Goal: Task Accomplishment & Management: Complete application form

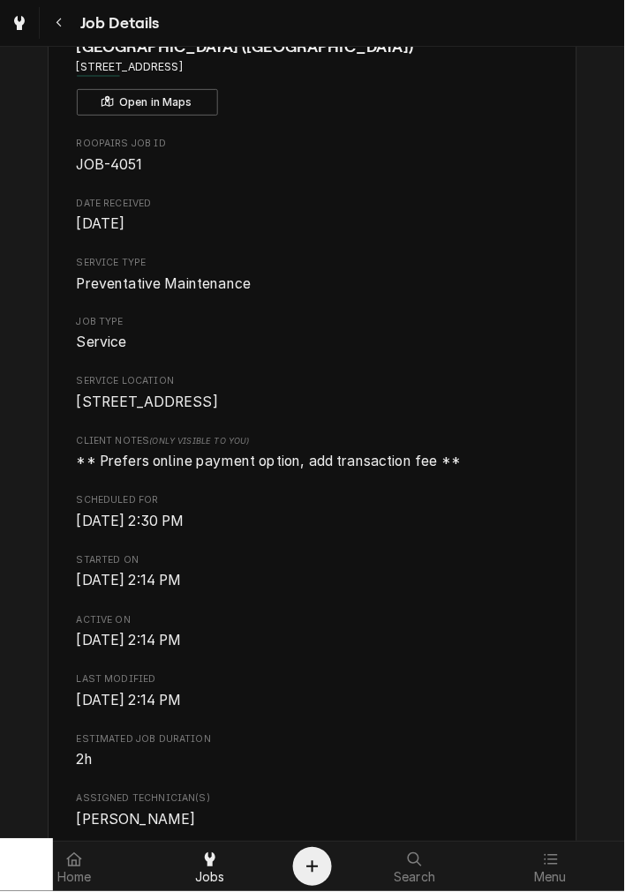
scroll to position [163, 0]
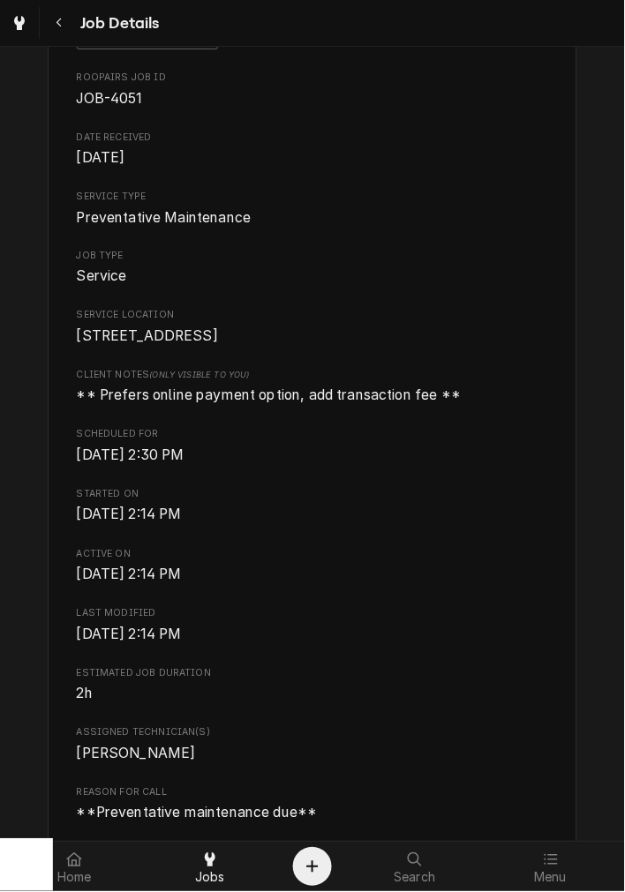
drag, startPoint x: 192, startPoint y: 878, endPoint x: 288, endPoint y: 719, distance: 185.2
click at [192, 878] on div "Jobs" at bounding box center [209, 867] width 127 height 35
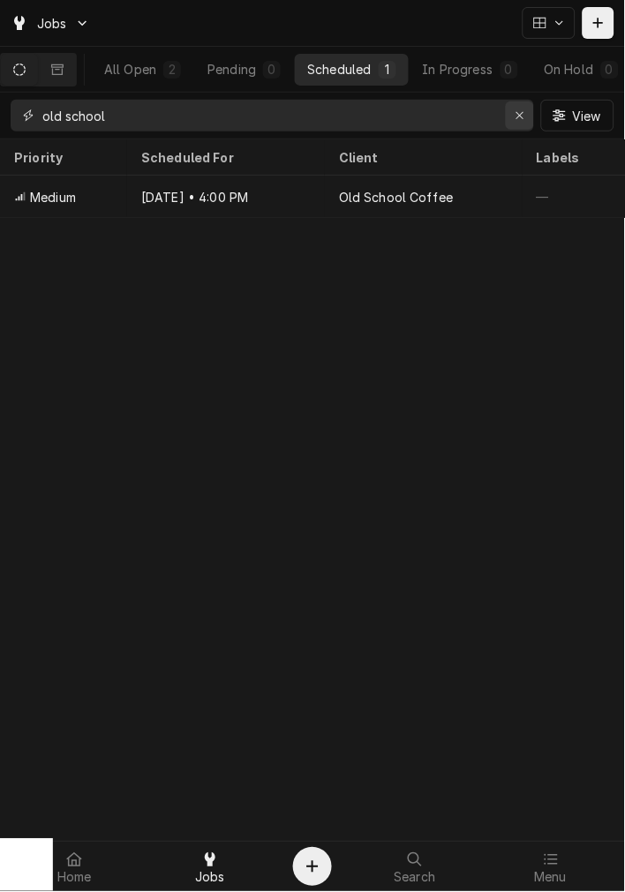
click at [532, 126] on button "Erase input" at bounding box center [520, 115] width 28 height 28
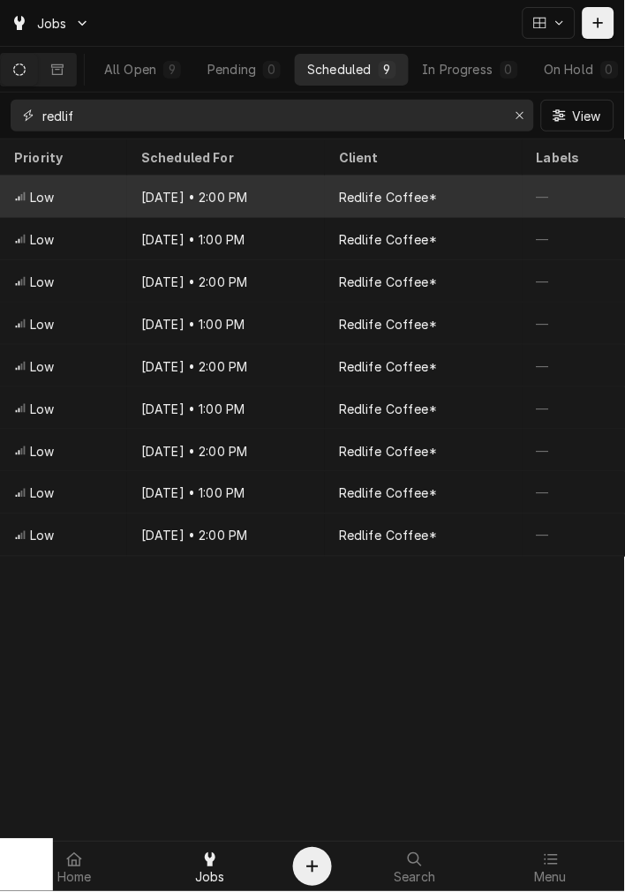
type input "redlif"
click at [281, 200] on div "Oct 10 • 2:00 PM" at bounding box center [226, 197] width 198 height 42
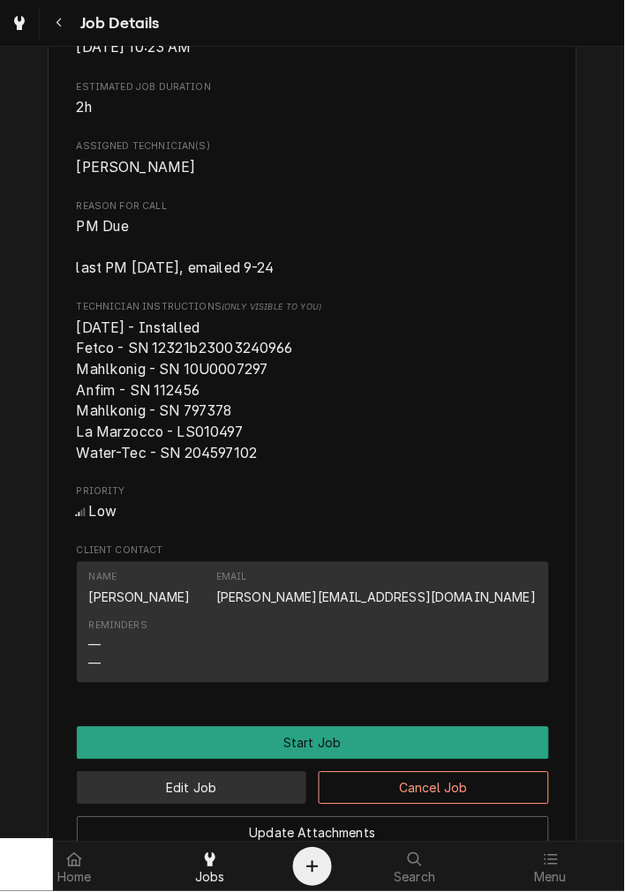
scroll to position [816, 0]
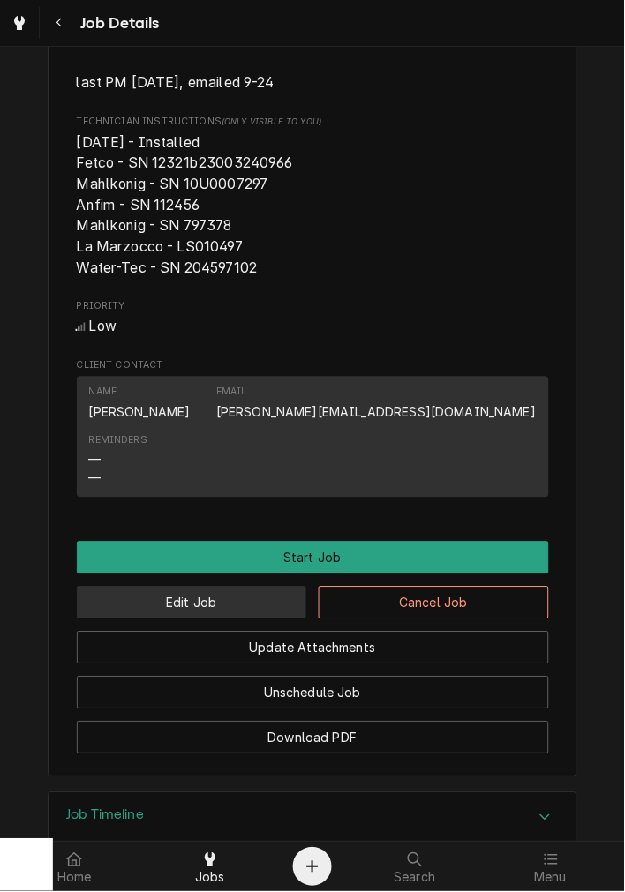
click at [196, 619] on button "Edit Job" at bounding box center [192, 603] width 230 height 33
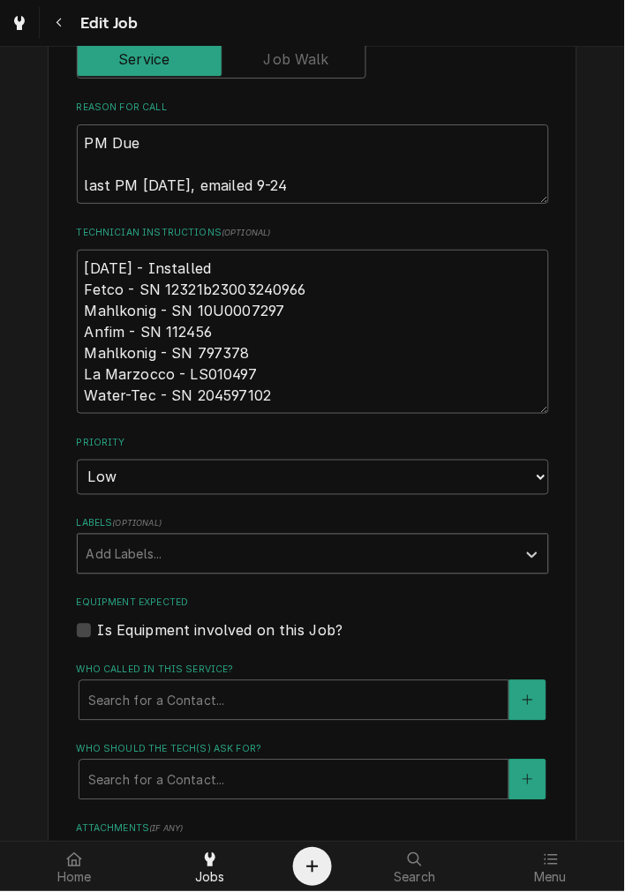
scroll to position [654, 0]
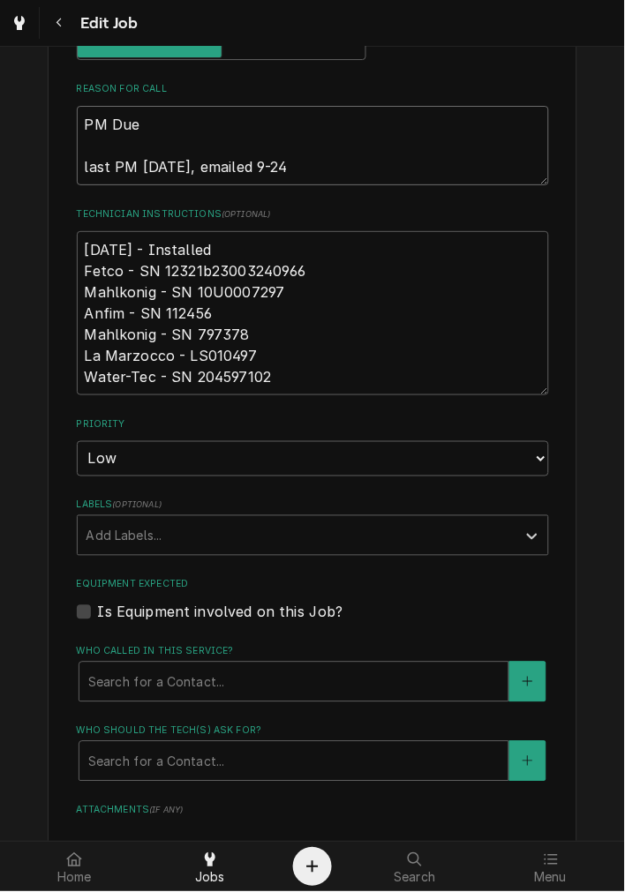
click at [338, 171] on textarea "PM Due last PM 3-25-25, emailed 9-24" at bounding box center [313, 145] width 472 height 79
type textarea "x"
type textarea "PM Due last PM 3-25-25, emailed 9-24"
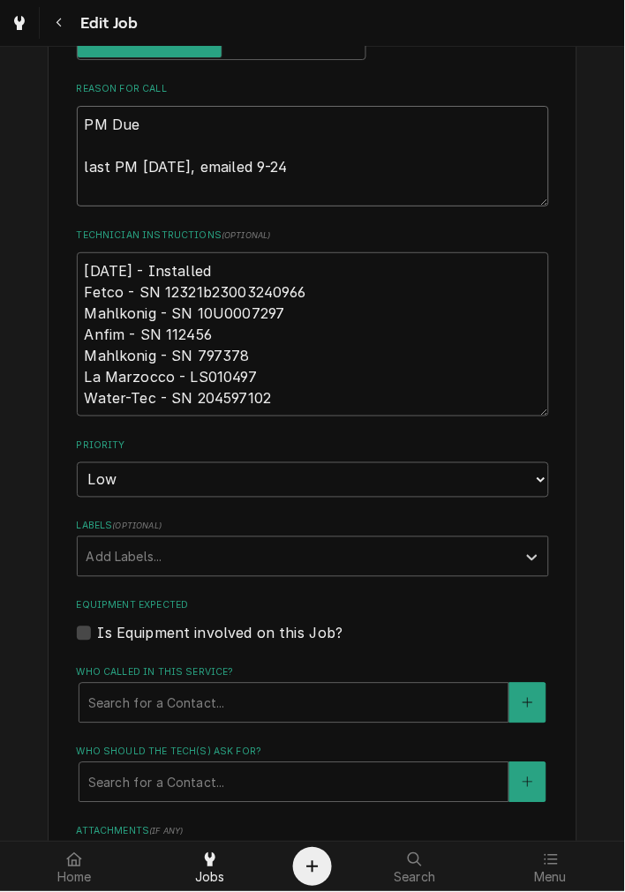
type textarea "x"
type textarea "PM Due last PM 3-25-25, emailed 9-24 *"
type textarea "x"
type textarea "PM Due last PM 3-25-25, emailed 9-24 **"
type textarea "x"
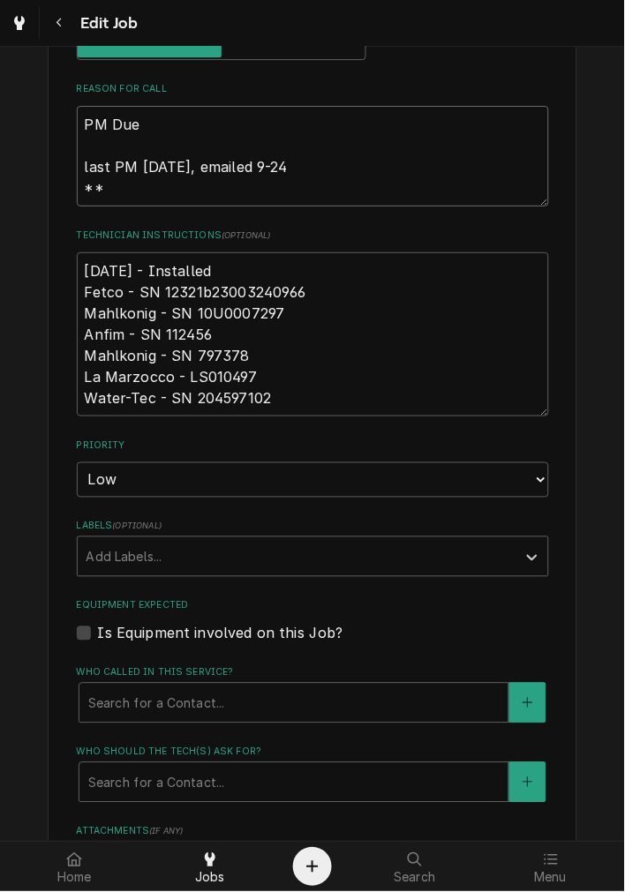
type textarea "PM Due last PM 3-25-25, emailed 9-24 **t"
type textarea "x"
type textarea "PM Due last PM 3-25-25, emailed 9-24 **to"
type textarea "x"
type textarea "PM Due last PM 3-25-25, emailed 9-24 **tol"
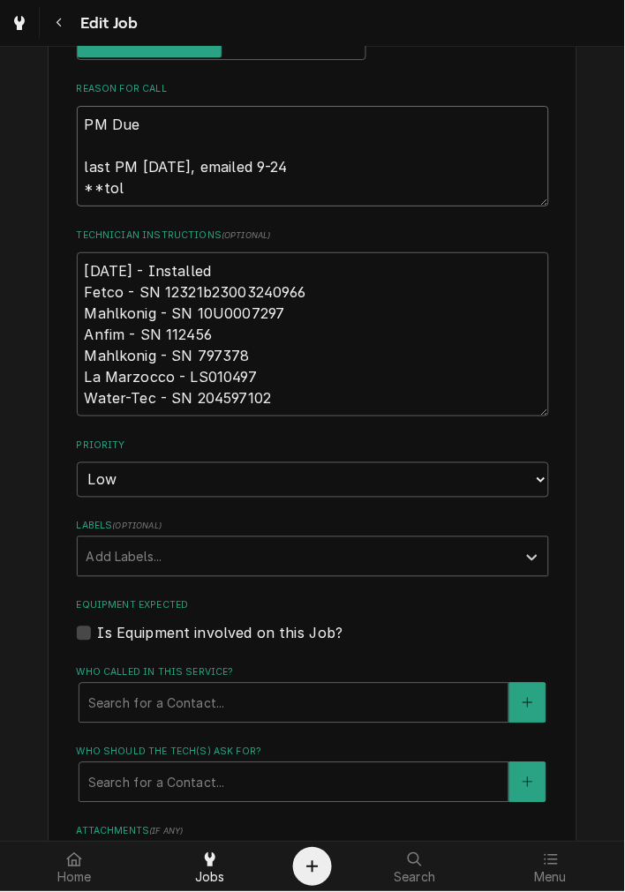
type textarea "x"
type textarea "PM Due last PM 3-25-25, emailed 9-24 **told"
type textarea "x"
type textarea "PM Due last PM 3-25-25, emailed 9-24 **told"
type textarea "x"
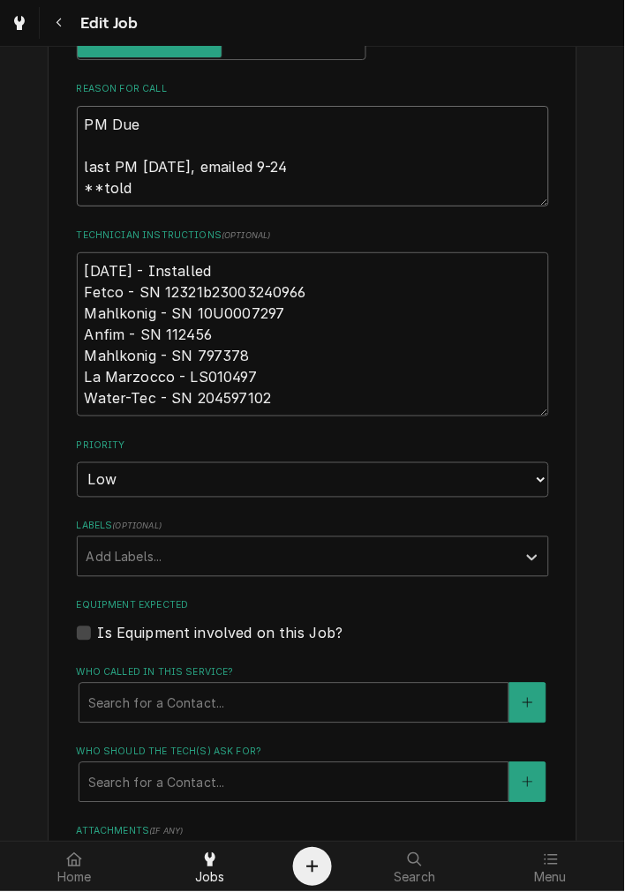
type textarea "PM Due last PM 3-25-25, emailed 9-24 **told b"
type textarea "x"
type textarea "PM Due last PM 3-25-25, emailed 9-24 **told be"
type textarea "x"
type textarea "PM Due last PM 3-25-25, emailed 9-24 **told bet"
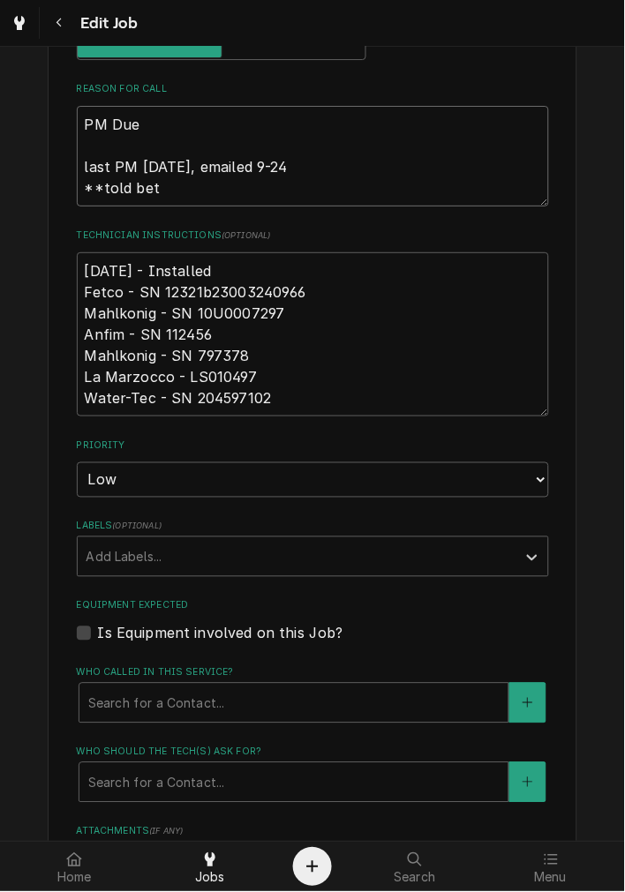
type textarea "x"
type textarea "PM Due last PM 3-25-25, emailed 9-24 **told betw"
type textarea "x"
type textarea "PM Due last PM 3-25-25, emailed 9-24 **told betwe"
type textarea "x"
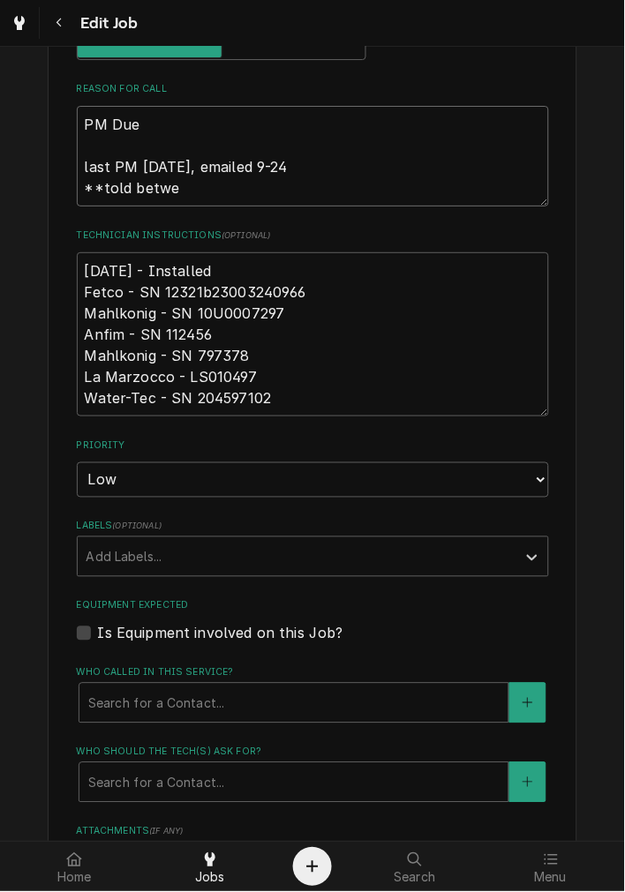
type textarea "PM Due last PM 3-25-25, emailed 9-24 **told betwee"
type textarea "x"
type textarea "PM Due last PM 3-25-25, emailed 9-24 **told between"
type textarea "x"
type textarea "PM Due last PM 3-25-25, emailed 9-24 **told between"
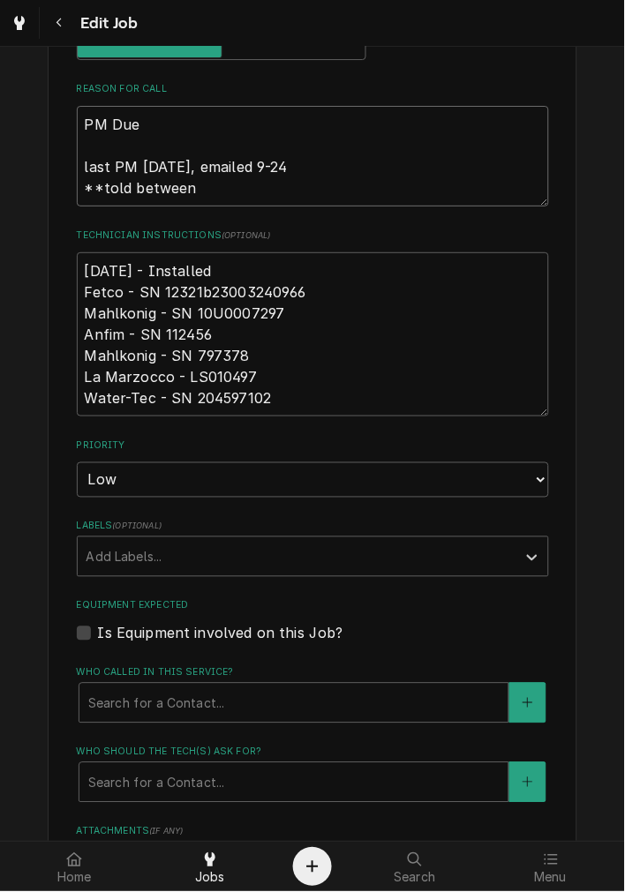
type textarea "x"
type textarea "PM Due last PM 3-25-25, emailed 9-24 **told between $"
type textarea "x"
type textarea "PM Due last PM 3-25-25, emailed 9-24 **told between $3"
type textarea "x"
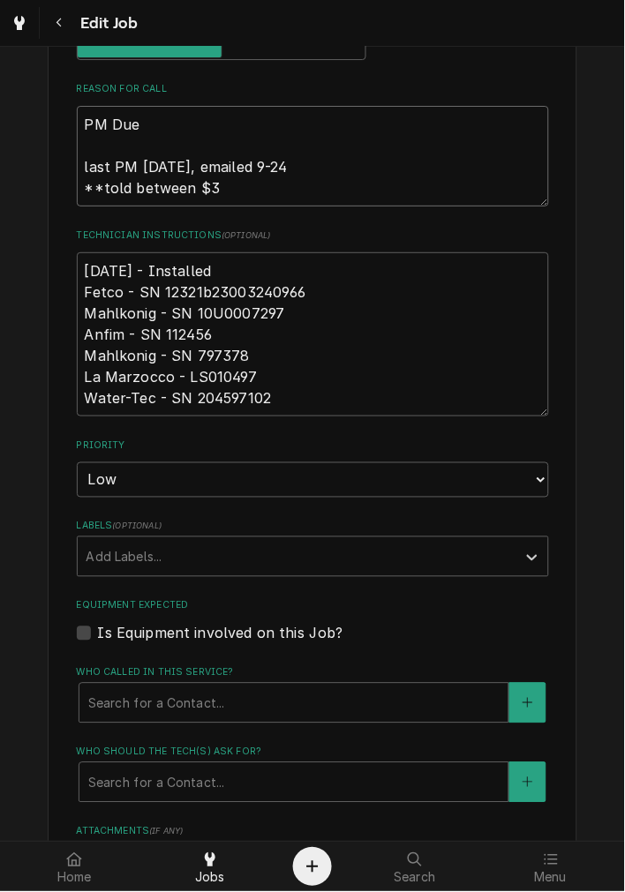
type textarea "PM Due last PM 3-25-25, emailed 9-24 **told between $35"
type textarea "x"
type textarea "PM Due last PM 3-25-25, emailed 9-24 **told between $350"
type textarea "x"
type textarea "PM Due last PM 3-25-25, emailed 9-24 **told between $350-"
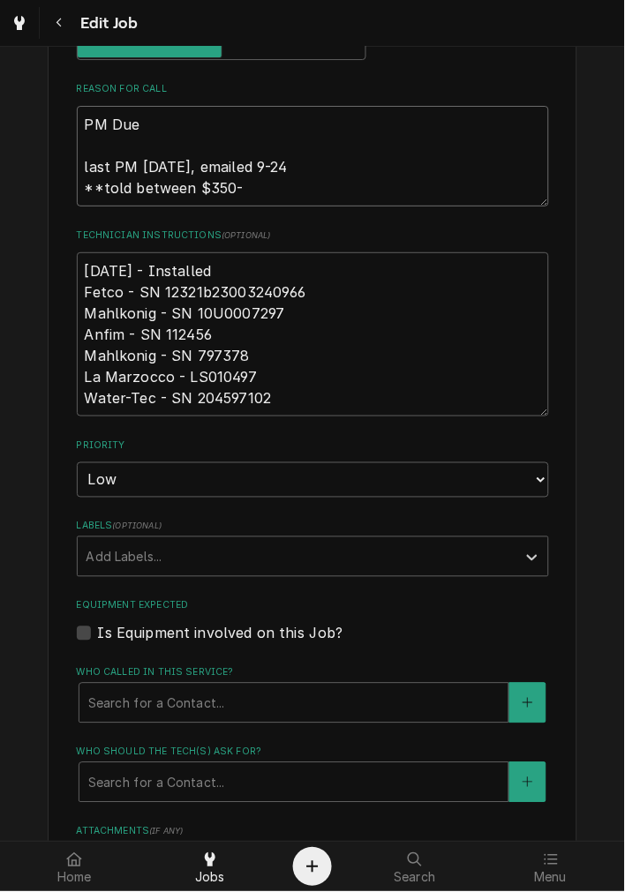
type textarea "x"
type textarea "PM Due last PM 3-25-25, emailed 9-24 **told between $350-3"
type textarea "x"
type textarea "PM Due last PM 3-25-25, emailed 9-24 **told between $350-37"
type textarea "x"
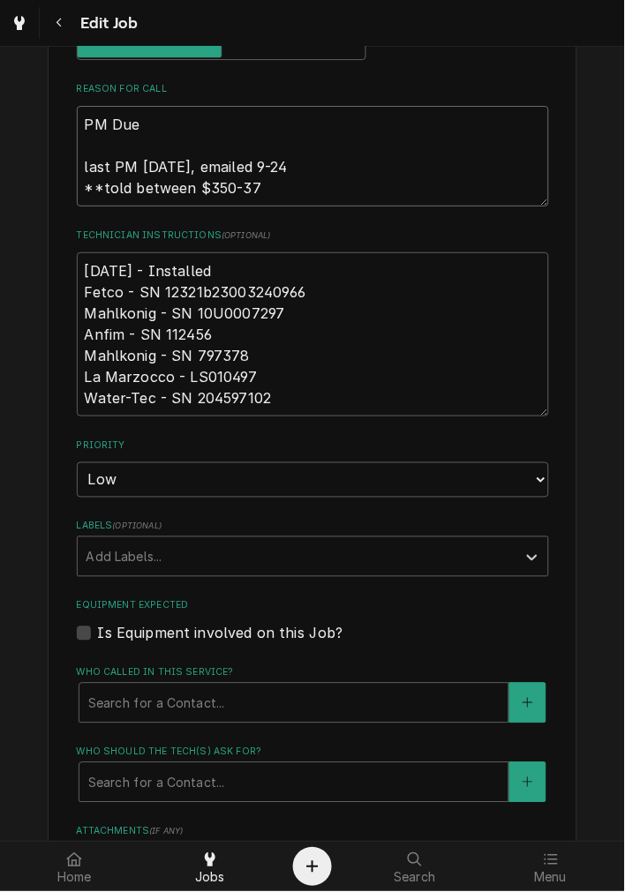
type textarea "PM Due last PM 3-25-25, emailed 9-24 **told between $350-375"
type textarea "x"
type textarea "PM Due last PM 3-25-25, emailed 9-24 **told between $350-375,"
type textarea "x"
type textarea "PM Due last PM 3-25-25, emailed 9-24 **told between $350-375,"
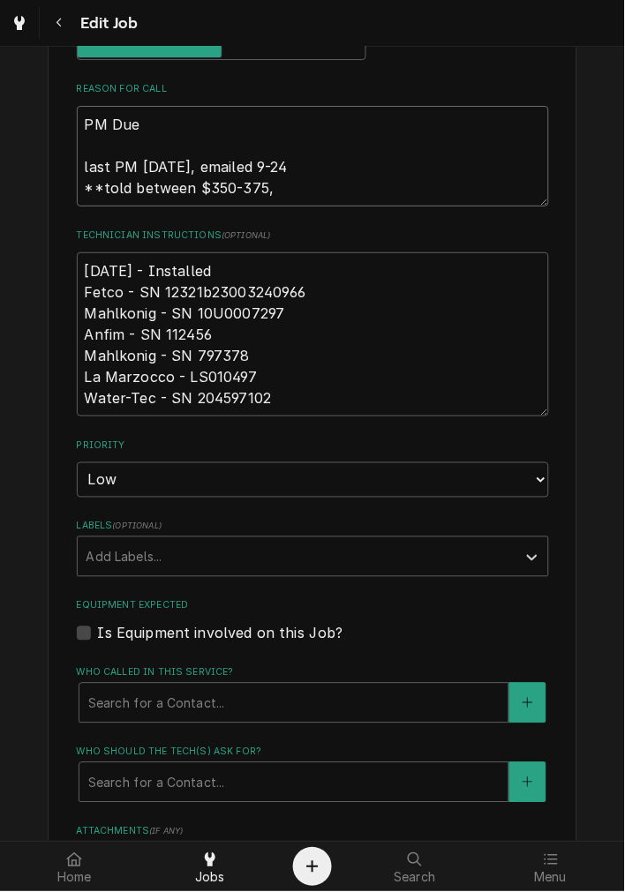
type textarea "x"
type textarea "PM Due last PM 3-25-25, emailed 9-24 **told between $350-375, b"
type textarea "x"
type textarea "PM Due last PM 3-25-25, emailed 9-24 **told between $350-375, be"
type textarea "x"
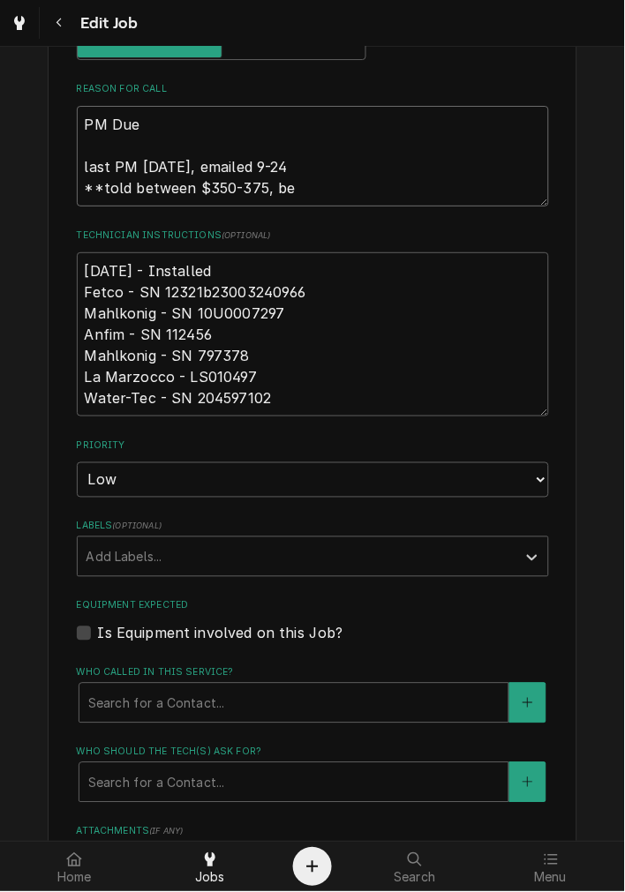
type textarea "PM Due last PM 3-25-25, emailed 9-24 **told between $350-375, bef"
type textarea "x"
type textarea "PM Due last PM 3-25-25, emailed 9-24 **told between $350-375, befo"
type textarea "x"
type textarea "PM Due last PM 3-25-25, emailed 9-24 **told between $350-375, befor"
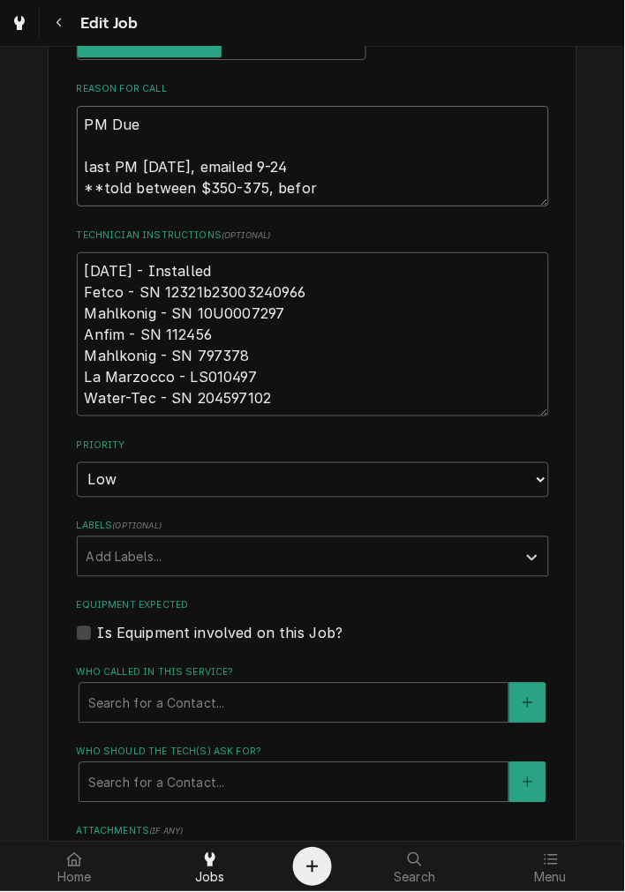
type textarea "x"
type textarea "PM Due last PM 3-25-25, emailed 9-24 **told between $350-375, before"
type textarea "x"
type textarea "PM Due last PM 3-25-25, emailed 9-24 **told between $350-375, before"
type textarea "x"
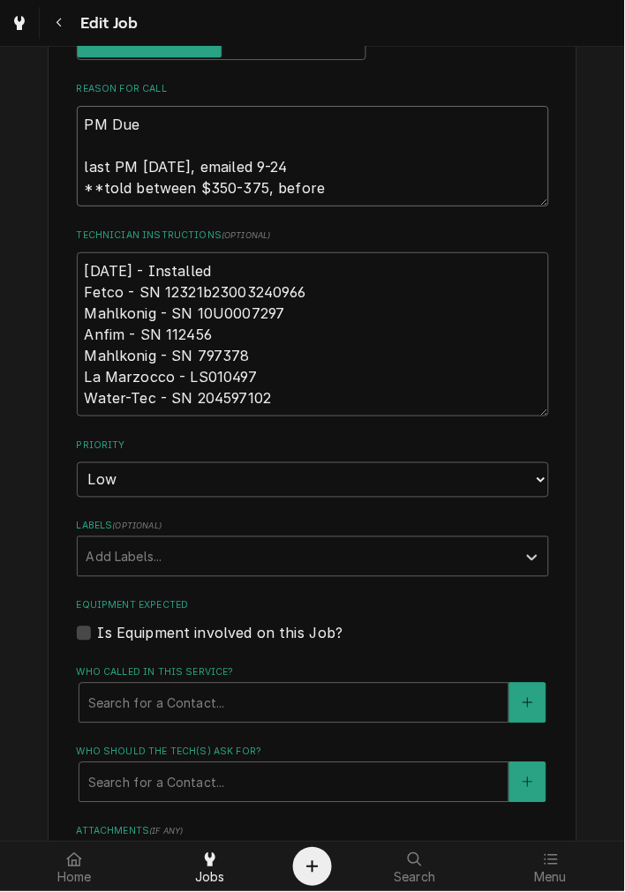
type textarea "PM Due last PM 3-25-25, emailed 9-24 **told between $350-375, before t"
type textarea "x"
type textarea "PM Due last PM 3-25-25, emailed 9-24 **told between $350-375, before ta"
type textarea "x"
type textarea "PM Due last PM 3-25-25, emailed 9-24 **told between $350-375, before tax"
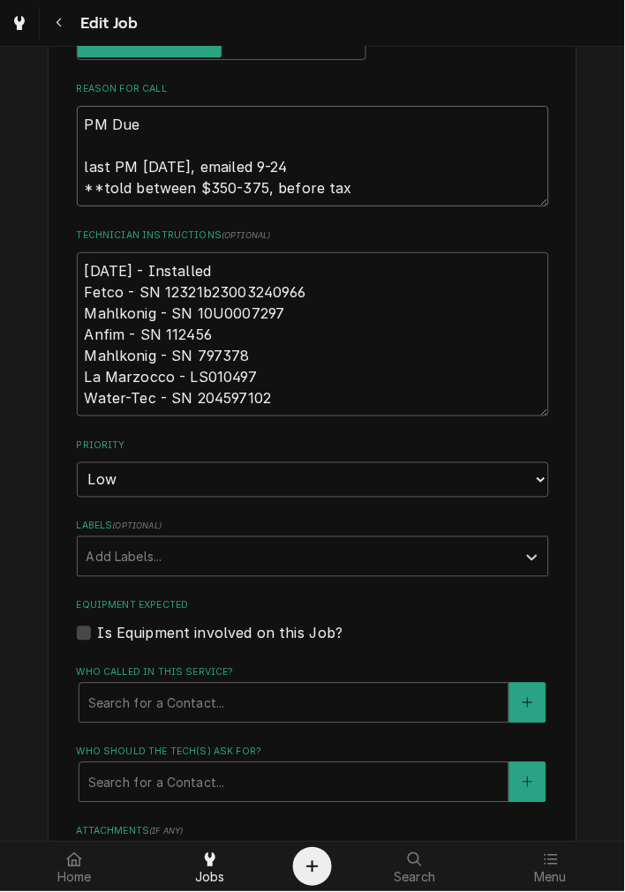
type textarea "x"
type textarea "PM Due last PM 3-25-25, emailed 9-24 **told between $350-375, before tax8"
type textarea "x"
type textarea "PM Due last PM 3-25-25, emailed 9-24 **told between $350-375, before tax88"
type textarea "x"
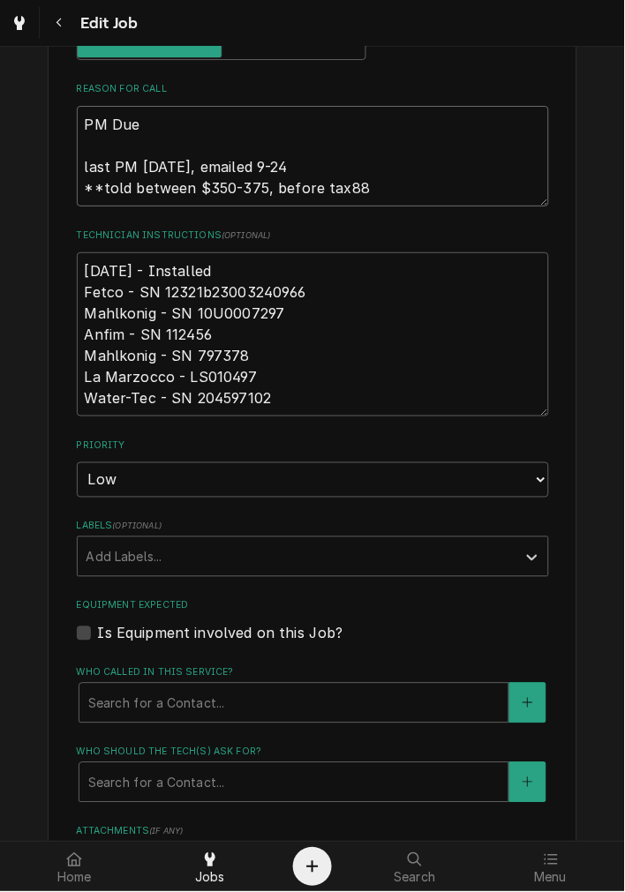
type textarea "PM Due last PM 3-25-25, emailed 9-24 **told between $350-375, before tax8"
type textarea "x"
type textarea "PM Due last PM 3-25-25, emailed 9-24 **told between $350-375, before tax"
type textarea "x"
type textarea "PM Due last PM 3-25-25, emailed 9-24 **told between $350-375, before tax,"
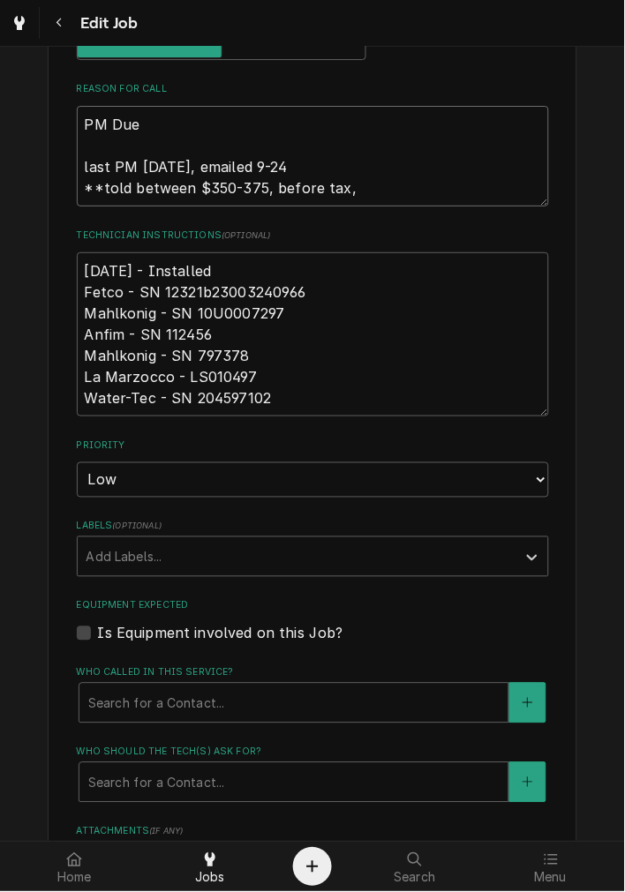
type textarea "x"
type textarea "PM Due last PM 3-25-25, emailed 9-24 **told between $350-375, before tax,"
type textarea "x"
type textarea "PM Due last PM 3-25-25, emailed 9-24 **told between $350-375, before tax, c"
type textarea "x"
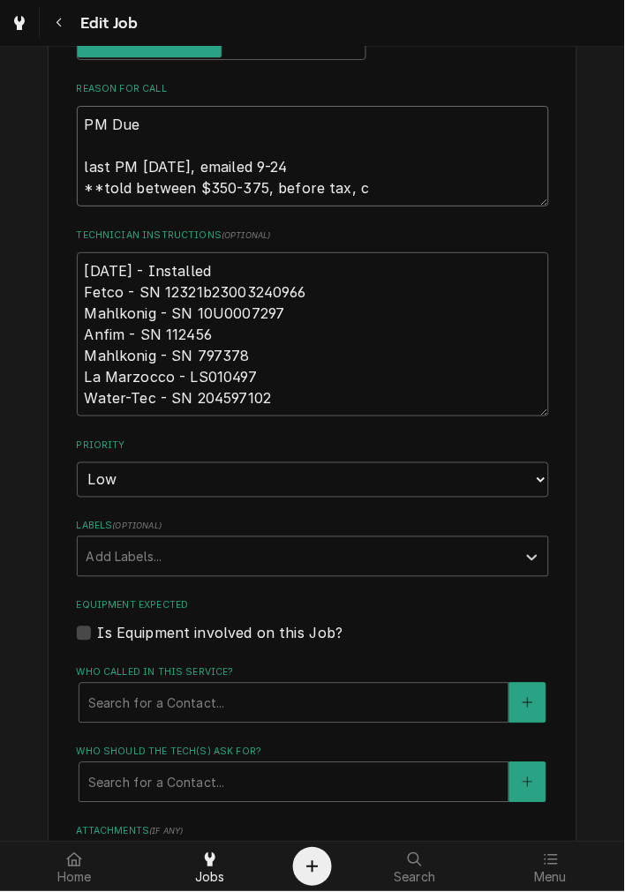
type textarea "PM Due last PM 3-25-25, emailed 9-24 **told between $350-375, before tax, co"
type textarea "x"
type textarea "PM Due last PM 3-25-25, emailed 9-24 **told between $350-375, before tax, cop"
type textarea "x"
type textarea "PM Due last PM 3-25-25, emailed 9-24 **told between $350-375, before tax, copn"
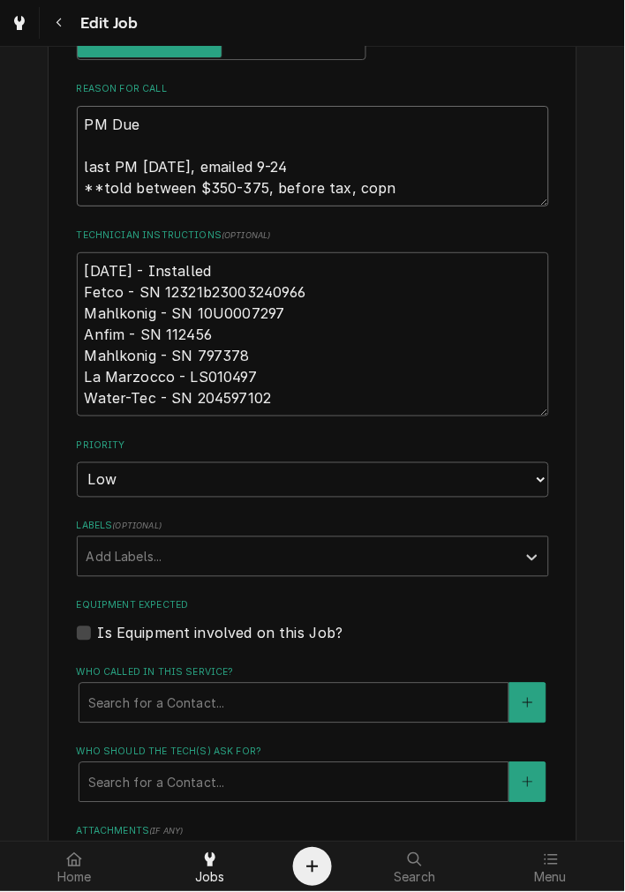
type textarea "x"
type textarea "PM Due last PM 3-25-25, emailed 9-24 **told between $350-375, before tax, copnf"
type textarea "x"
type textarea "PM Due last PM 3-25-25, emailed 9-24 **told between $350-375, before tax, copnfi"
type textarea "x"
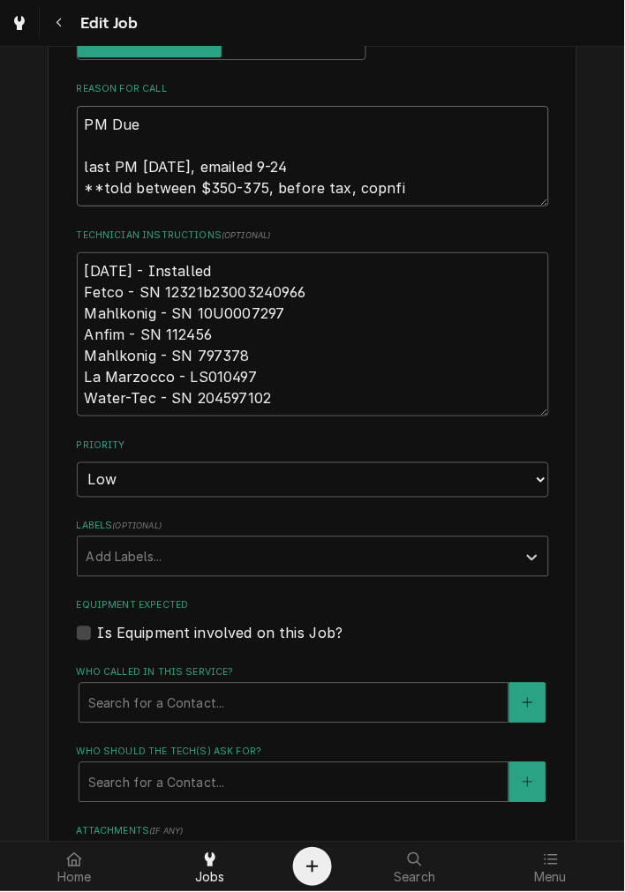
type textarea "PM Due last PM 3-25-25, emailed 9-24 **told between $350-375, before tax, copnf…"
type textarea "x"
type textarea "PM Due last PM 3-25-25, emailed 9-24 **told between $350-375, before tax, copnf…"
type textarea "x"
type textarea "PM Due last PM 3-25-25, emailed 9-24 **told between $350-375, before tax, copnf…"
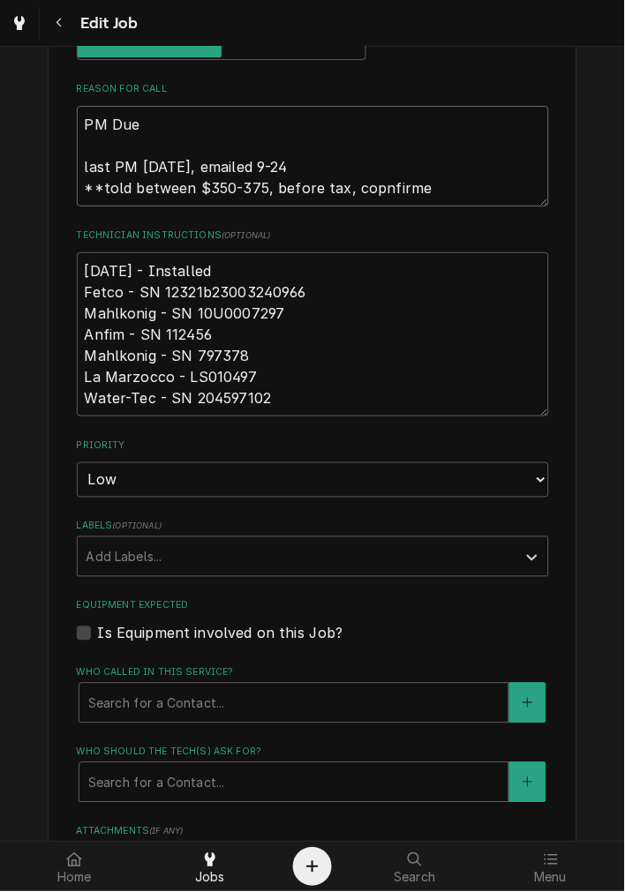
type textarea "x"
type textarea "PM Due last PM 3-25-25, emailed 9-24 **told between $350-375, before tax, copnf…"
type textarea "x"
type textarea "PM Due last PM 3-25-25, emailed 9-24 **told between $350-375, before tax, copnf…"
type textarea "x"
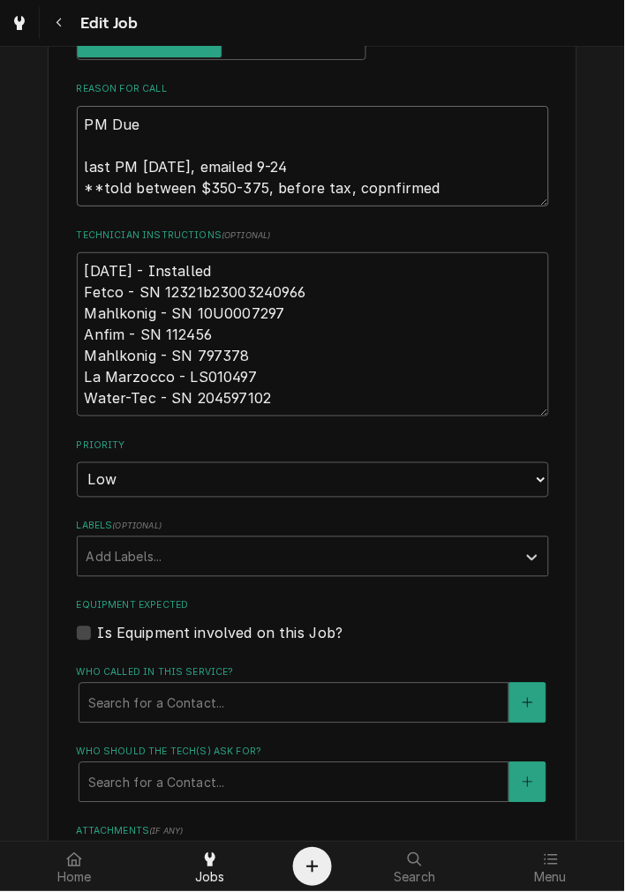
type textarea "PM Due last PM 3-25-25, emailed 9-24 **told between $350-375, before tax, copnf…"
type textarea "x"
type textarea "PM Due last PM 3-25-25, emailed 9-24 **told between $350-375, before tax, copnf…"
type textarea "x"
type textarea "PM Due last PM 3-25-25, emailed 9-24 **told between $350-375, before tax, copnf…"
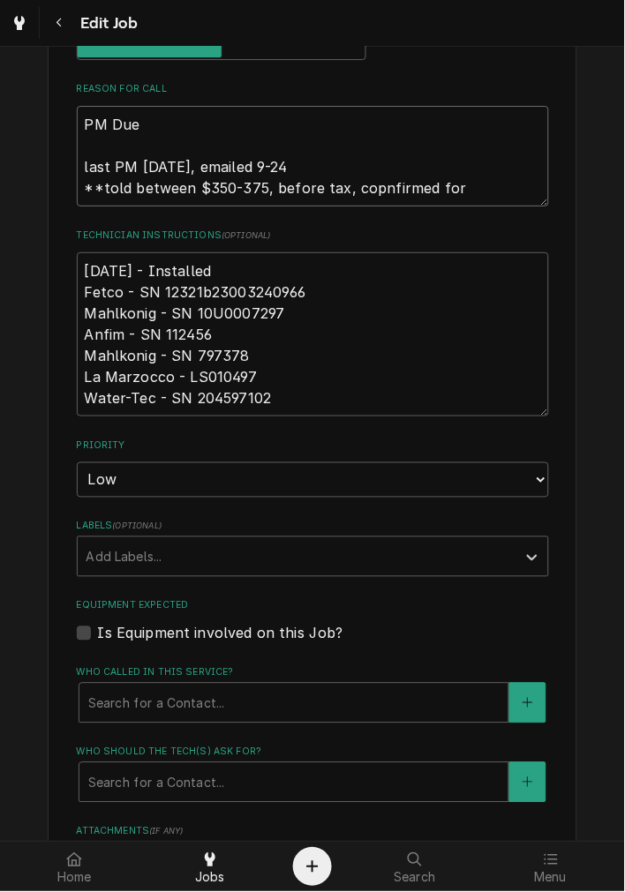
type textarea "x"
type textarea "PM Due last PM 3-25-25, emailed 9-24 **told between $350-375, before tax, copnf…"
type textarea "x"
type textarea "PM Due last PM 3-25-25, emailed 9-24 **told between $350-375, before tax, copnf…"
type textarea "x"
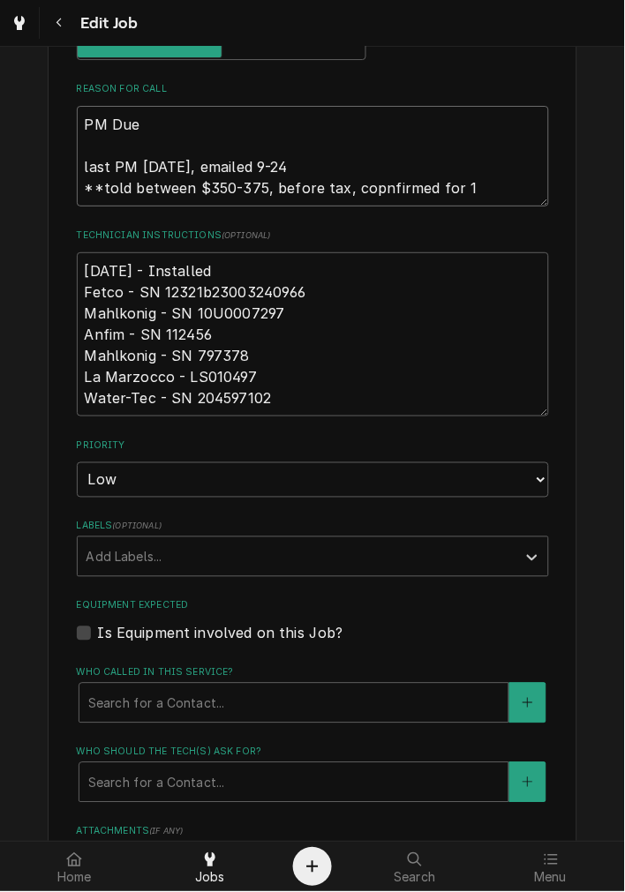
type textarea "PM Due last PM 3-25-25, emailed 9-24 **told between $350-375, before tax, copnf…"
type textarea "x"
type textarea "PM Due last PM 3-25-25, emailed 9-24 **told between $350-375, before tax, copnf…"
type textarea "x"
type textarea "PM Due last PM 3-25-25, emailed 9-24 **told between $350-375, before tax, copnf…"
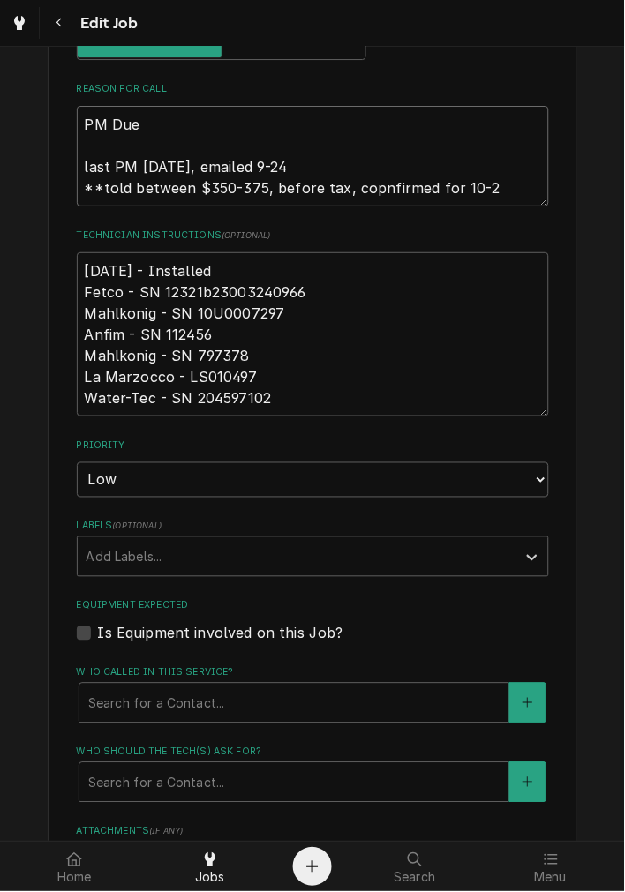
type textarea "x"
type textarea "PM Due last PM 3-25-25, emailed 9-24 **told between $350-375, before tax, copnf…"
type textarea "x"
type textarea "PM Due last PM 3-25-25, emailed 9-24 **told between $350-375, before tax, copnf…"
type textarea "x"
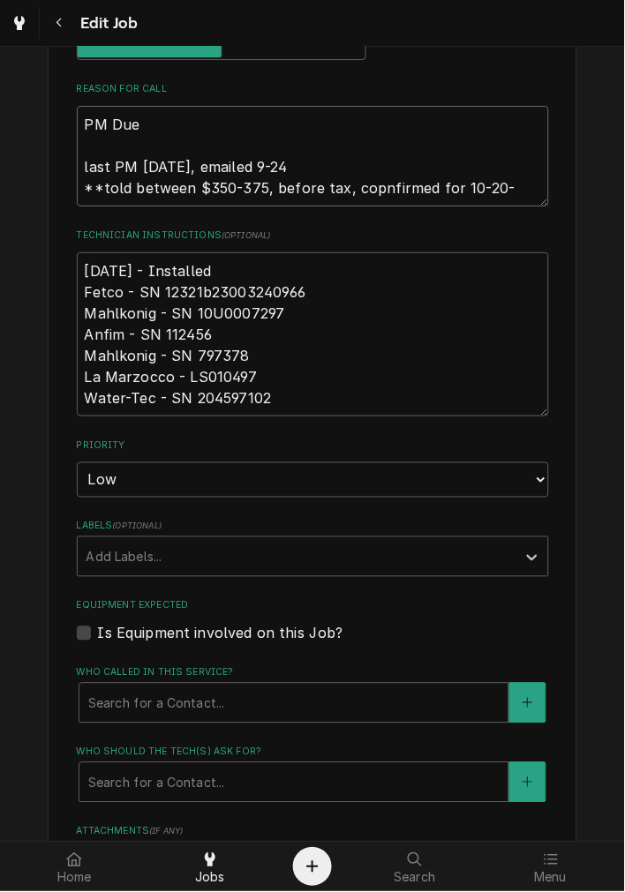
type textarea "PM Due last PM 3-25-25, emailed 9-24 **told between $350-375, before tax, copnf…"
click at [371, 195] on textarea "PM Due last PM 3-25-25, emailed 9-24 **told between $350-375, before tax, copnf…" at bounding box center [313, 156] width 472 height 101
type textarea "x"
type textarea "PM Due last PM 3-25-25, emailed 9-24 **told between $350-375, before tax, confi…"
click at [489, 199] on textarea "PM Due last PM 3-25-25, emailed 9-24 **told between $350-375, before tax, confi…" at bounding box center [313, 156] width 472 height 101
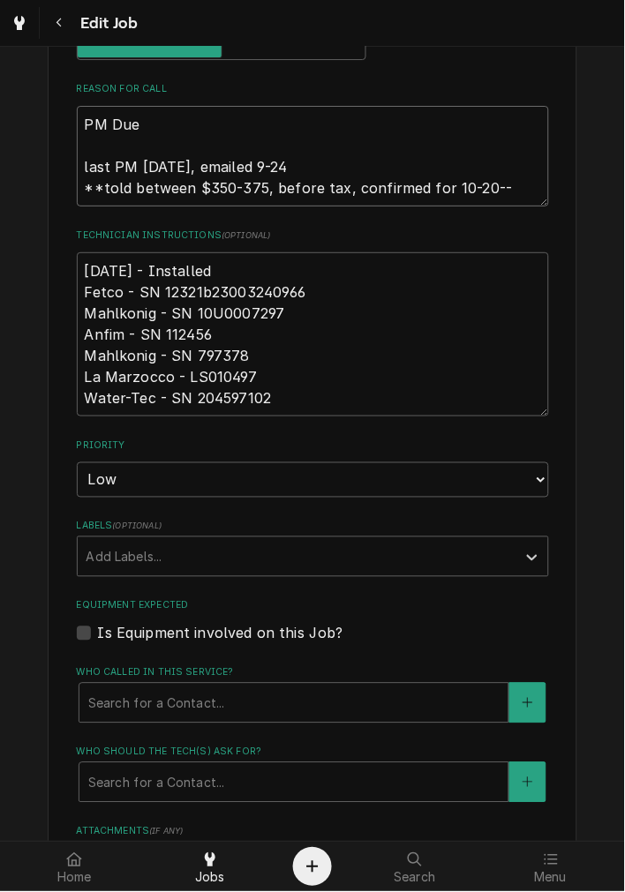
type textarea "x"
type textarea "PM Due last PM 3-25-25, emailed 9-24 **told between $350-375, before tax, confi…"
type textarea "x"
type textarea "PM Due last PM 3-25-25, emailed 9-24 **told between $350-375, before tax, confi…"
type textarea "x"
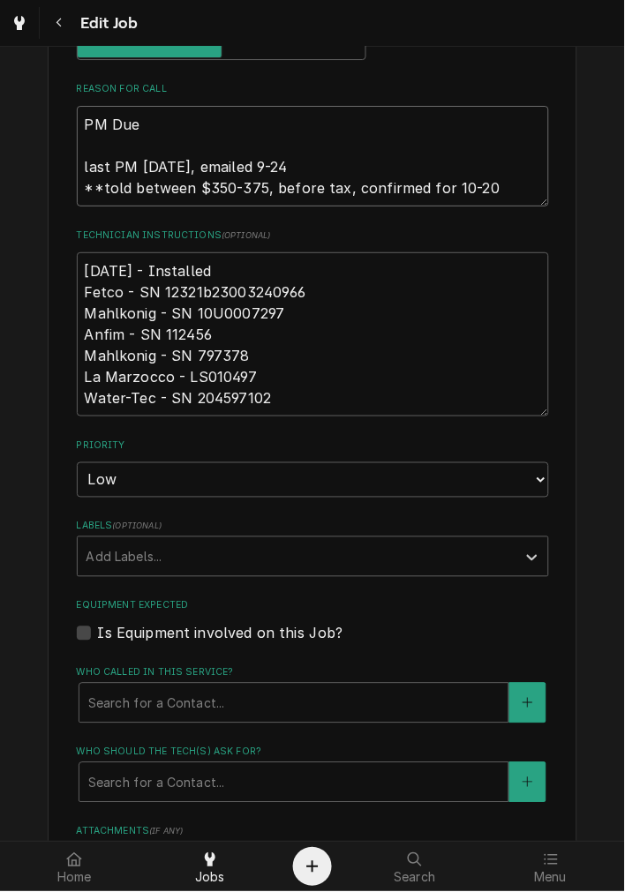
type textarea "PM Due last PM 3-25-25, emailed 9-24 **told between $350-375, before tax, confi…"
type textarea "x"
type textarea "PM Due last PM 3-25-25, emailed 9-24 **told between $350-375, before tax, confi…"
type textarea "x"
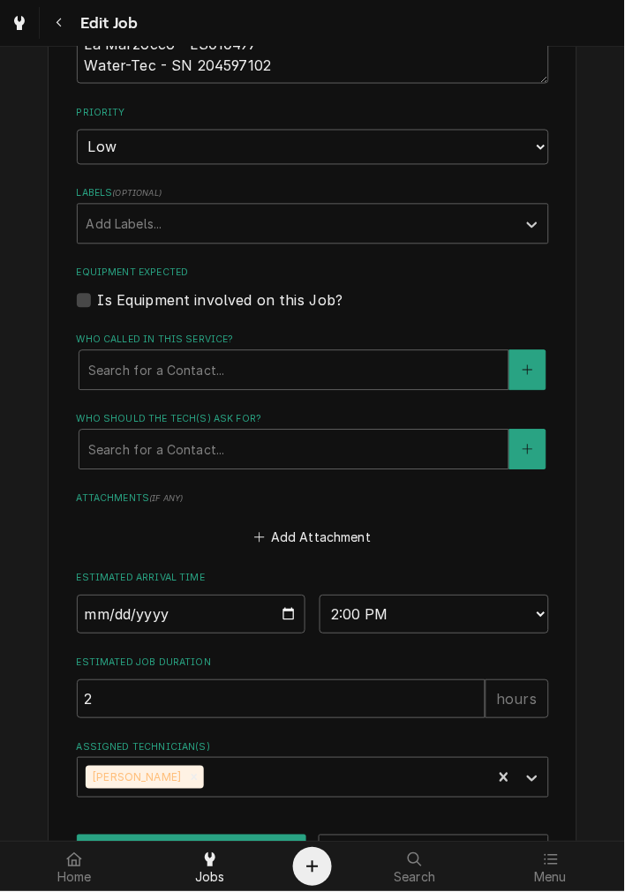
scroll to position [1048, 0]
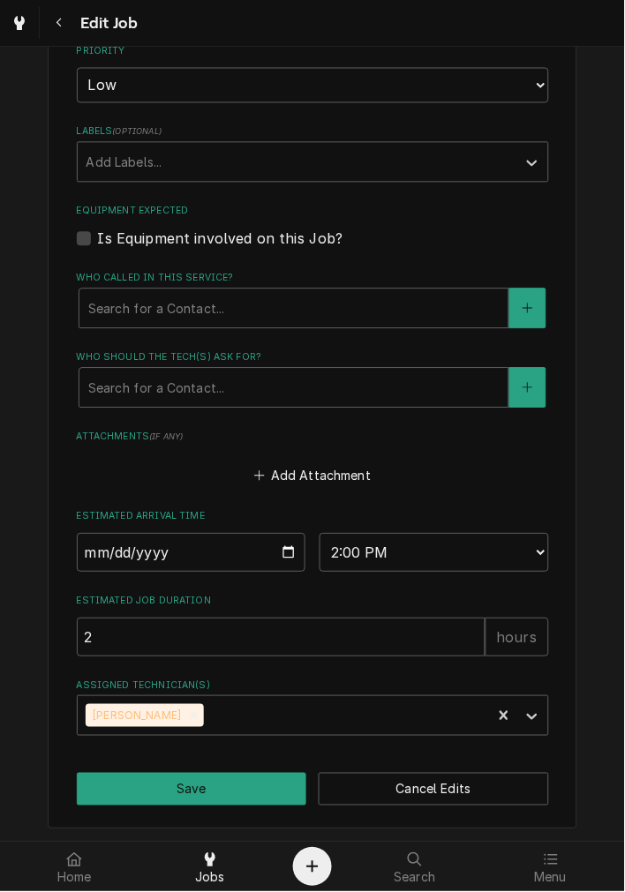
type textarea "PM Due last PM 3-25-25, emailed 9-24 **told between $350-375, before tax, confi…"
click at [195, 229] on label "Is Equipment involved on this Job?" at bounding box center [220, 239] width 245 height 21
click at [195, 229] on input "Equipment Expected" at bounding box center [334, 248] width 472 height 39
checkbox input "true"
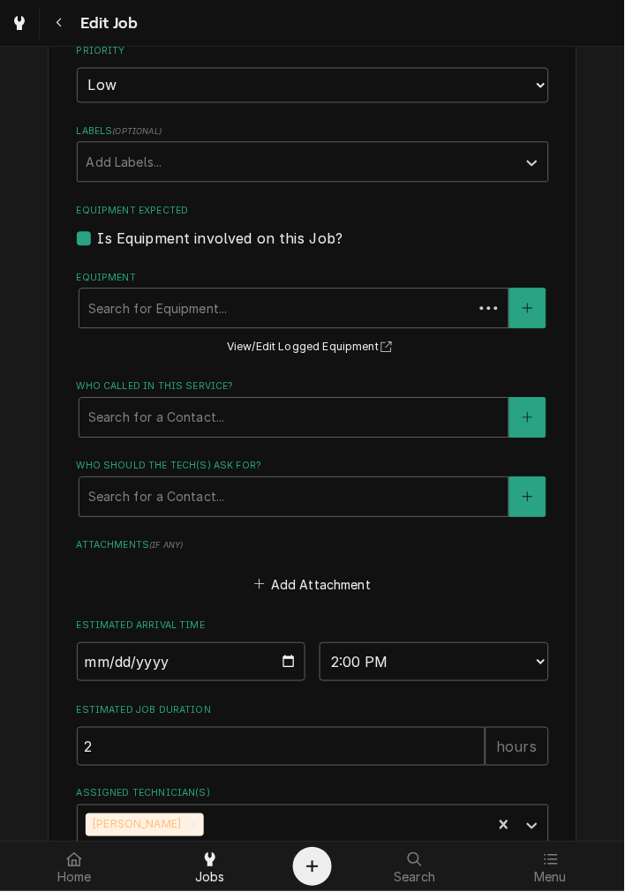
click at [214, 338] on div "Equipment Search for Equipment... View/Edit Logged Equipment" at bounding box center [313, 315] width 472 height 87
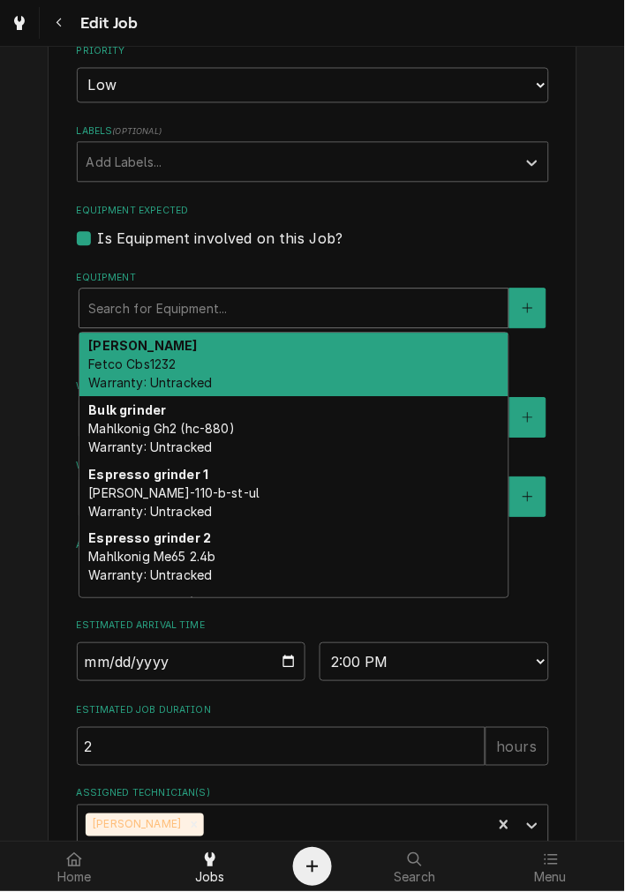
click at [218, 316] on div "Equipment" at bounding box center [293, 309] width 411 height 32
click at [212, 377] on div "Brewer Fetco Cbs1232 Warranty: Untracked" at bounding box center [293, 366] width 429 height 64
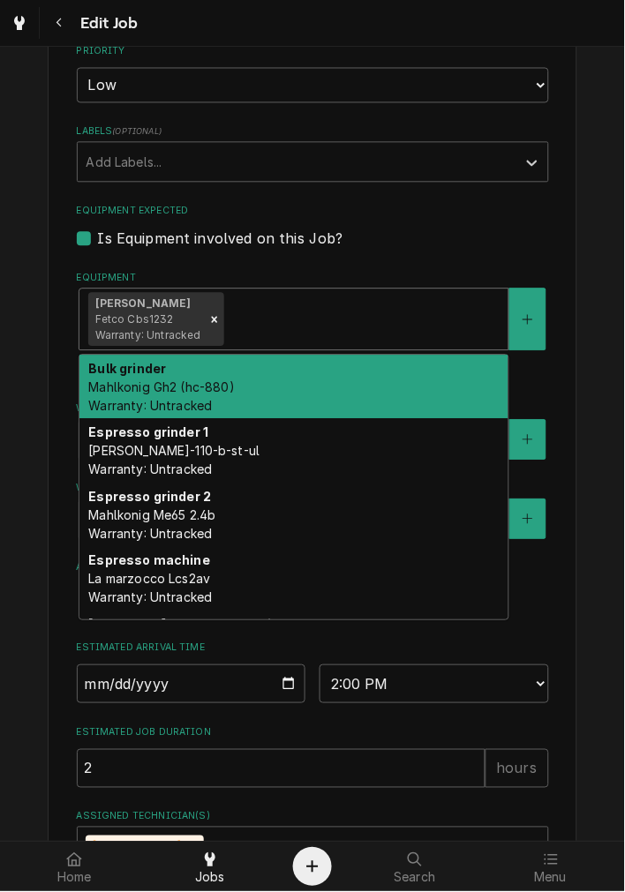
click at [276, 311] on div "Equipment" at bounding box center [364, 320] width 272 height 32
drag, startPoint x: 280, startPoint y: 404, endPoint x: 341, endPoint y: 349, distance: 82.4
click at [280, 403] on div "Bulk grinder Mahlkonig Gh2 (hc-880) Warranty: Untracked" at bounding box center [293, 388] width 429 height 64
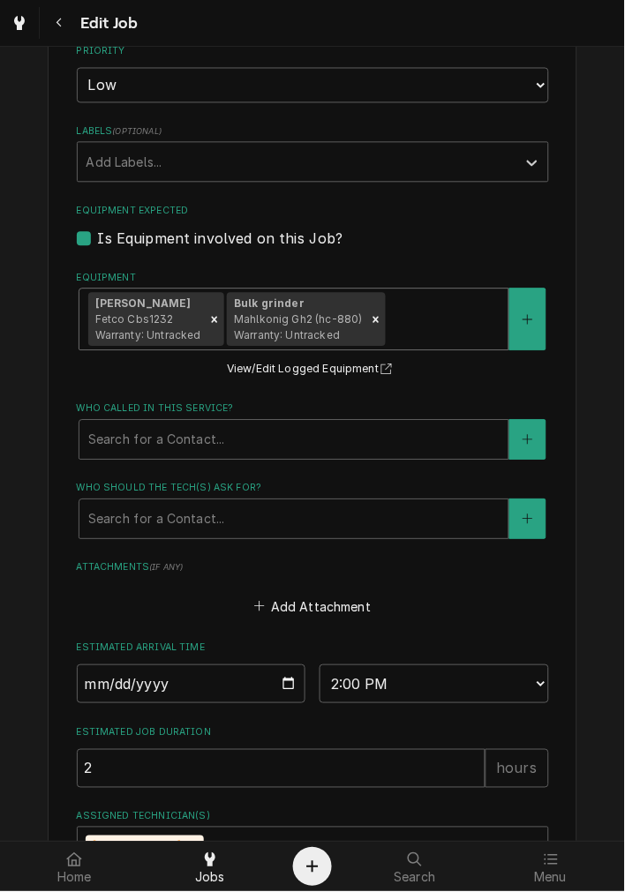
click at [389, 326] on input "Equipment" at bounding box center [391, 320] width 4 height 28
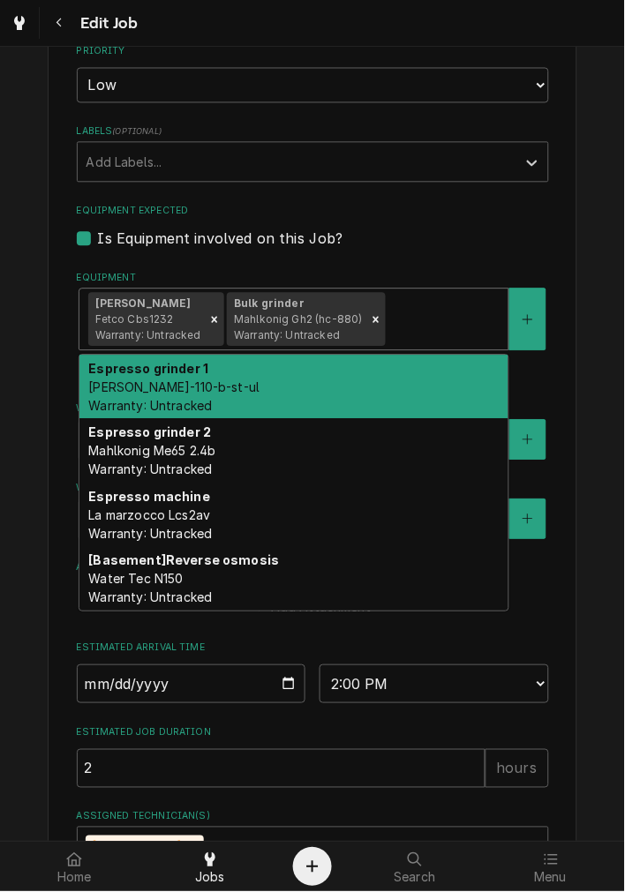
drag, startPoint x: 376, startPoint y: 386, endPoint x: 453, endPoint y: 307, distance: 109.8
click at [376, 384] on div "Espresso grinder 1 Anfim Cody-110-b-st-ul Warranty: Untracked" at bounding box center [293, 388] width 429 height 64
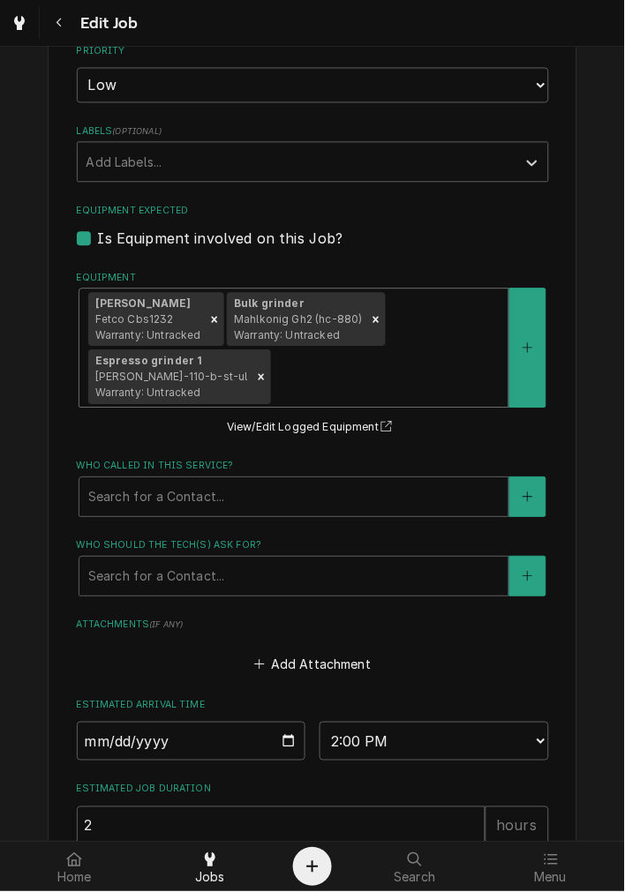
drag, startPoint x: 453, startPoint y: 307, endPoint x: 397, endPoint y: 395, distance: 104.3
click at [453, 311] on div "Brewer Fetco Cbs1232 Warranty: Untracked Bulk grinder Mahlkonig Gh2 (hc-880) Wa…" at bounding box center [293, 348] width 429 height 118
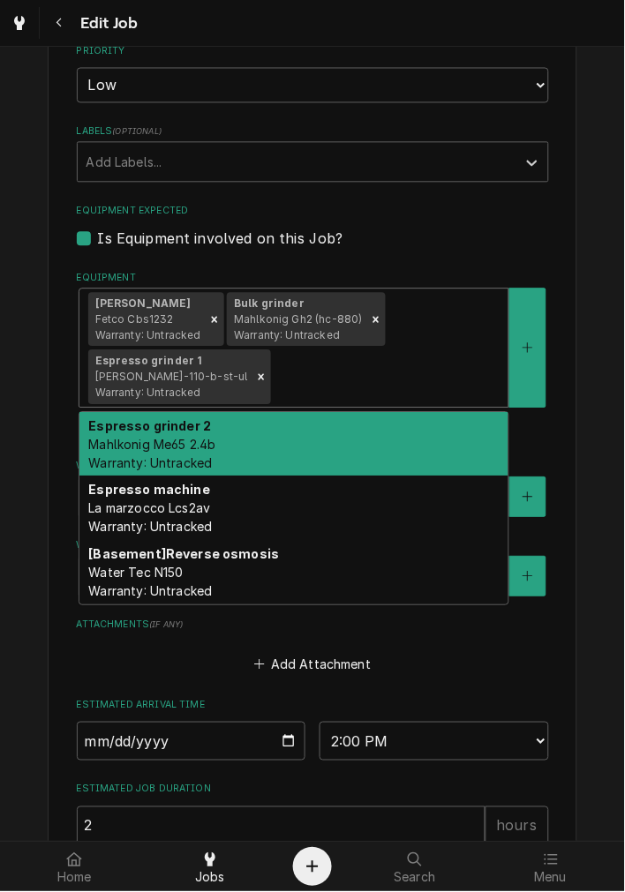
drag, startPoint x: 388, startPoint y: 422, endPoint x: 409, endPoint y: 369, distance: 56.7
click at [391, 417] on div "Espresso grinder 2 Mahlkonig Me65 2.4b Warranty: Untracked" at bounding box center [293, 445] width 429 height 64
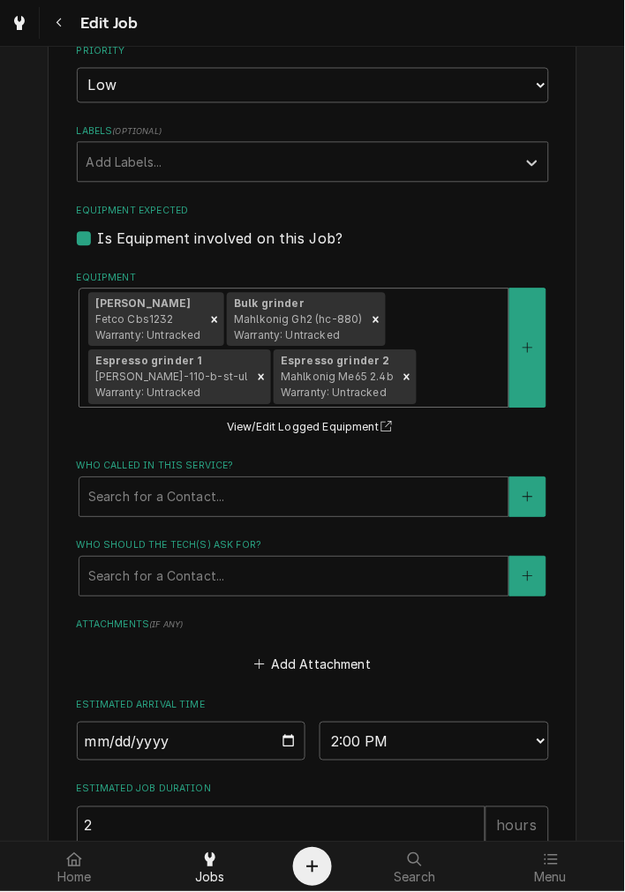
drag, startPoint x: 412, startPoint y: 362, endPoint x: 413, endPoint y: 380, distance: 18.5
click at [420, 362] on div "Equipment" at bounding box center [459, 378] width 79 height 32
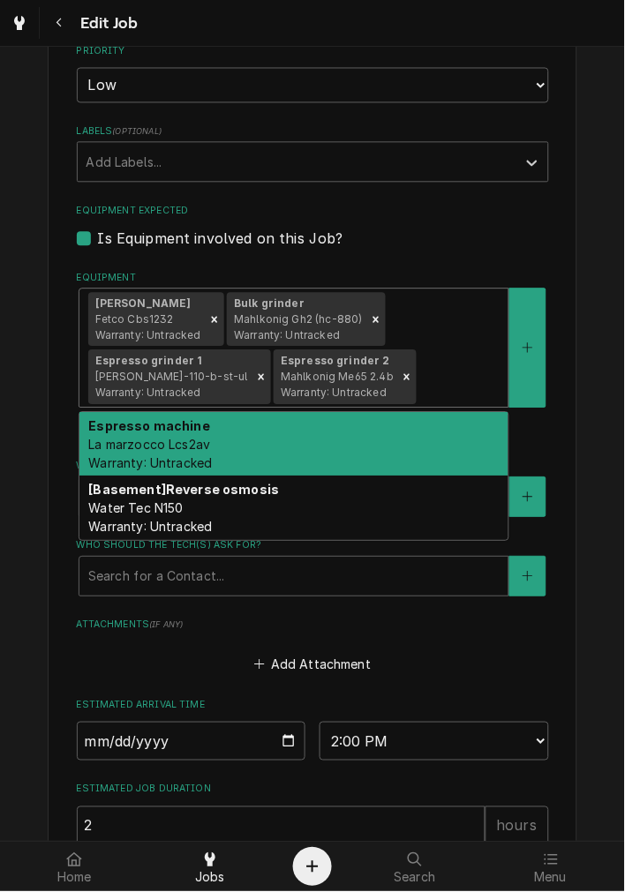
click at [418, 425] on div "Espresso machine La marzocco Lcs2av Warranty: Untracked" at bounding box center [293, 445] width 429 height 64
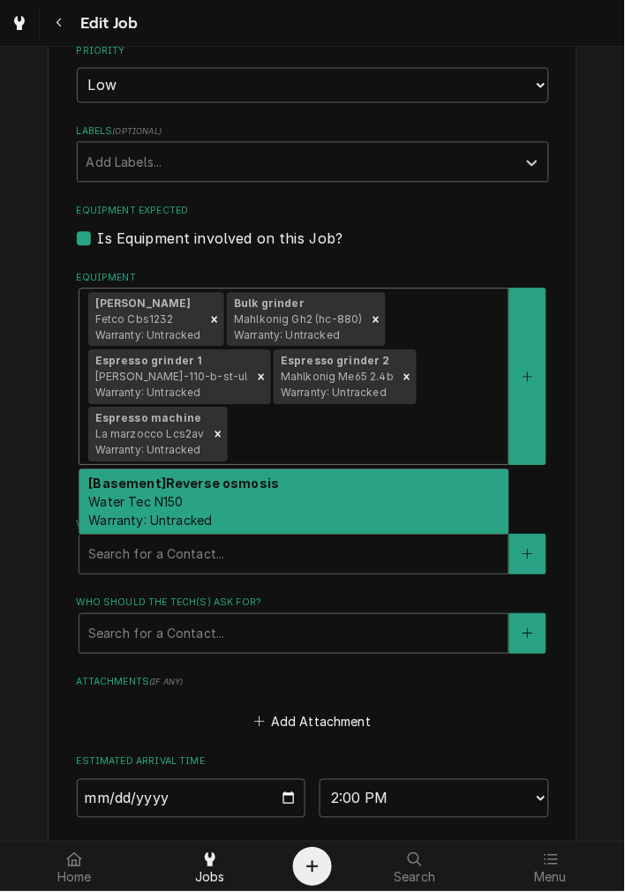
drag, startPoint x: 428, startPoint y: 371, endPoint x: 428, endPoint y: 386, distance: 15.0
click at [428, 379] on div "Brewer Fetco Cbs1232 Warranty: Untracked Bulk grinder Mahlkonig Gh2 (hc-880) Wa…" at bounding box center [293, 377] width 429 height 176
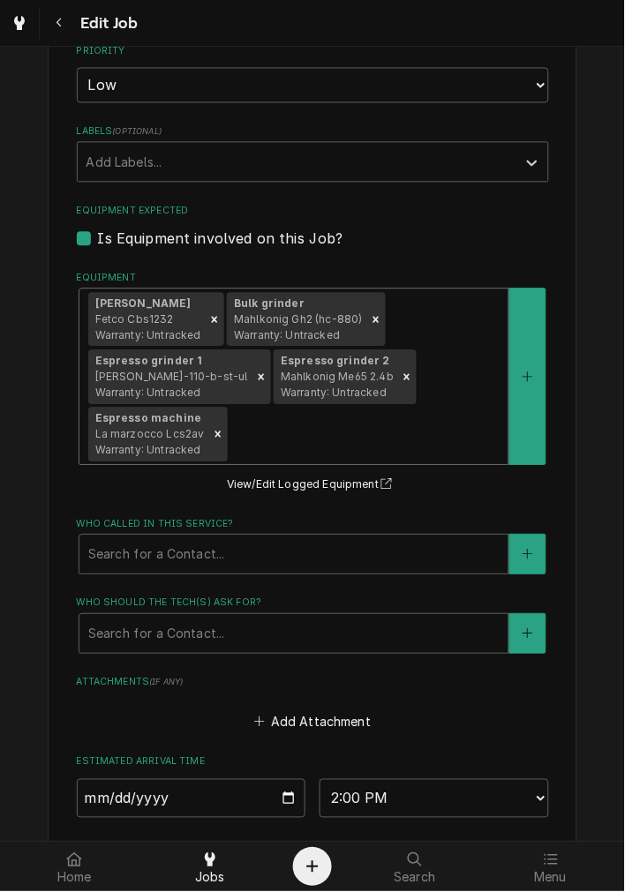
drag, startPoint x: 424, startPoint y: 461, endPoint x: 372, endPoint y: 523, distance: 80.8
click at [424, 463] on div "Equipment option [object Object], selected. Brewer Fetco Cbs1232 Warranty: Untr…" at bounding box center [313, 384] width 472 height 224
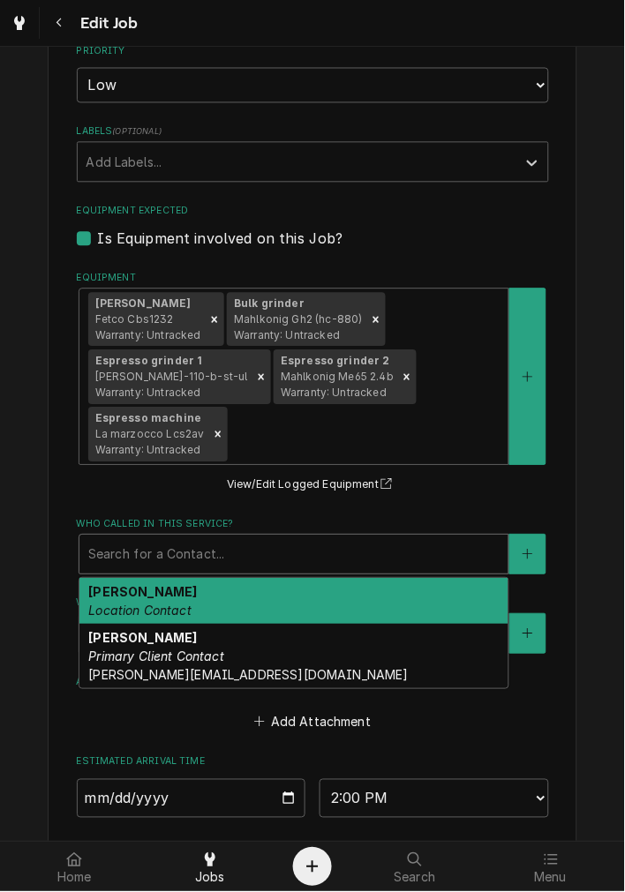
click at [297, 547] on div "Who called in this service?" at bounding box center [293, 555] width 411 height 32
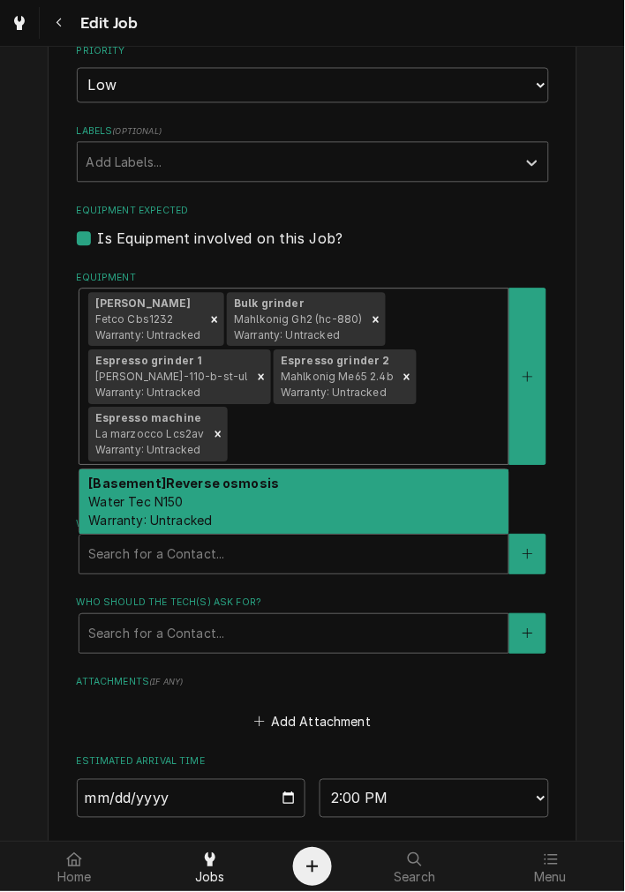
click at [316, 439] on div "Equipment" at bounding box center [364, 435] width 268 height 32
click at [309, 483] on div "[Basement] Reverse osmosis Water Tec N150 Warranty: Untracked" at bounding box center [293, 502] width 429 height 64
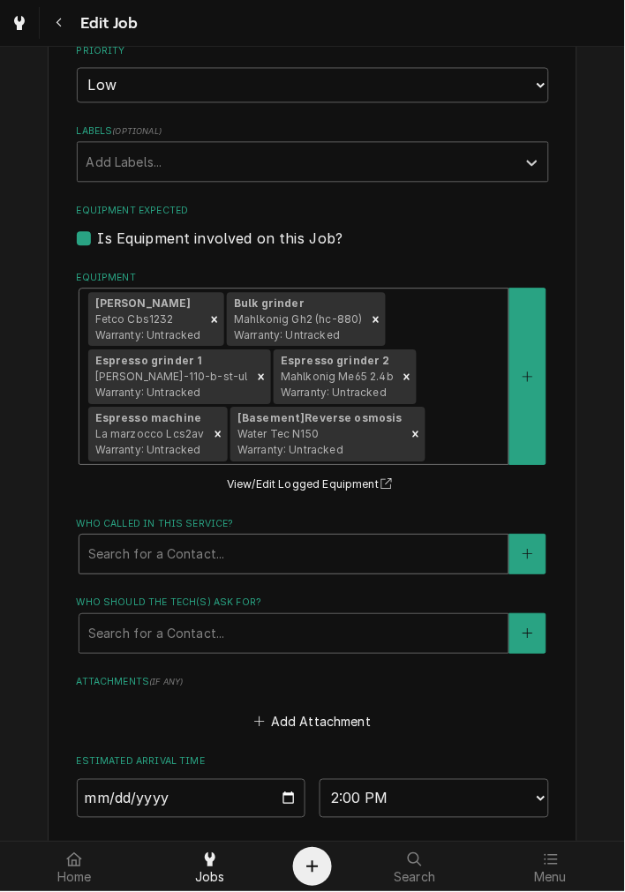
click at [276, 539] on div "Who called in this service?" at bounding box center [293, 555] width 411 height 32
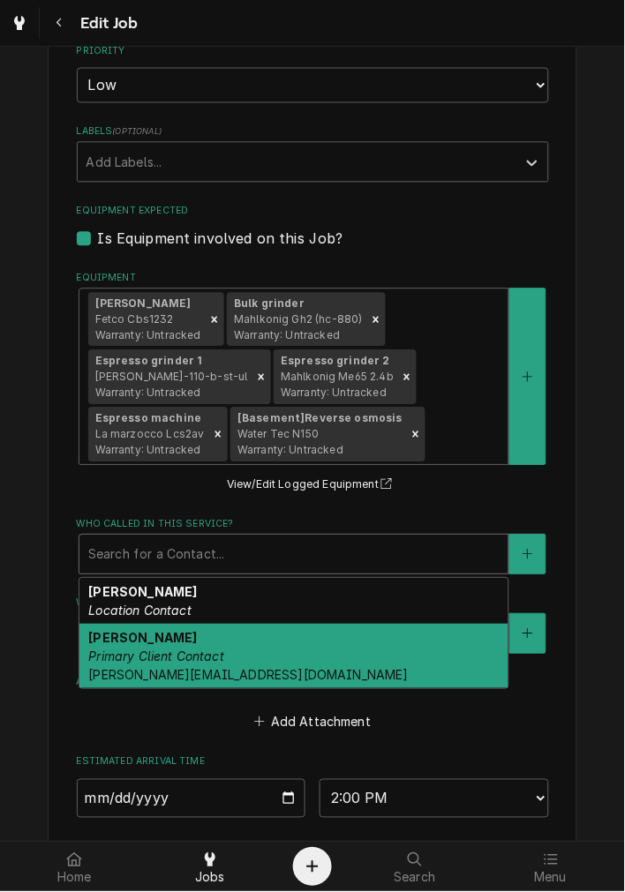
click at [184, 639] on div "Shawn Primary Client Contact shawn@redlifecoffee.com" at bounding box center [293, 657] width 429 height 64
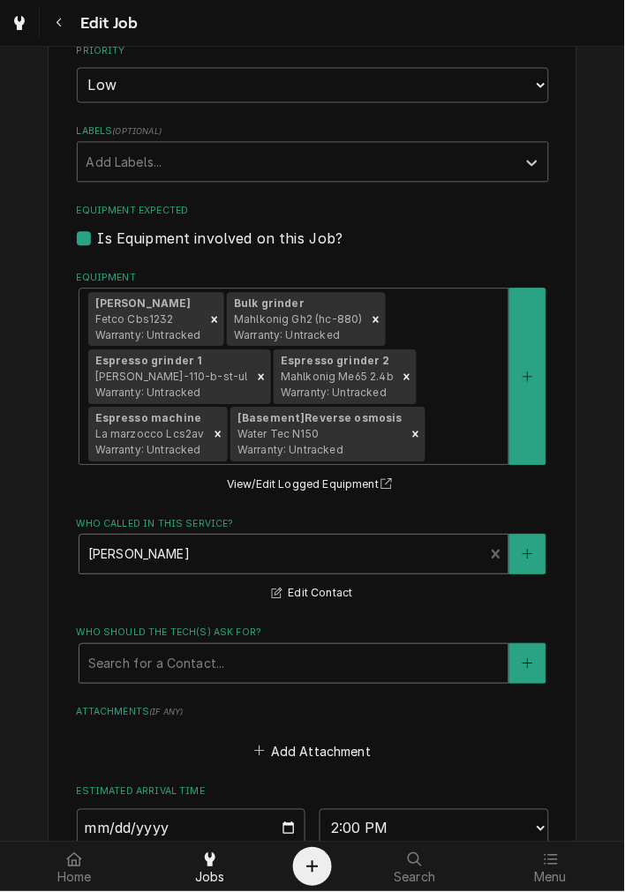
click at [194, 649] on div "Who should the tech(s) ask for?" at bounding box center [293, 665] width 411 height 32
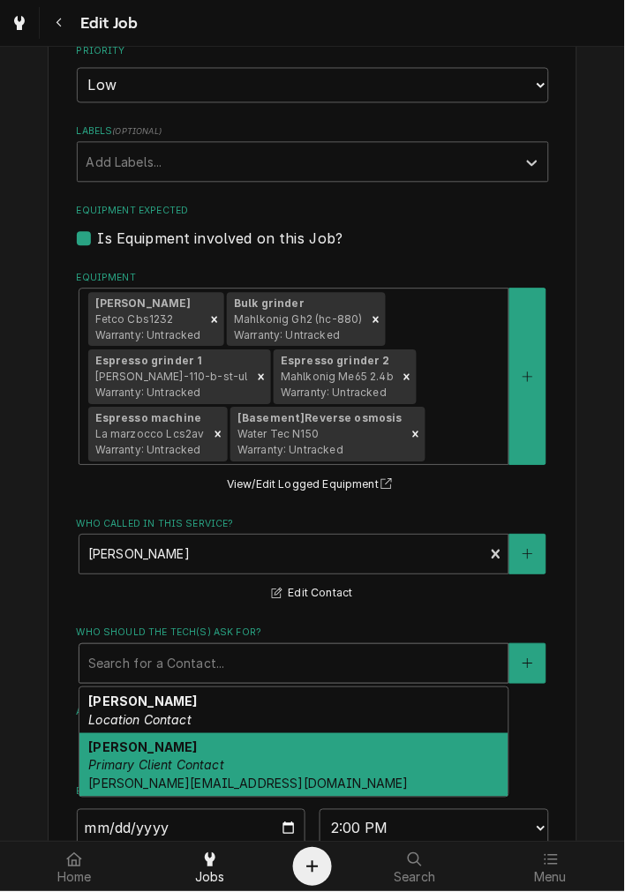
click at [173, 753] on div "Shawn Primary Client Contact shawn@redlifecoffee.com" at bounding box center [293, 766] width 429 height 64
type textarea "x"
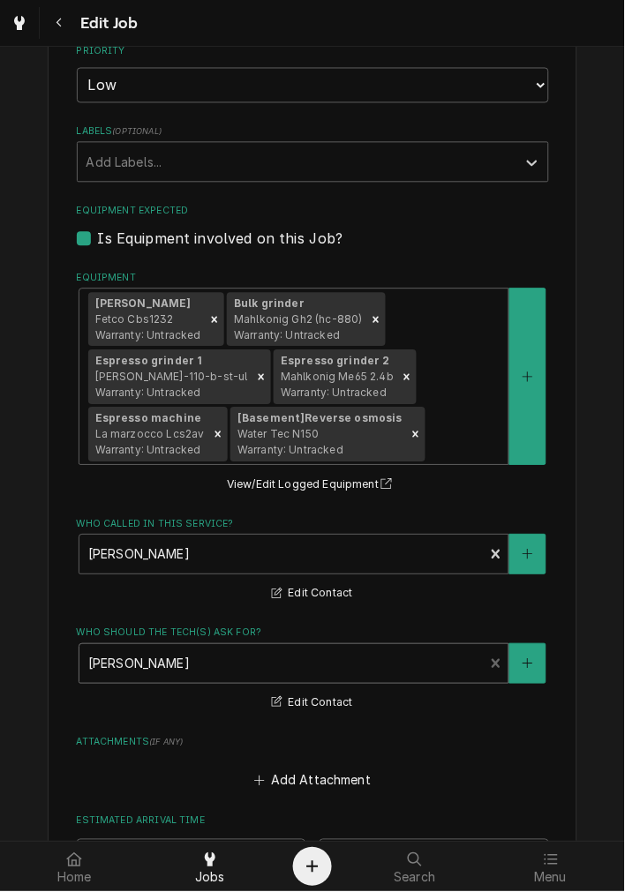
scroll to position [1354, 0]
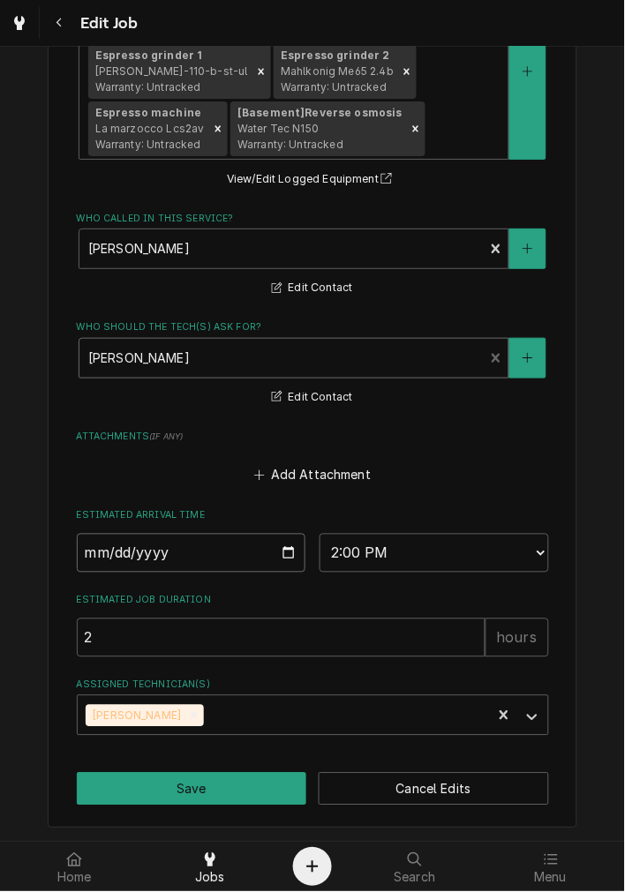
click at [282, 547] on input "2025-10-10" at bounding box center [191, 553] width 229 height 39
type input "2025-10-20"
type textarea "x"
click at [338, 549] on select "AM / PM 6:00 AM 6:15 AM 6:30 AM 6:45 AM 7:00 AM 7:15 AM 7:30 AM 7:45 AM 8:00 AM…" at bounding box center [433, 553] width 229 height 39
select select "11:00:00"
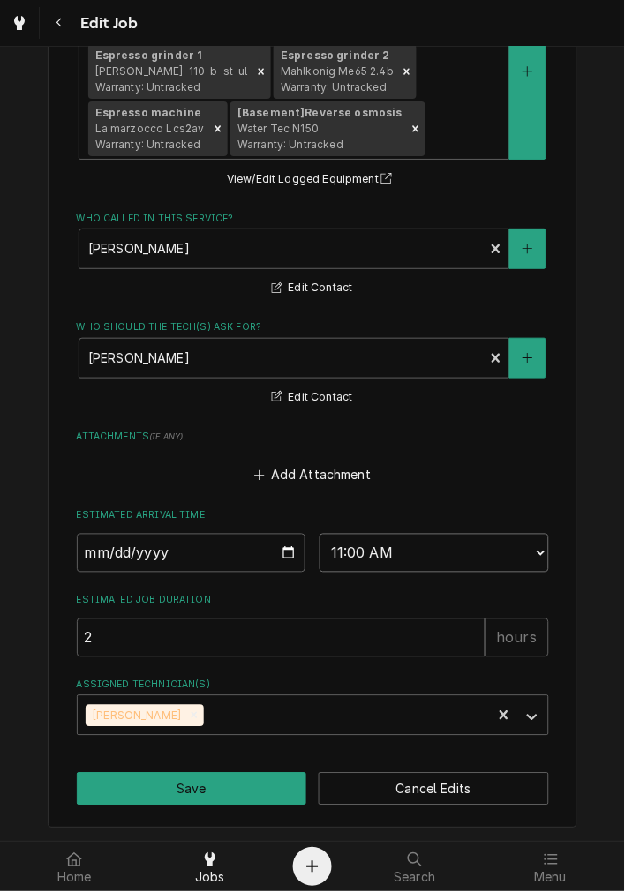
click at [319, 534] on select "AM / PM 6:00 AM 6:15 AM 6:30 AM 6:45 AM 7:00 AM 7:15 AM 7:30 AM 7:45 AM 8:00 AM…" at bounding box center [433, 553] width 229 height 39
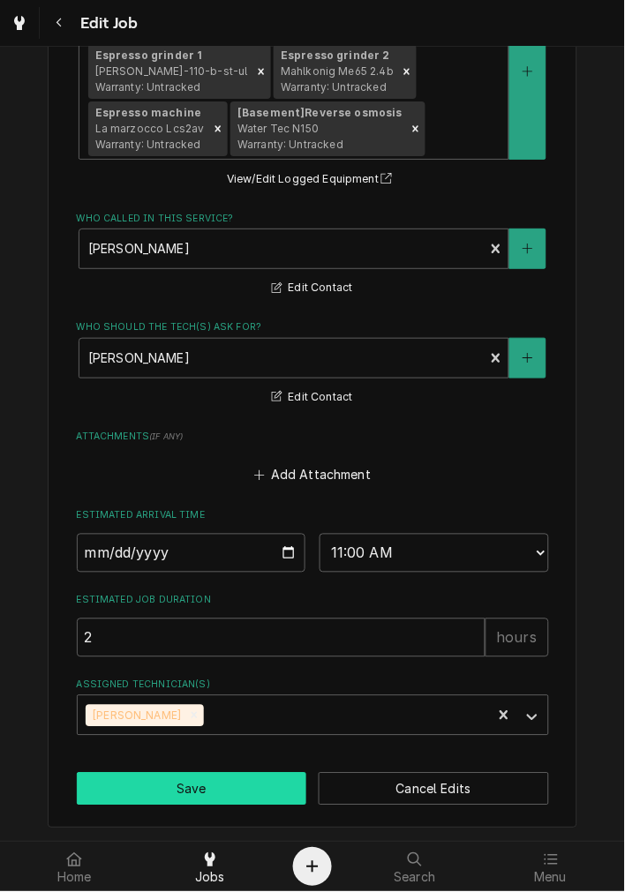
click at [178, 778] on button "Save" at bounding box center [192, 789] width 230 height 33
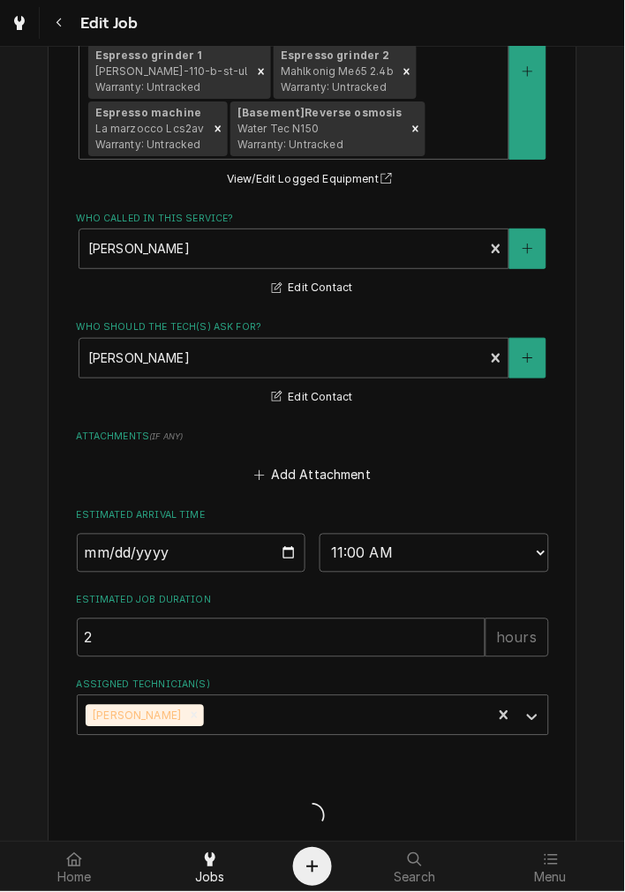
type textarea "x"
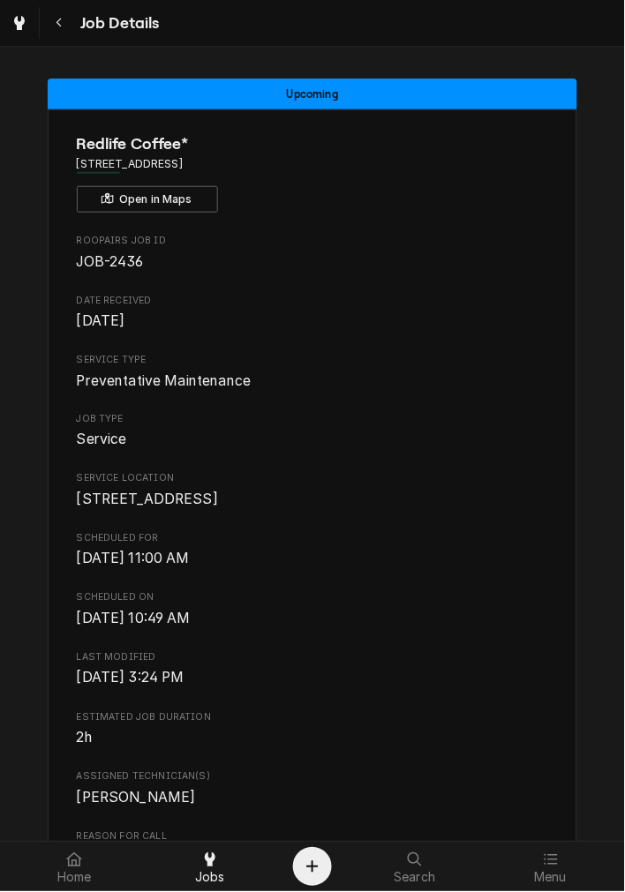
drag, startPoint x: 210, startPoint y: 881, endPoint x: 219, endPoint y: 798, distance: 83.4
click at [210, 881] on span "Jobs" at bounding box center [210, 878] width 30 height 14
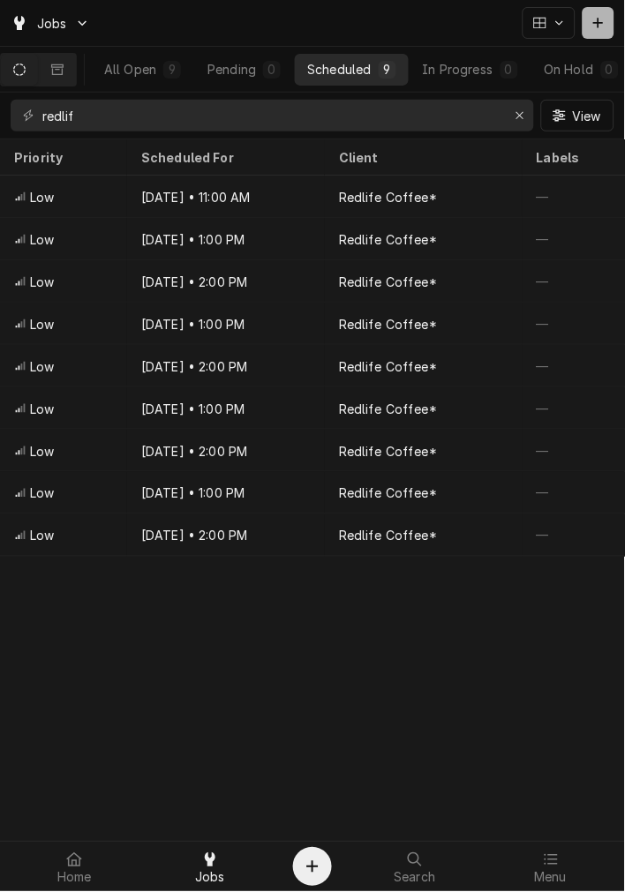
click at [601, 29] on div "Dynamic Content Wrapper" at bounding box center [598, 23] width 18 height 18
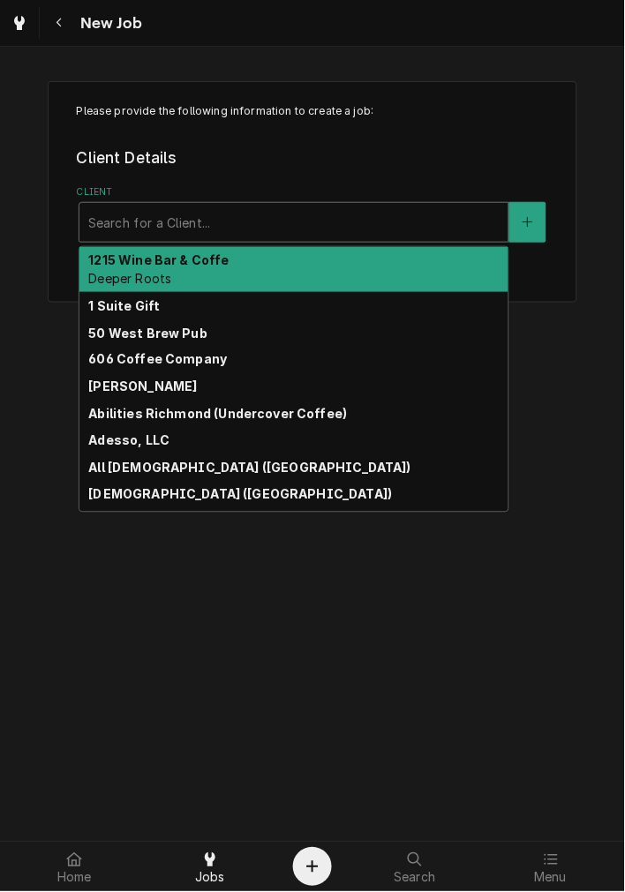
click at [179, 219] on div "Client" at bounding box center [293, 222] width 411 height 32
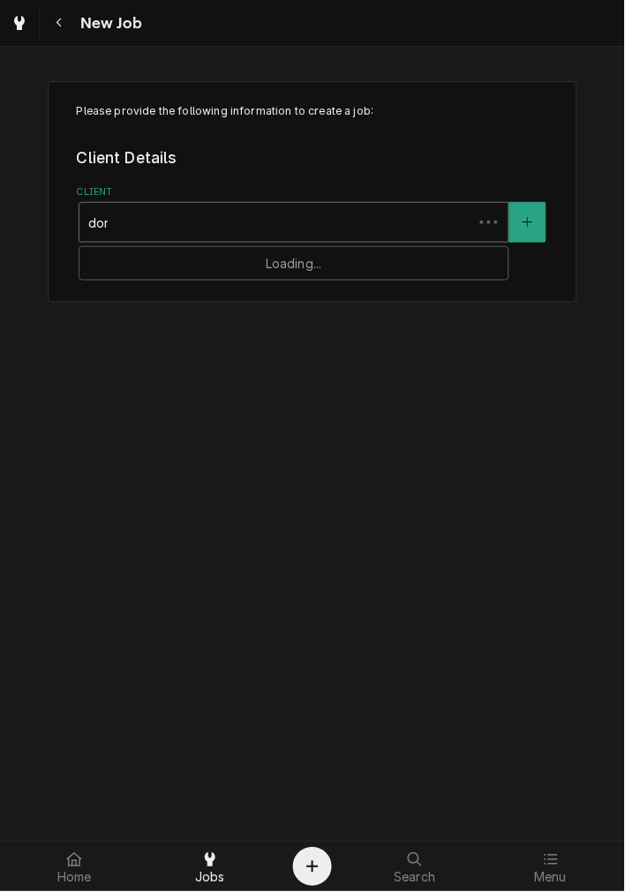
type input "dorot"
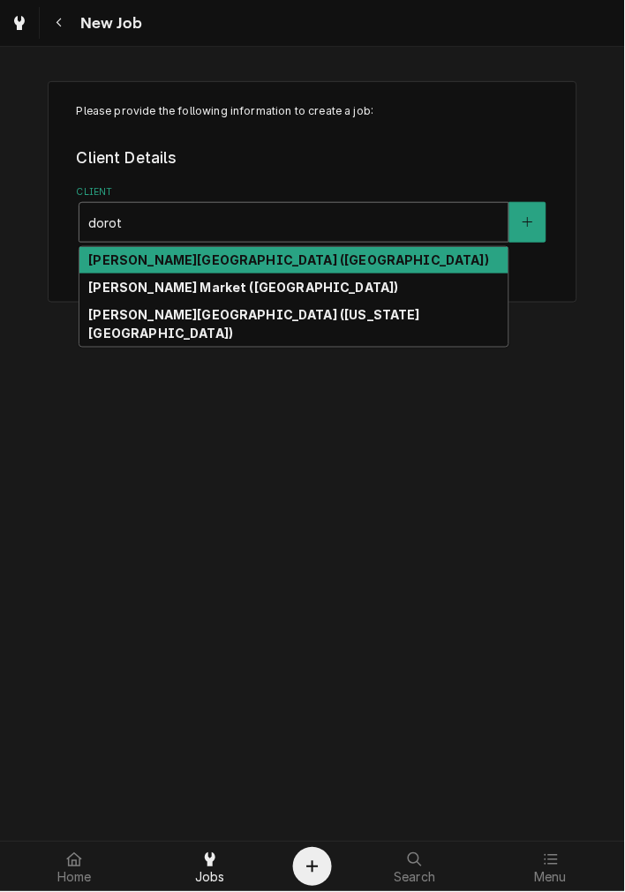
click at [194, 262] on strong "[PERSON_NAME][GEOGRAPHIC_DATA] ([GEOGRAPHIC_DATA])" at bounding box center [288, 259] width 401 height 15
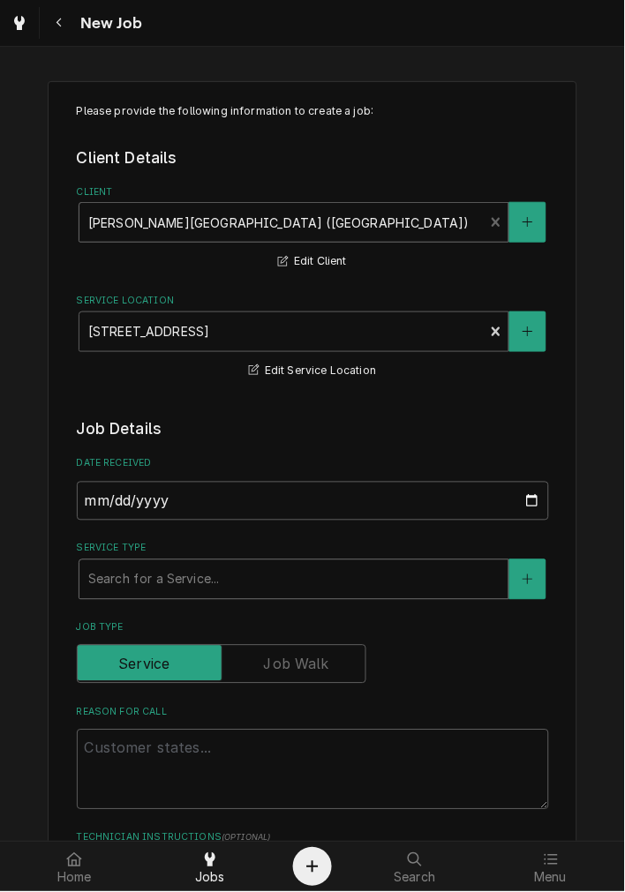
click at [274, 579] on div "Service Type" at bounding box center [293, 580] width 411 height 32
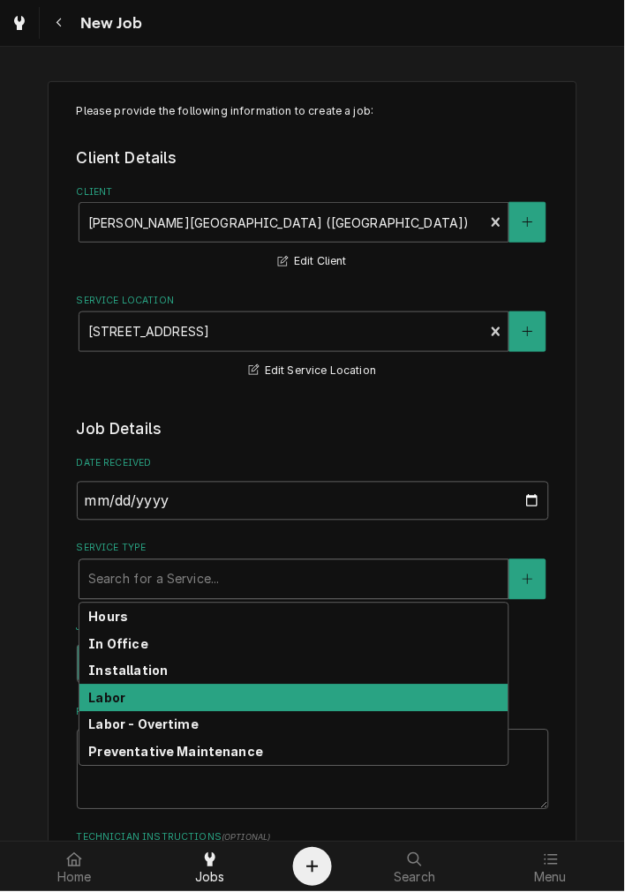
click at [165, 706] on div "Labor" at bounding box center [293, 698] width 429 height 27
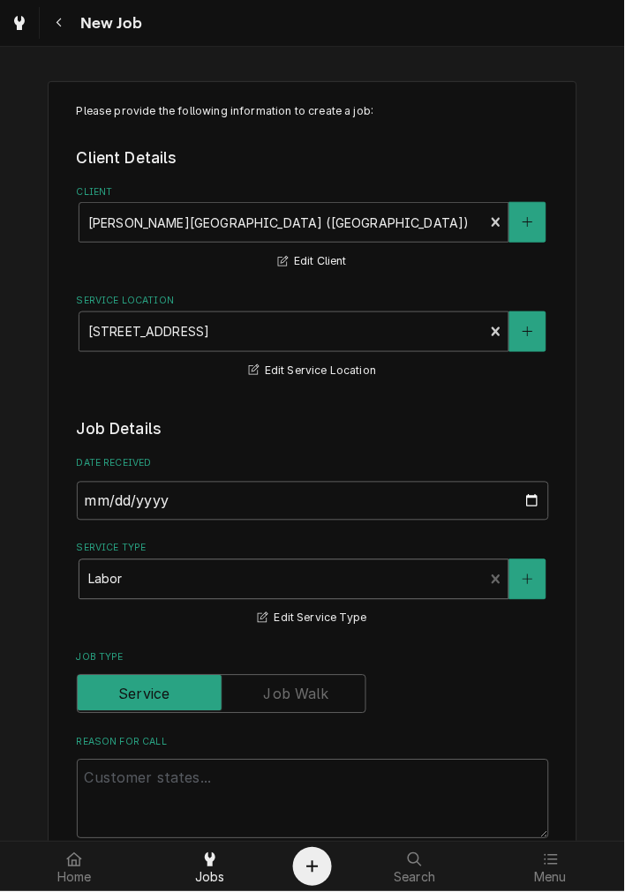
click at [165, 751] on div "Reason For Call" at bounding box center [313, 788] width 472 height 104
click at [170, 772] on textarea "Reason For Call" at bounding box center [313, 799] width 472 height 79
type textarea "x"
type textarea "B"
type textarea "x"
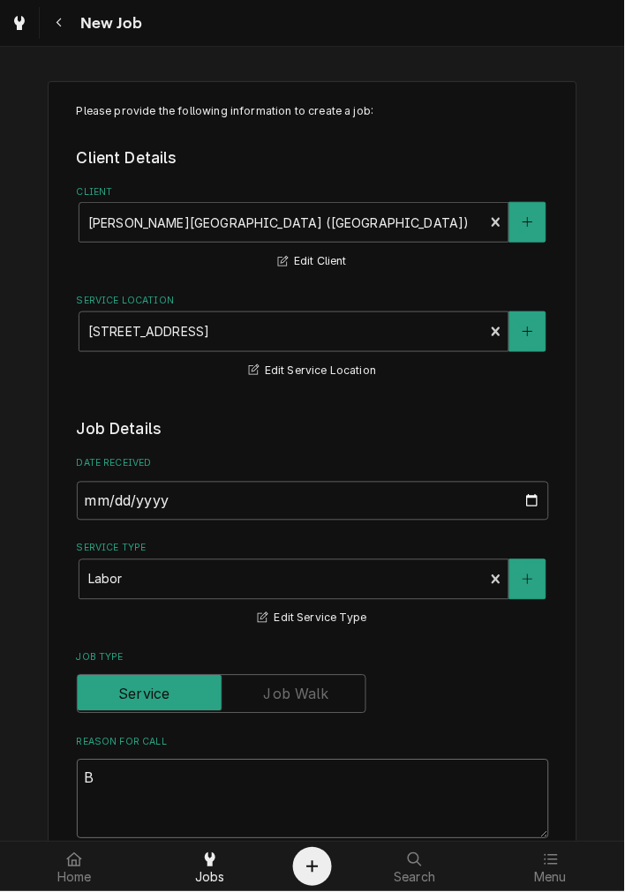
type textarea "Bu"
type textarea "x"
type textarea "Bun"
type textarea "x"
type textarea "Bunn"
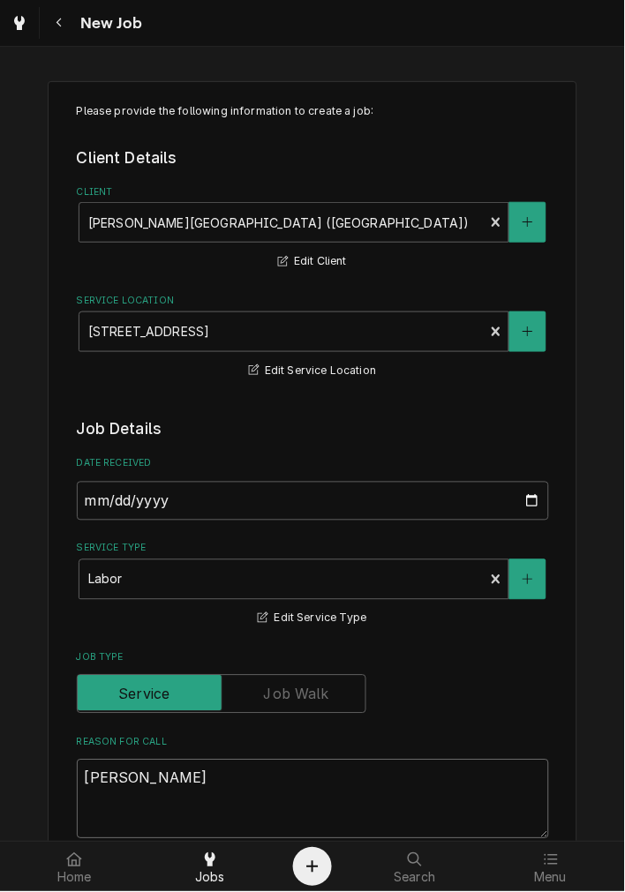
type textarea "x"
type textarea "Bunn"
type textarea "x"
type textarea "Bunn g"
type textarea "x"
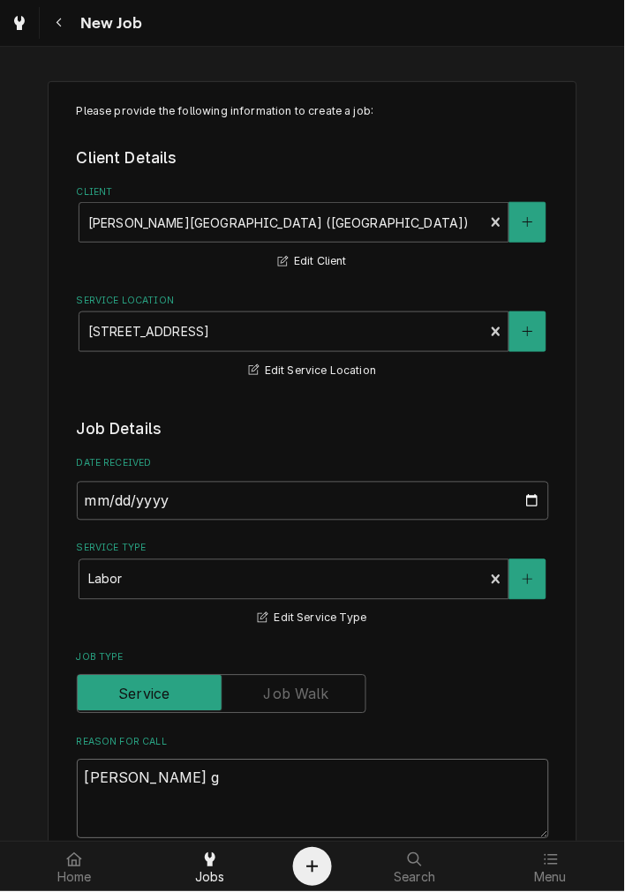
type textarea "Bunn gr"
type textarea "x"
type textarea "Bunn gri"
type textarea "x"
type textarea "Bunn grin"
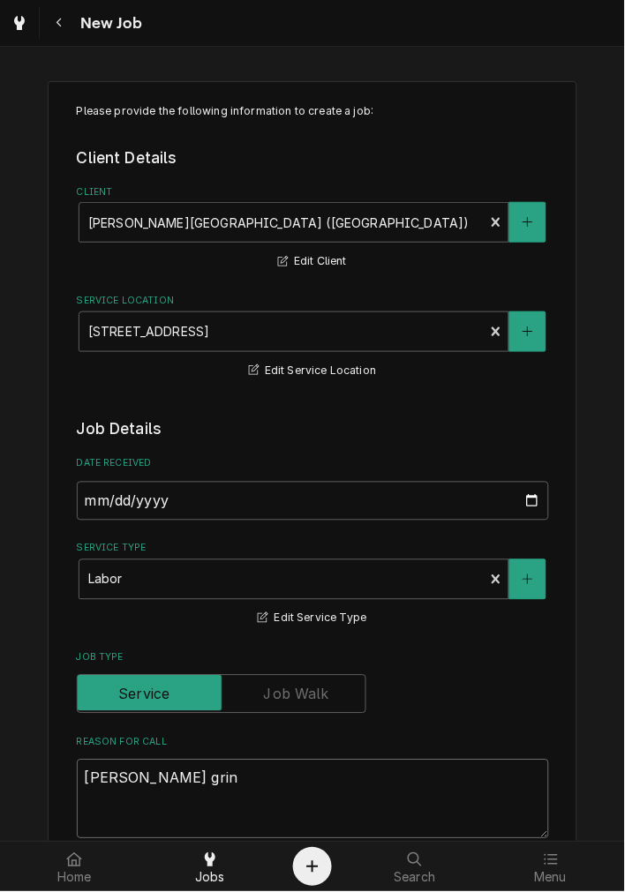
type textarea "x"
type textarea "Bunn grind"
type textarea "x"
type textarea "Bunn grinde"
type textarea "x"
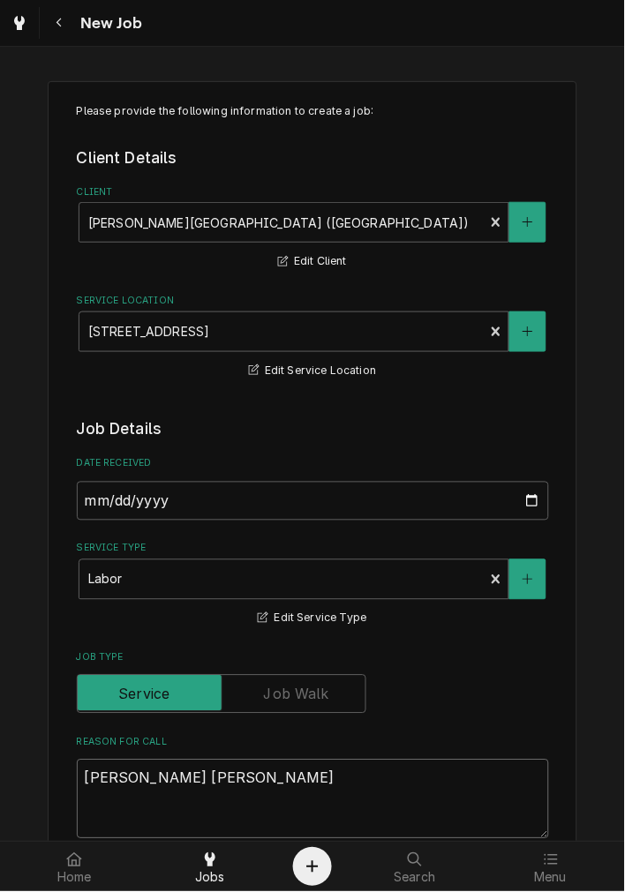
type textarea "Bunn grinder"
type textarea "x"
type textarea "Bunn grinders"
type textarea "x"
type textarea "Bunn grinders"
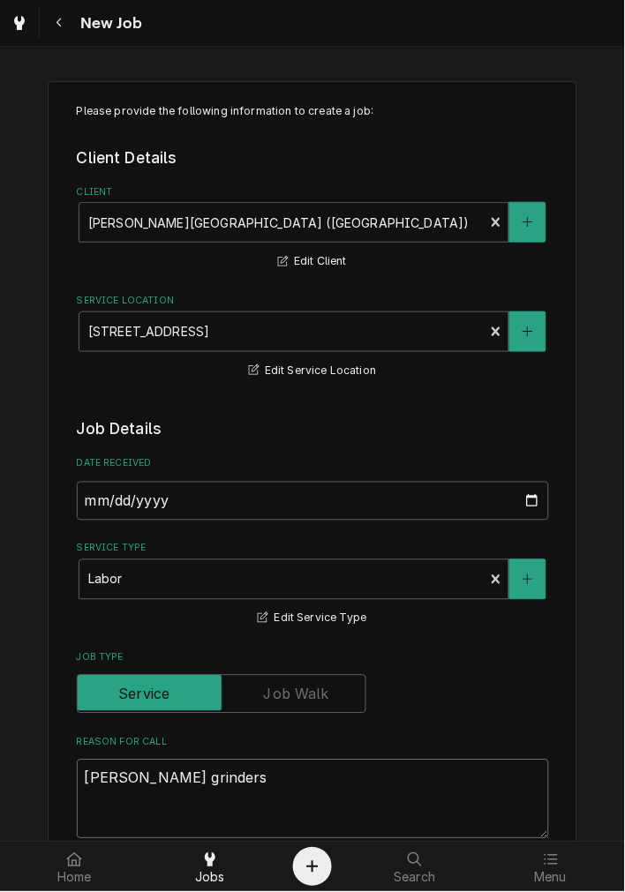
type textarea "x"
type textarea "Bunn grinders h"
type textarea "x"
type textarea "Bunn grinders ha"
type textarea "x"
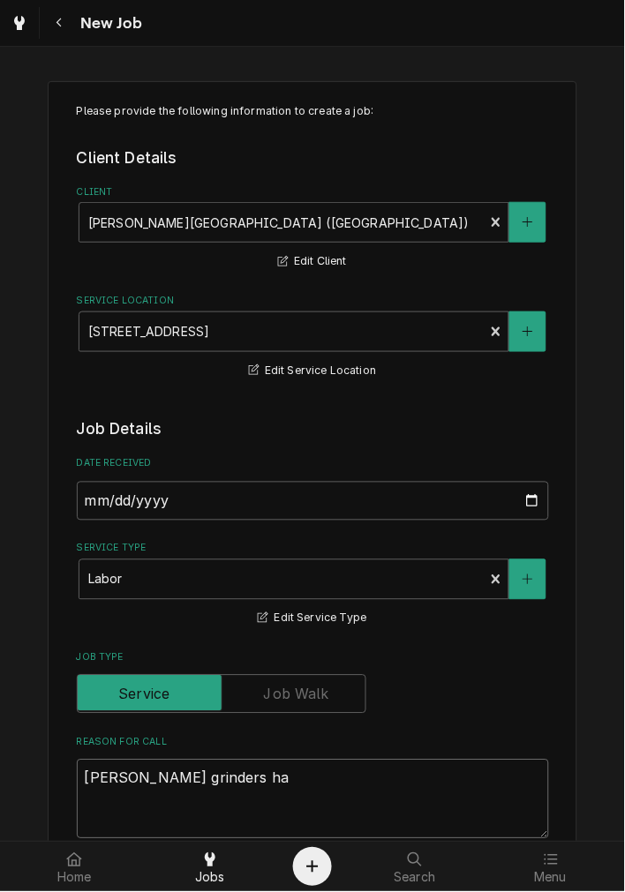
type textarea "Bunn grinders had"
type textarea "x"
type textarea "Bunn grinders had"
type textarea "x"
type textarea "Bunn grinders had t"
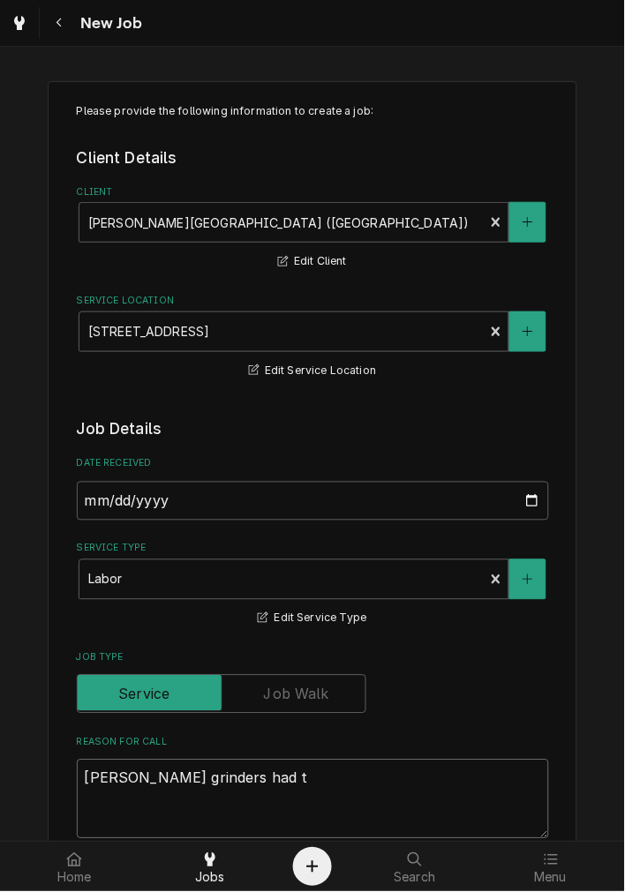
type textarea "x"
type textarea "Bunn grinders had th"
type textarea "x"
type textarea "Bunn grinders had the"
type textarea "x"
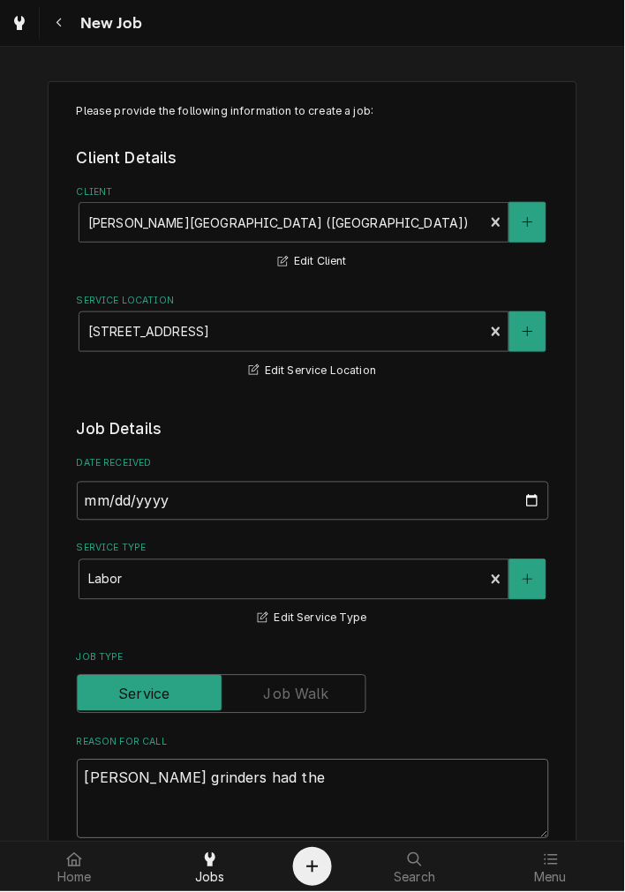
type textarea "Bunn grinders had the"
type textarea "x"
type textarea "Bunn grinders had the s"
type textarea "x"
type textarea "Bunn grinders had the sl"
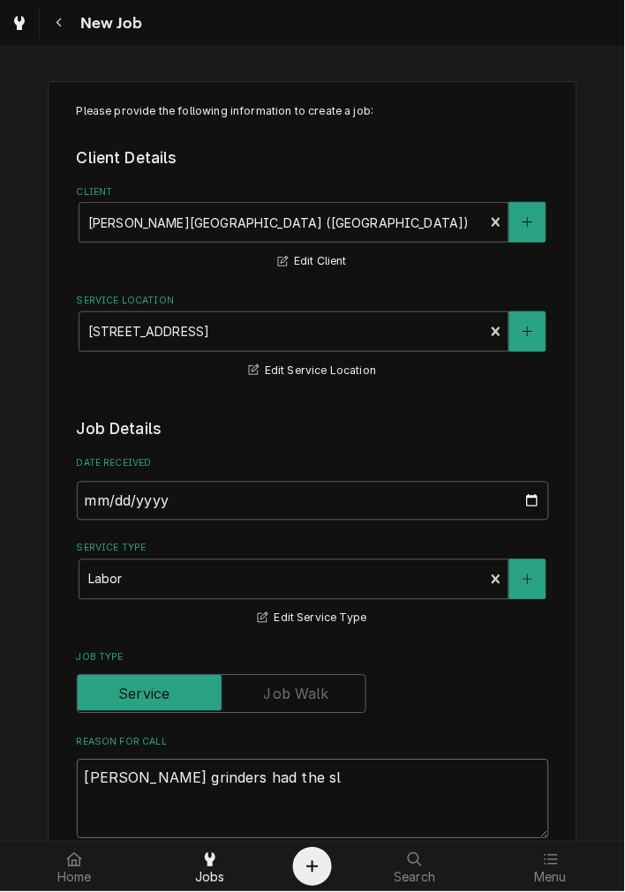
type textarea "x"
type textarea "Bunn grinders had the sle"
type textarea "x"
type textarea "Bunn grinders had the slea"
type textarea "x"
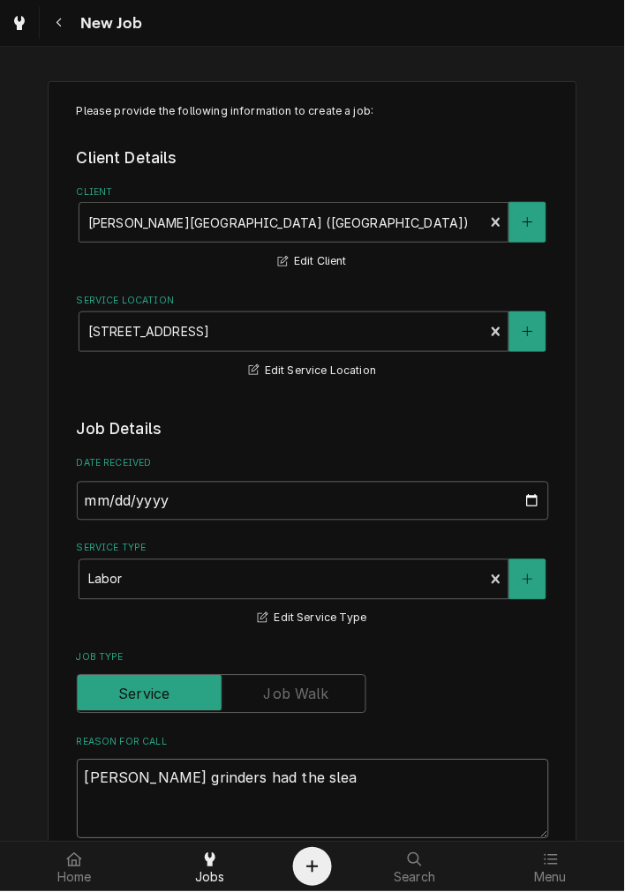
type textarea "Bunn grinders had the slean"
type textarea "x"
type textarea "Bunn grinders had the sleani"
type textarea "x"
type textarea "Bunn grinders had the sleanig"
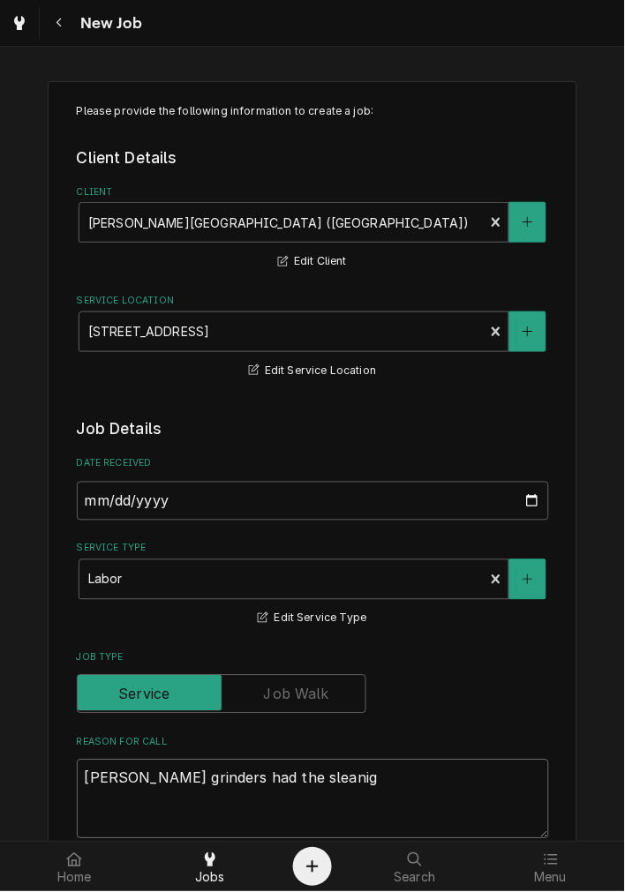
type textarea "x"
type textarea "Bunn grinders had the sleanign"
type textarea "x"
type textarea "Bunn grinders had the sleanig"
type textarea "x"
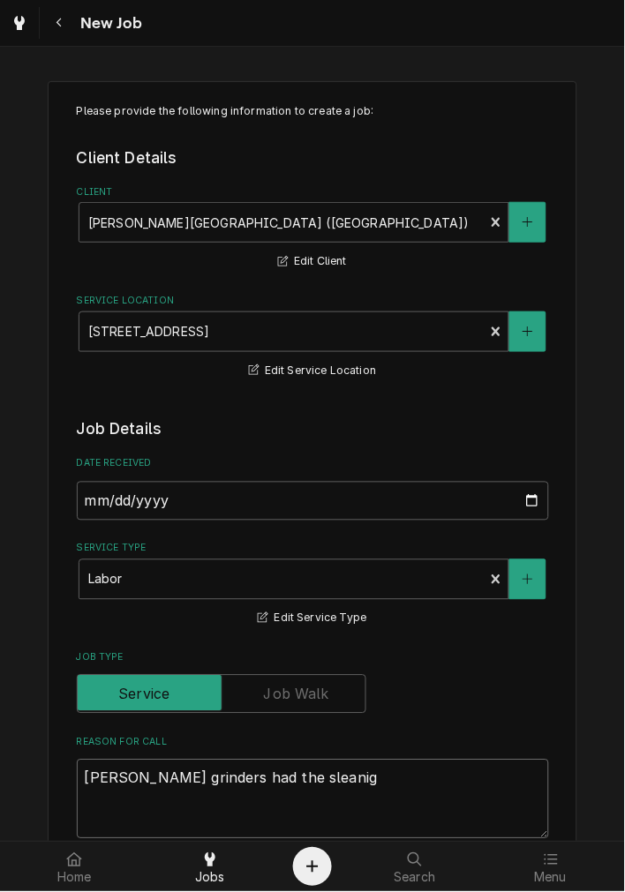
type textarea "Bunn grinders had the sleani"
type textarea "x"
type textarea "Bunn grinders had the slean"
type textarea "x"
type textarea "Bunn grinders had the slea"
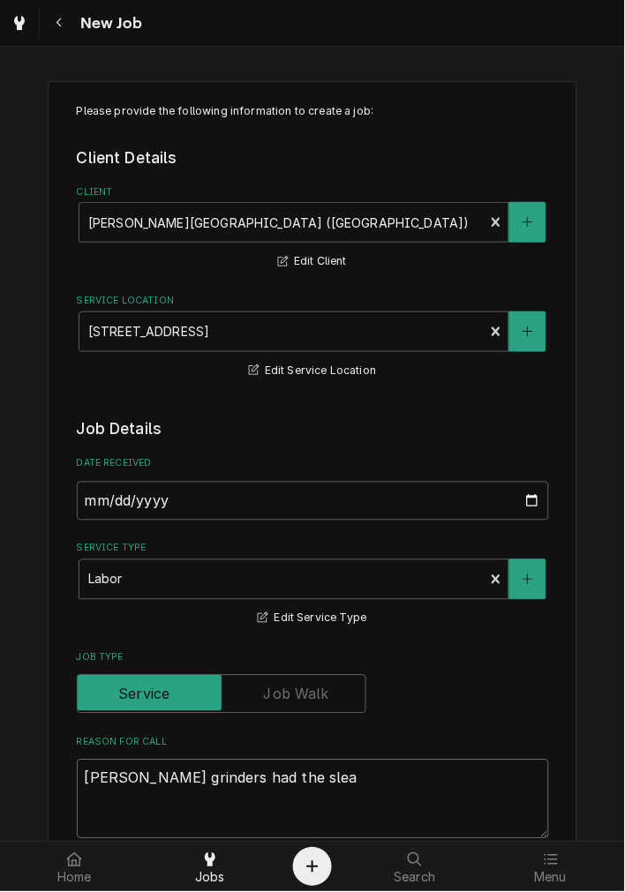
type textarea "x"
type textarea "Bunn grinders had the sle"
type textarea "x"
type textarea "Bunn grinders had the sl"
type textarea "x"
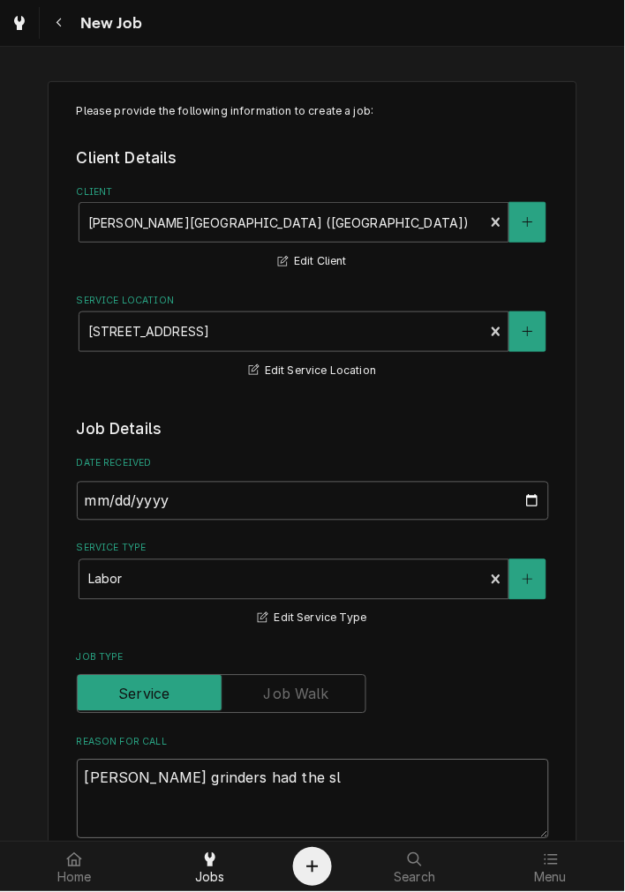
type textarea "Bunn grinders had the s"
type textarea "x"
type textarea "Bunn grinders had the"
type textarea "x"
type textarea "Bunn grinders had the"
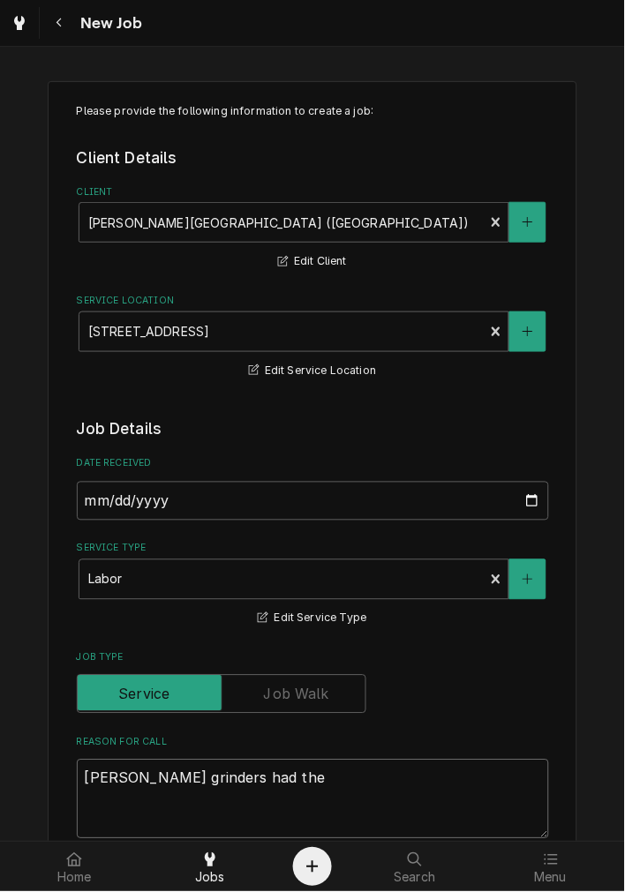
type textarea "x"
type textarea "Bunn grinders had thei"
type textarea "x"
type textarea "Bunn grinders had their"
type textarea "x"
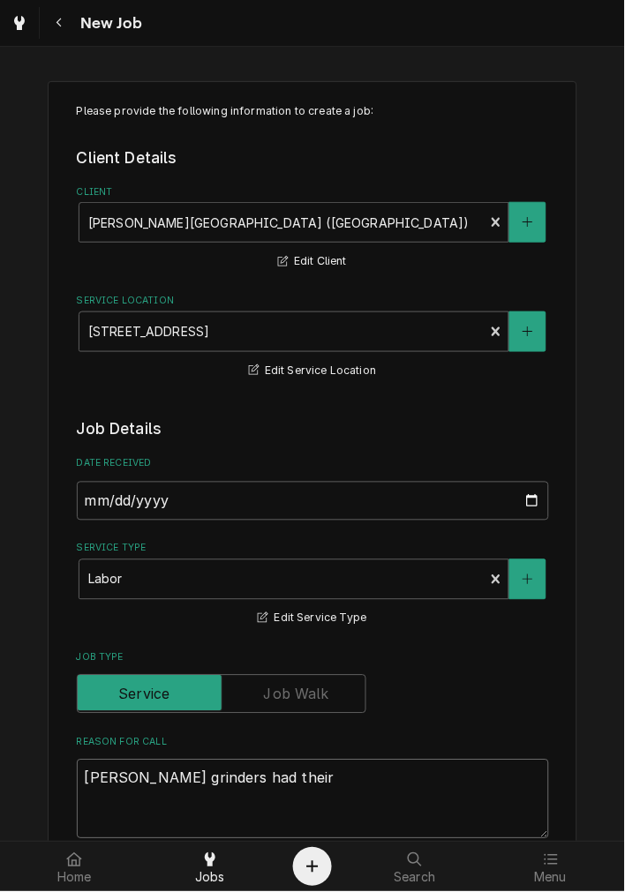
type textarea "Bunn grinders had their"
type textarea "x"
type textarea "Bunn grinders had their c"
type textarea "x"
type textarea "Bunn grinders had their cle"
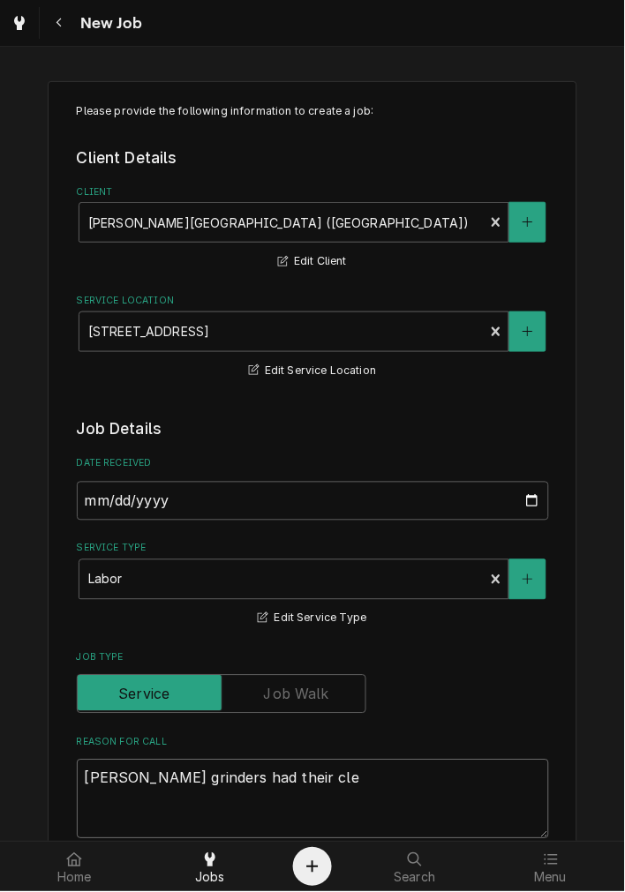
type textarea "x"
type textarea "Bunn grinders had their clea"
type textarea "x"
type textarea "Bunn grinders had their clean"
type textarea "x"
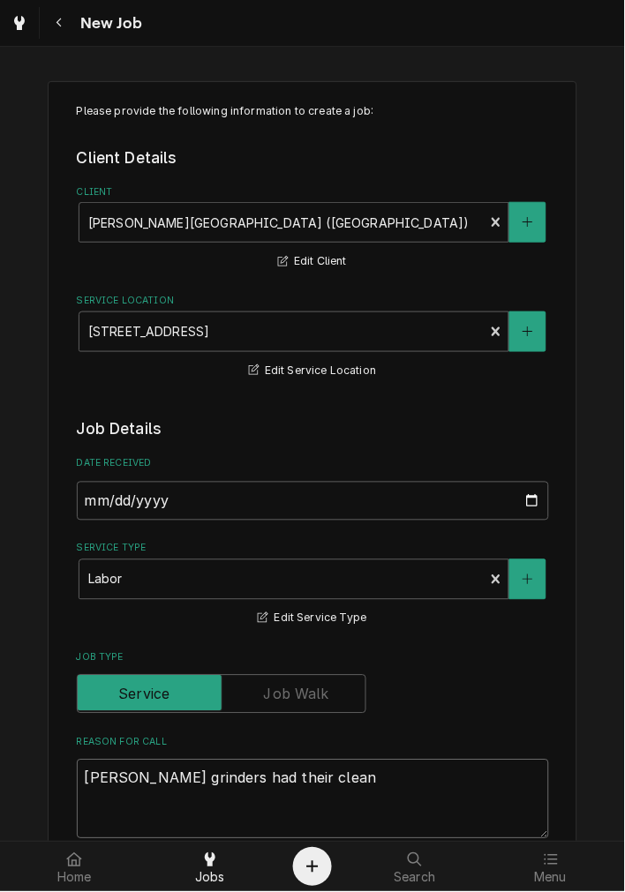
type textarea "Bunn grinders had their cleani"
type textarea "x"
type textarea "Bunn grinders had their cleanin"
type textarea "x"
type textarea "Bunn grinders had their cleaning"
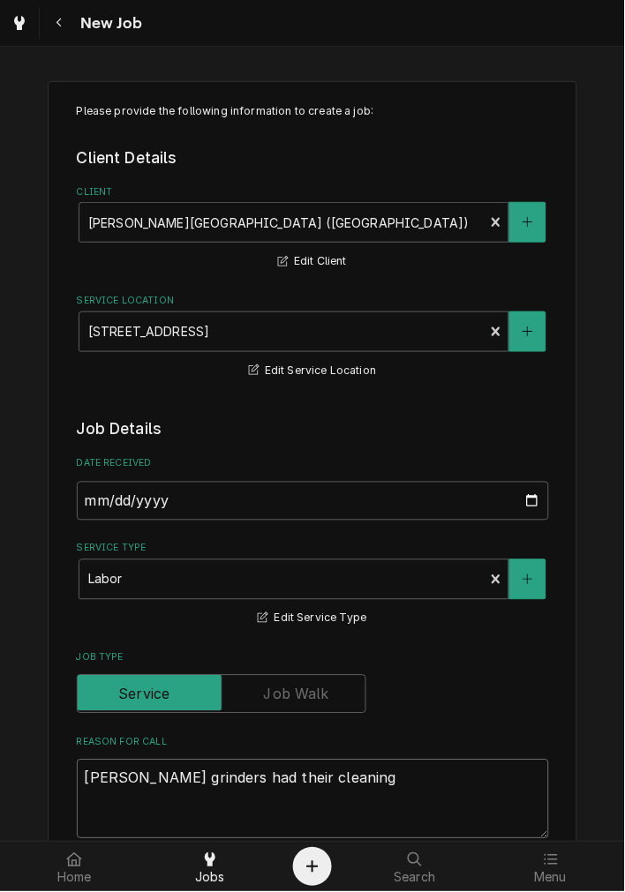
type textarea "x"
type textarea "Bunn grinders had their cleaning"
type textarea "x"
type textarea "Bunn grinders had their cleaning l"
type textarea "x"
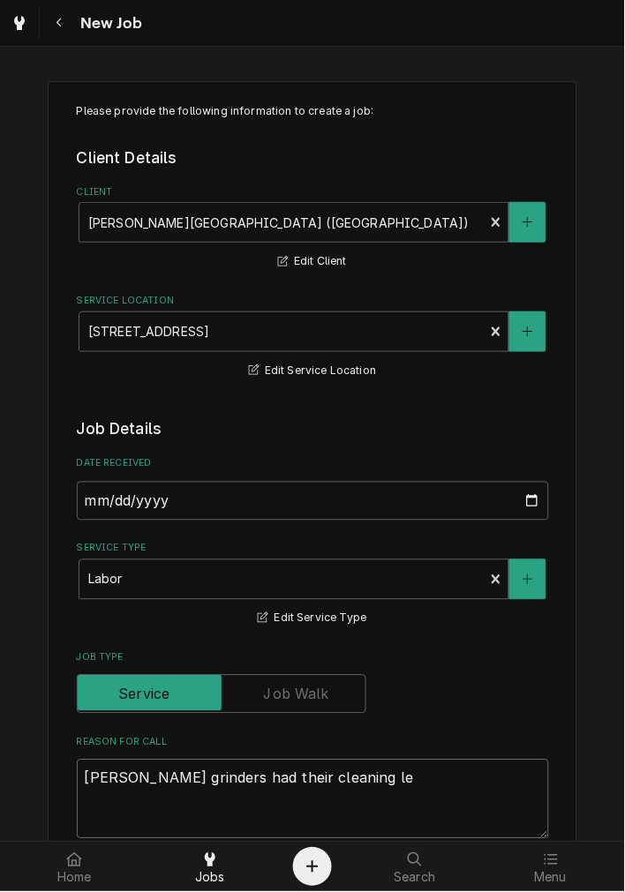
type textarea "Bunn grinders had their cleaning lev"
type textarea "x"
type textarea "Bunn grinders had their cleaning levb"
type textarea "x"
type textarea "Bunn grinders had their cleaning lev"
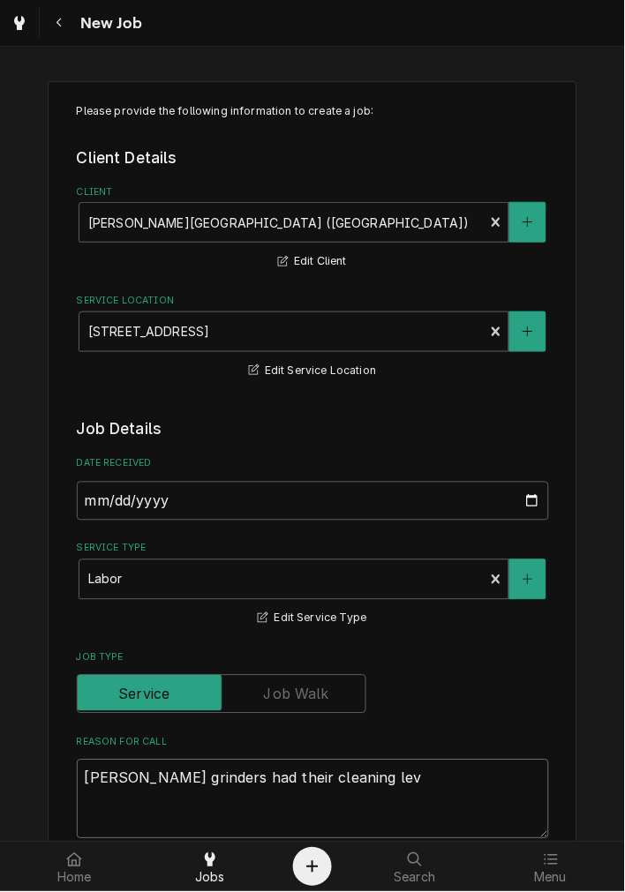
type textarea "x"
type textarea "Bunn grinders had their cleaning le"
type textarea "x"
type textarea "Bunn grinders had their cleaning lev"
type textarea "x"
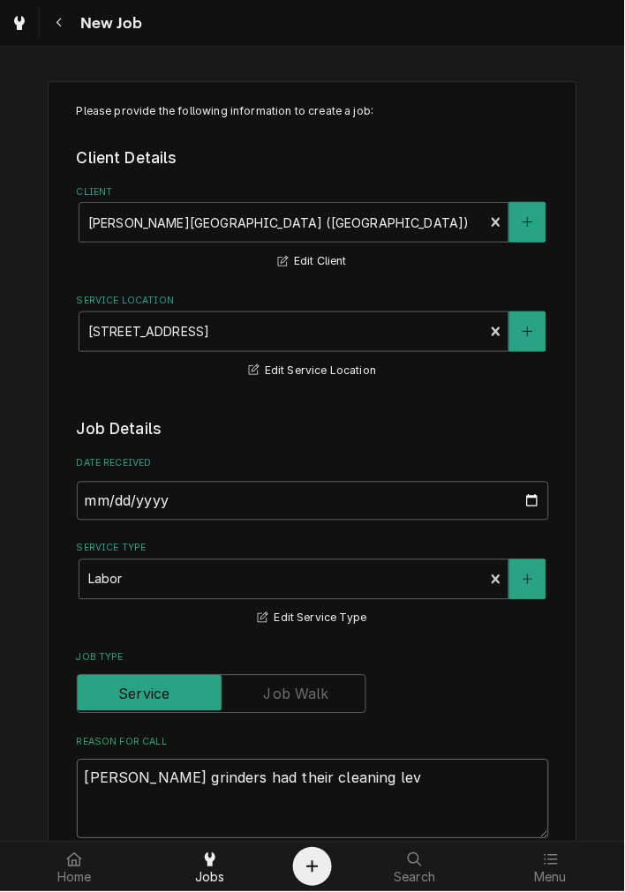
type textarea "Bunn grinders had their cleaning leve"
type textarea "x"
type textarea "Bunn grinders had their cleaning lever"
type textarea "x"
type textarea "Bunn grinders had their cleaning lever"
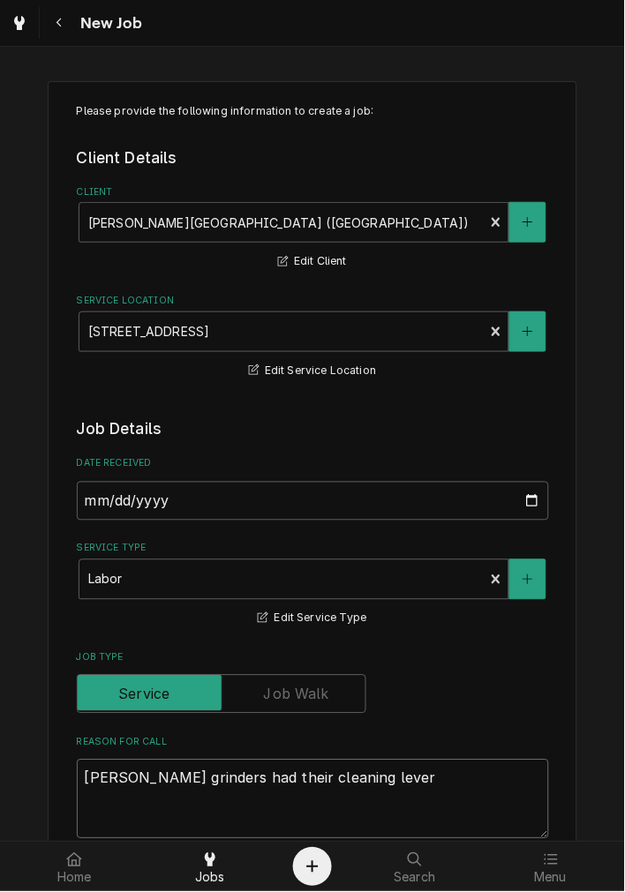
type textarea "x"
type textarea "Bunn grinders had their cleaning lever b"
type textarea "x"
type textarea "Bunn grinders had their cleaning lever br"
type textarea "x"
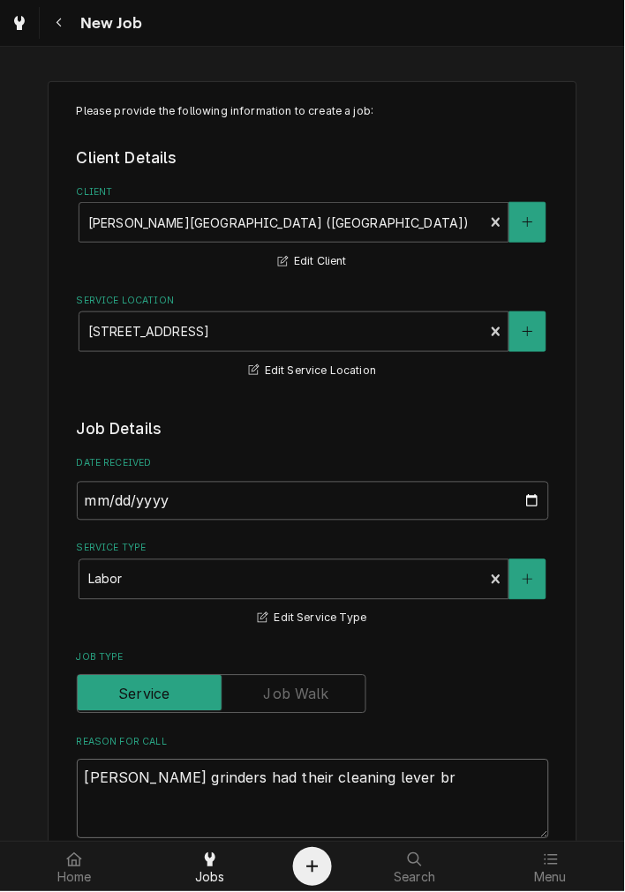
type textarea "Bunn grinders had their cleaning lever bro"
type textarea "x"
type textarea "Bunn grinders had their cleaning lever brok"
type textarea "x"
type textarea "Bunn grinders had their cleaning lever bro"
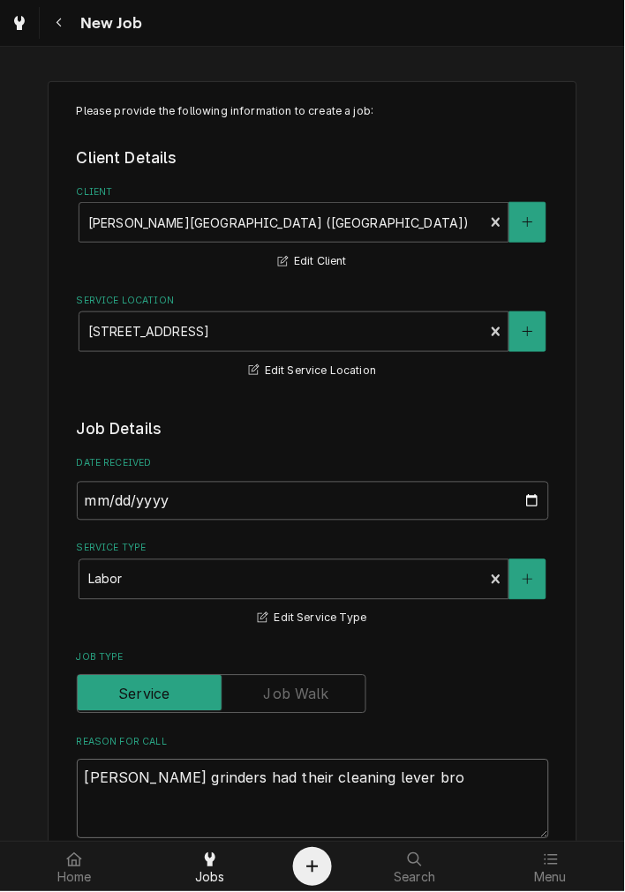
type textarea "x"
type textarea "Bunn grinders had their cleaning lever br"
type textarea "x"
type textarea "Bunn grinders had their cleaning lever brre"
type textarea "x"
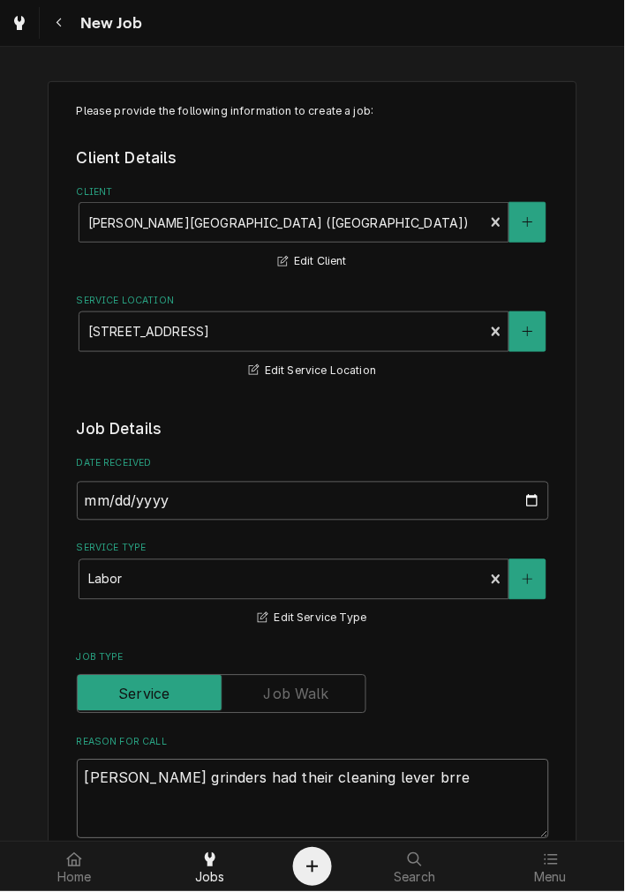
type textarea "Bunn grinders had their cleaning lever brr"
type textarea "x"
type textarea "Bunn grinders had their cleaning lever br"
type textarea "x"
type textarea "Bunn grinders had their cleaning lever bre"
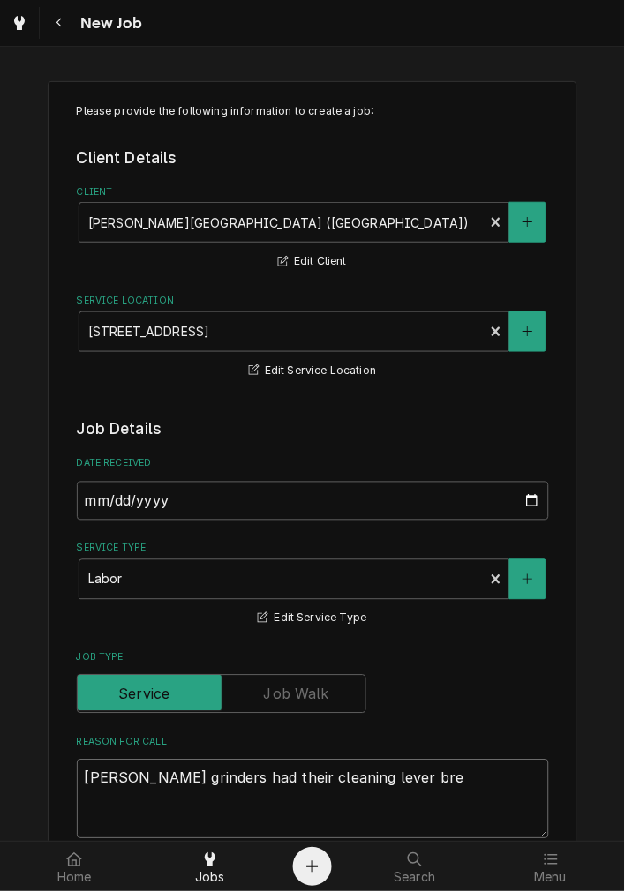
type textarea "x"
type textarea "Bunn grinders had their cleaning lever brea"
type textarea "x"
type textarea "Bunn grinders had their cleaning lever break"
type textarea "x"
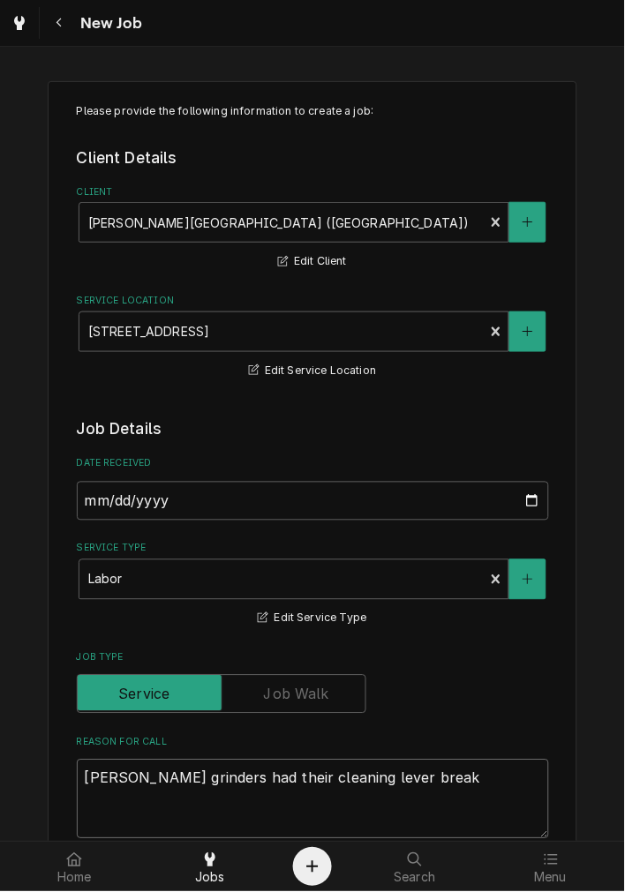
type textarea "Bunn grinders had their cleaning lever break"
type textarea "x"
type textarea "Bunn grinders had their cleaning lever break o"
type textarea "x"
type textarea "Bunn grinders had their cleaning lever break of"
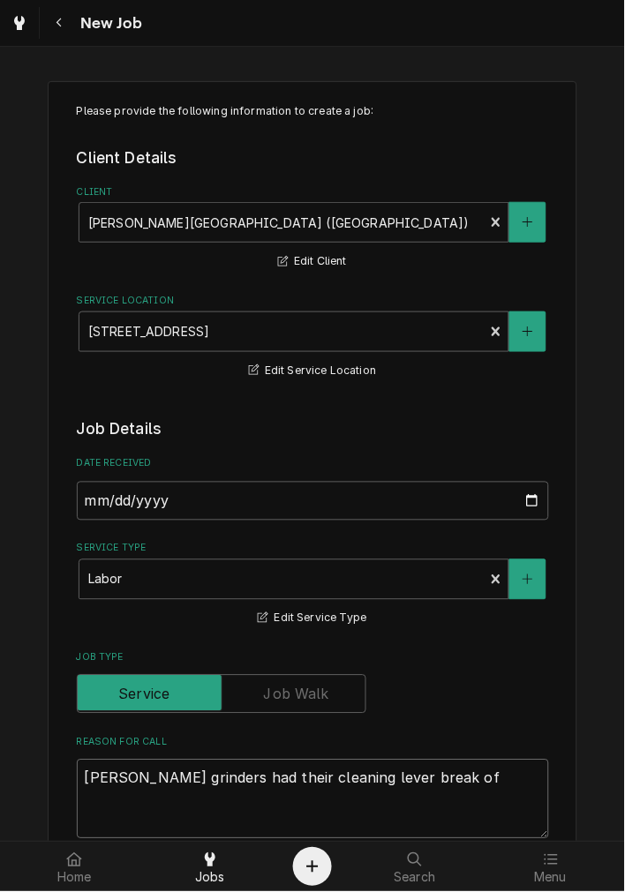
type textarea "x"
type textarea "Bunn grinders had their cleaning lever break off"
type textarea "x"
type textarea "BBunn grinders had their cleaning lever break off"
type textarea "x"
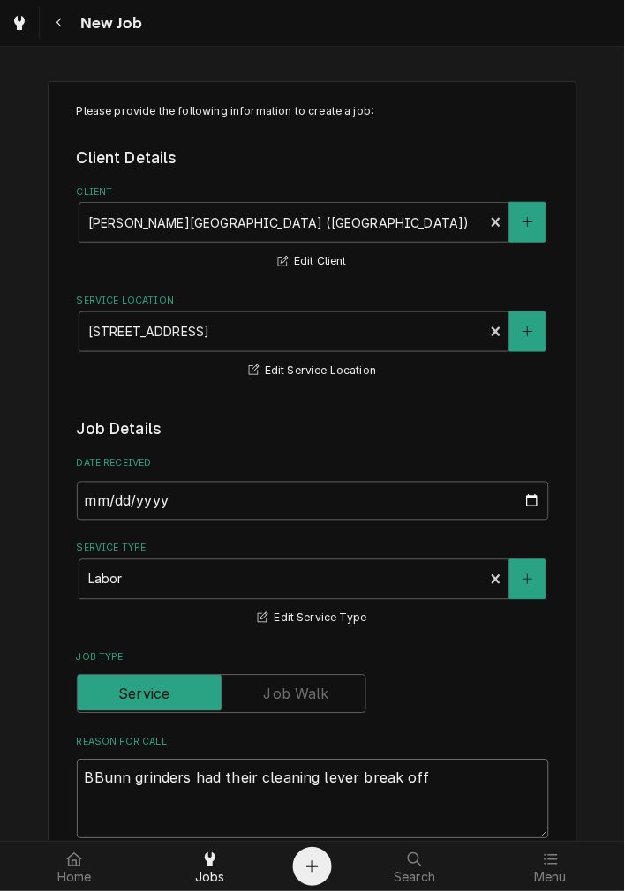
type textarea "BuBunn grinders had their cleaning lever break off"
type textarea "x"
type textarea "BunBunn grinders had their cleaning lever break off"
type textarea "x"
type textarea "BunnBunn grinders had their cleaning lever break off"
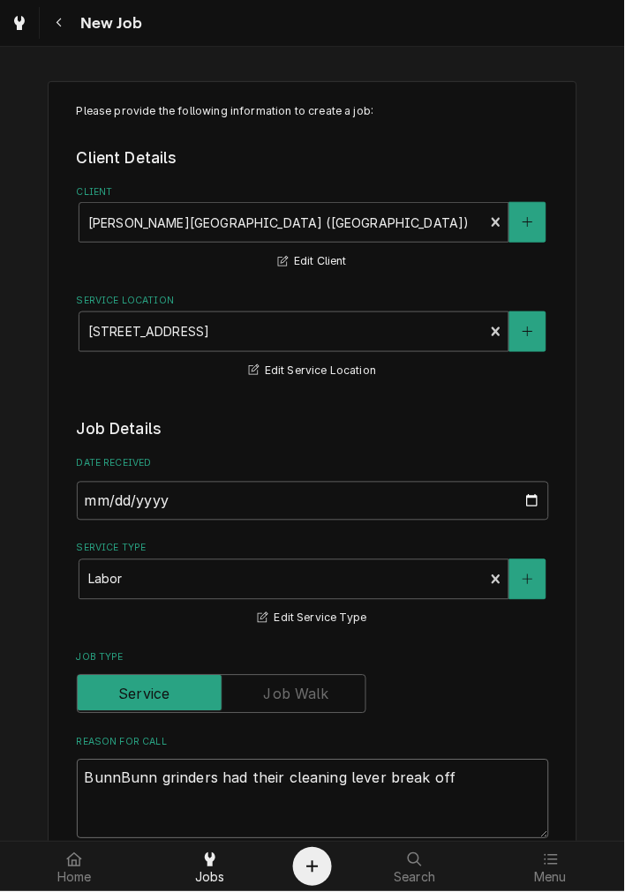
type textarea "x"
type textarea "Bunn Bunn grinders had their cleaning lever break off"
type textarea "x"
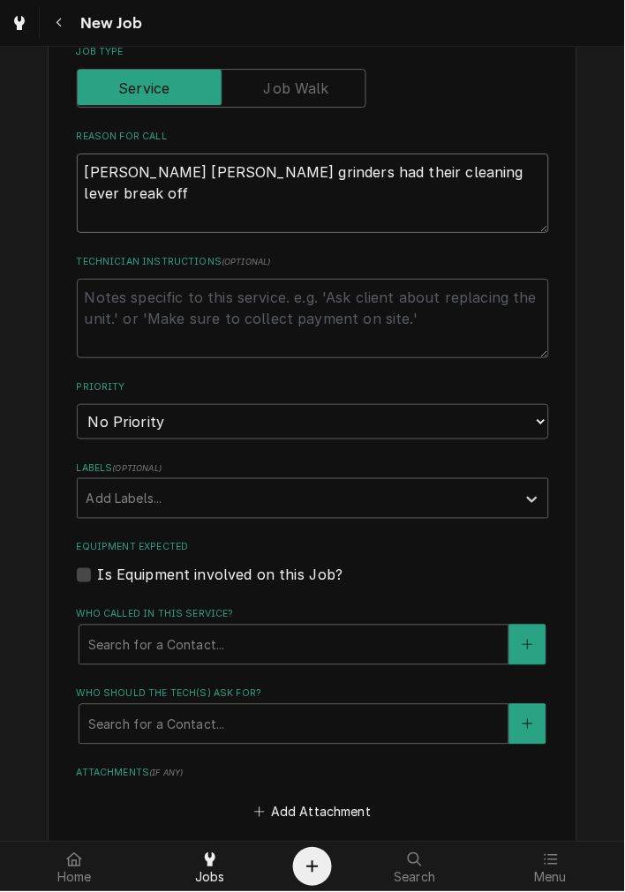
scroll to position [654, 0]
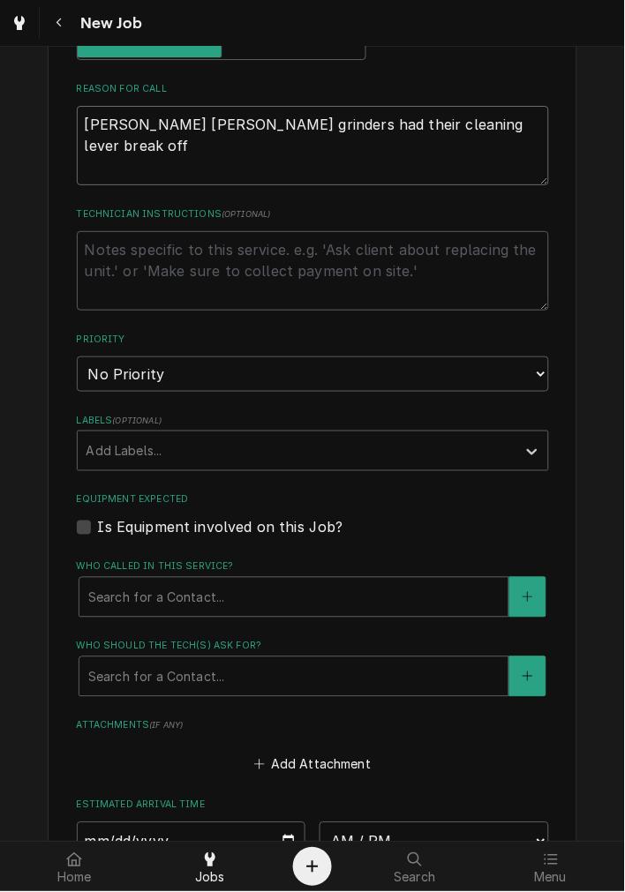
type textarea "Bunn Bunn grinders had their cleaning lever break off"
click at [183, 371] on select "No Priority Urgent High Medium Low" at bounding box center [313, 373] width 472 height 35
select select "2"
click at [77, 356] on select "No Priority Urgent High Medium Low" at bounding box center [313, 373] width 472 height 35
click at [164, 456] on div "Labels" at bounding box center [296, 451] width 421 height 32
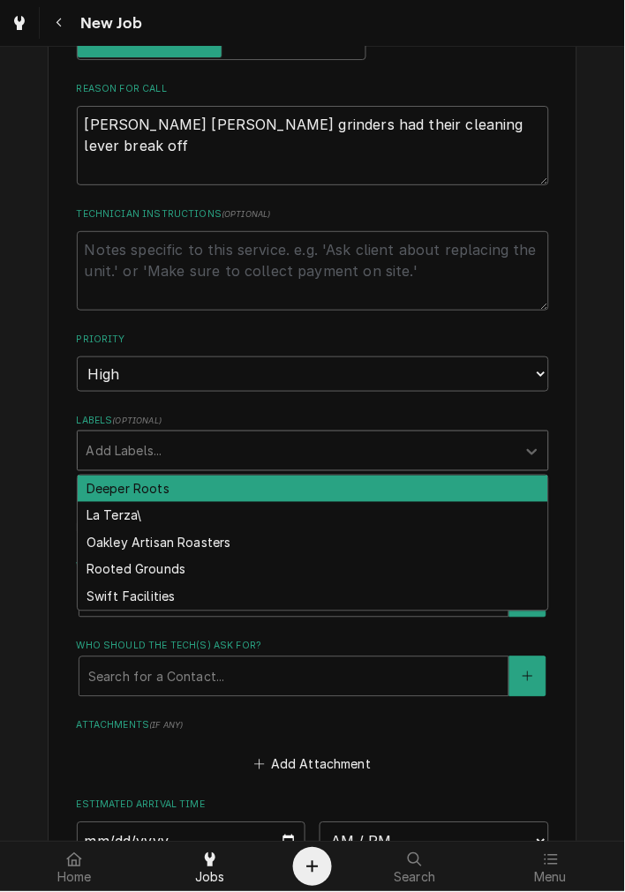
click at [164, 461] on div "Labels" at bounding box center [296, 451] width 421 height 32
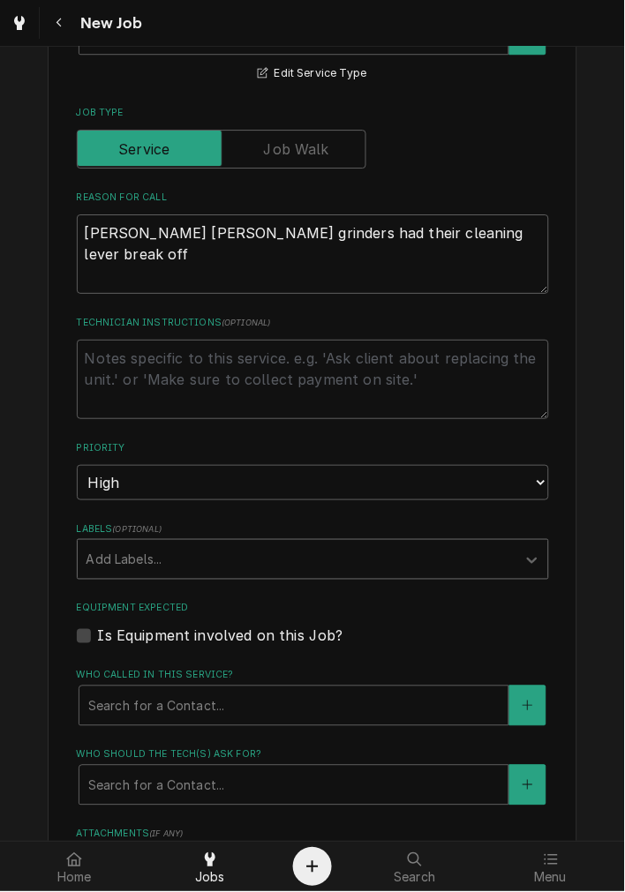
scroll to position [980, 0]
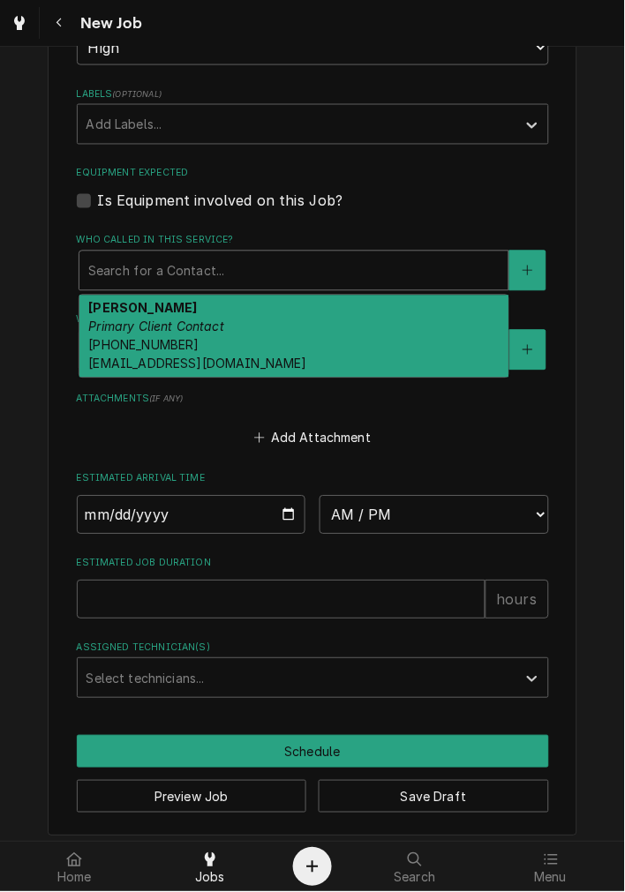
click at [182, 288] on div "Search for a Contact..." at bounding box center [293, 270] width 429 height 39
click at [183, 336] on div "Amy Bodish Primary Client Contact (937) 469-9890 abodish@dorothylane.com" at bounding box center [293, 337] width 429 height 83
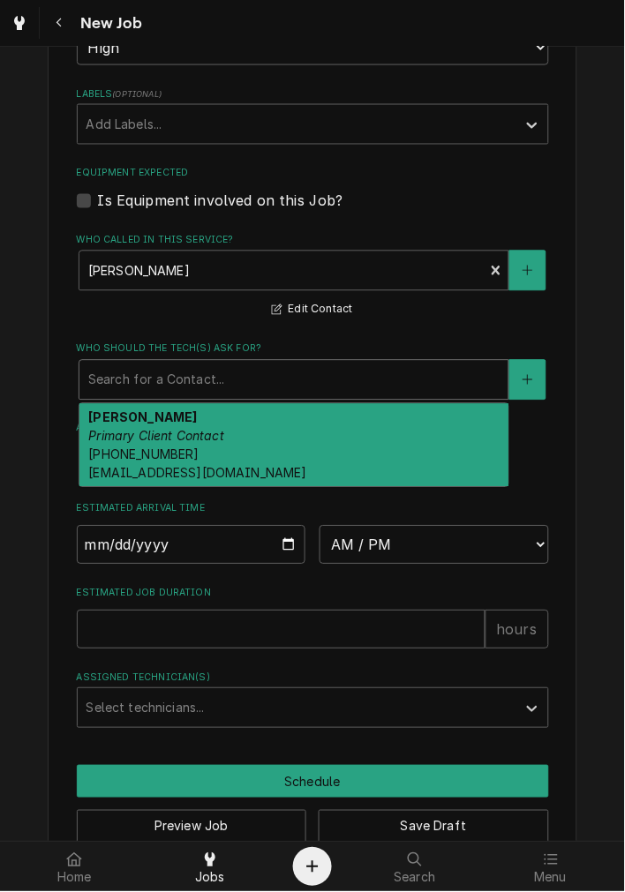
click at [183, 383] on div "Who should the tech(s) ask for?" at bounding box center [293, 380] width 411 height 32
click at [171, 459] on span "(937) 469-9890 abodish@dorothylane.com" at bounding box center [197, 464] width 218 height 34
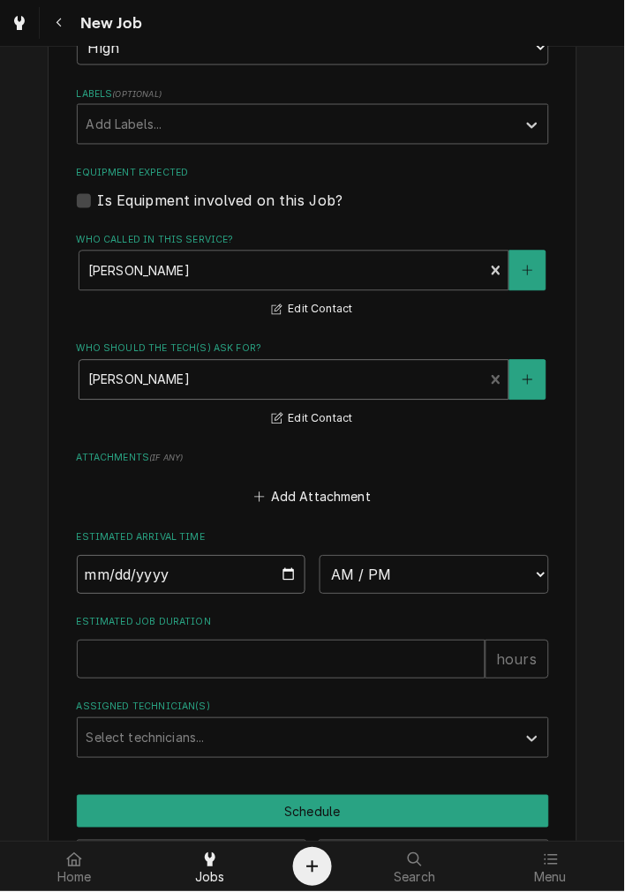
click at [284, 571] on input "Date" at bounding box center [191, 575] width 229 height 39
type textarea "x"
type input "2025-10-09"
click at [411, 559] on select "AM / PM 6:00 AM 6:15 AM 6:30 AM 6:45 AM 7:00 AM 7:15 AM 7:30 AM 7:45 AM 8:00 AM…" at bounding box center [433, 575] width 229 height 39
type textarea "x"
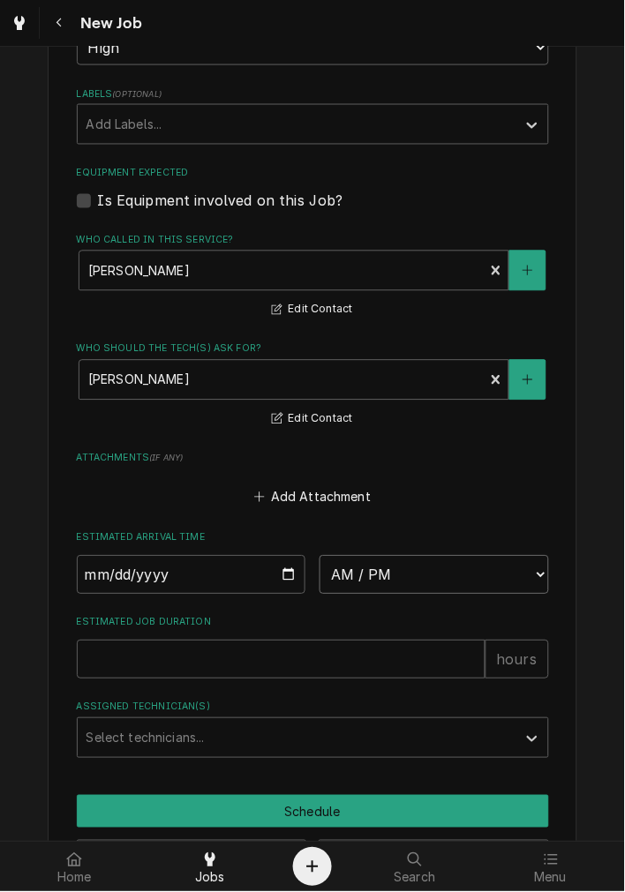
select select "14:15:00"
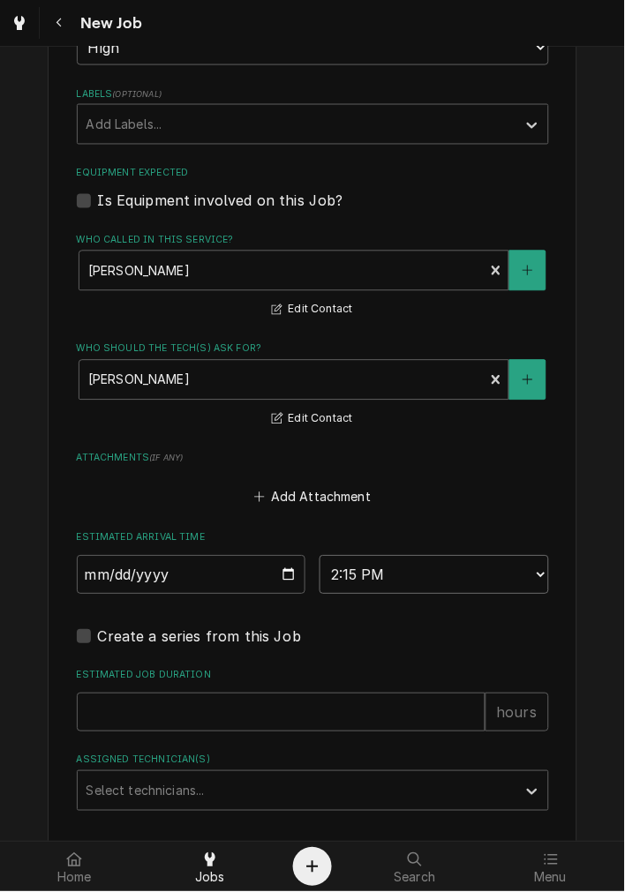
type textarea "x"
click at [358, 563] on select "AM / PM 6:00 AM 6:15 AM 6:30 AM 6:45 AM 7:00 AM 7:15 AM 7:30 AM 7:45 AM 8:00 AM…" at bounding box center [433, 575] width 229 height 39
select select "12:30:00"
click at [319, 556] on select "AM / PM 6:00 AM 6:15 AM 6:30 AM 6:45 AM 7:00 AM 7:15 AM 7:30 AM 7:45 AM 8:00 AM…" at bounding box center [433, 575] width 229 height 39
click at [208, 715] on input "Estimated Job Duration" at bounding box center [281, 713] width 409 height 39
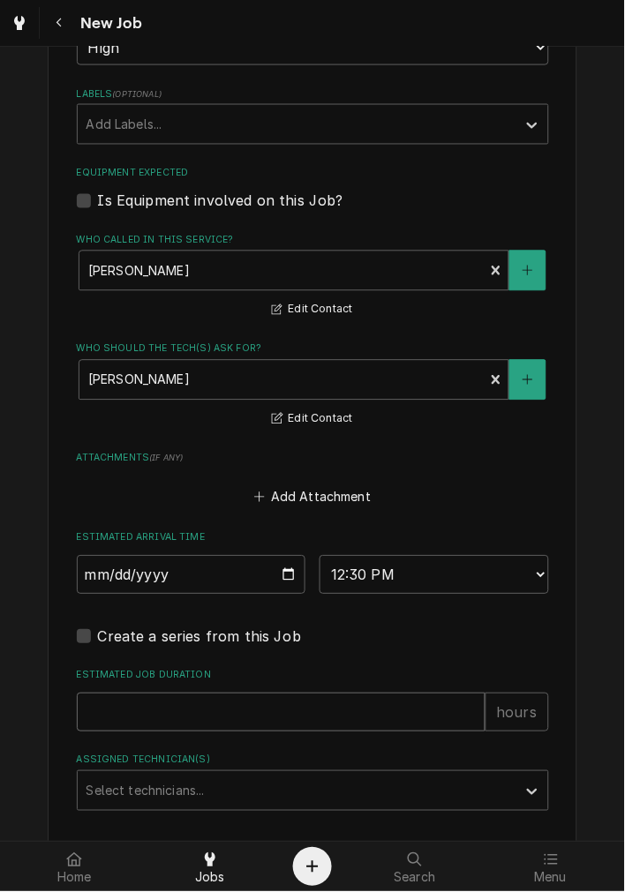
type textarea "x"
type input "1"
type textarea "x"
type input "1"
click at [152, 794] on div "Assigned Technician(s)" at bounding box center [296, 792] width 421 height 32
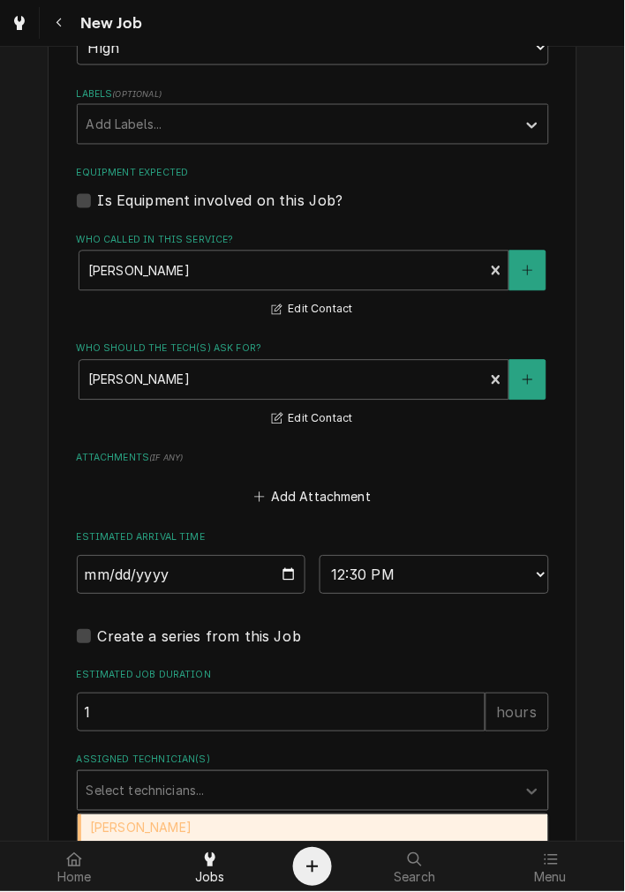
click at [146, 815] on div "Damon Rinehart" at bounding box center [313, 828] width 470 height 27
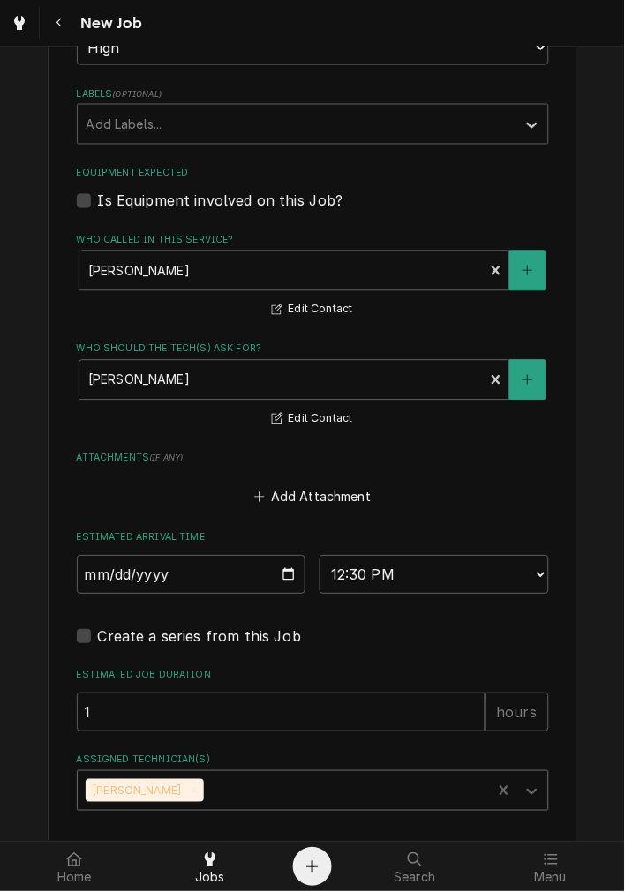
scroll to position [1100, 0]
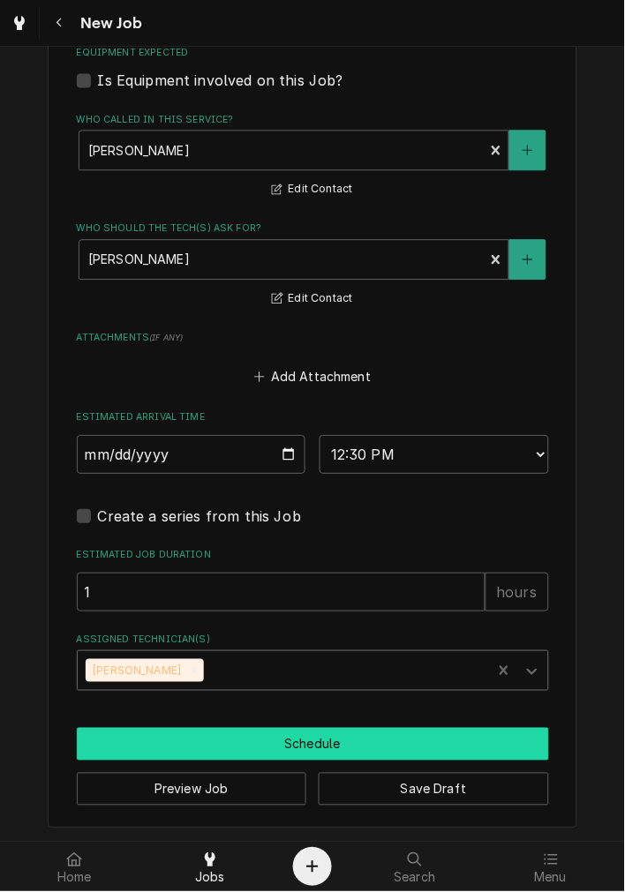
click at [157, 732] on button "Schedule" at bounding box center [313, 745] width 472 height 33
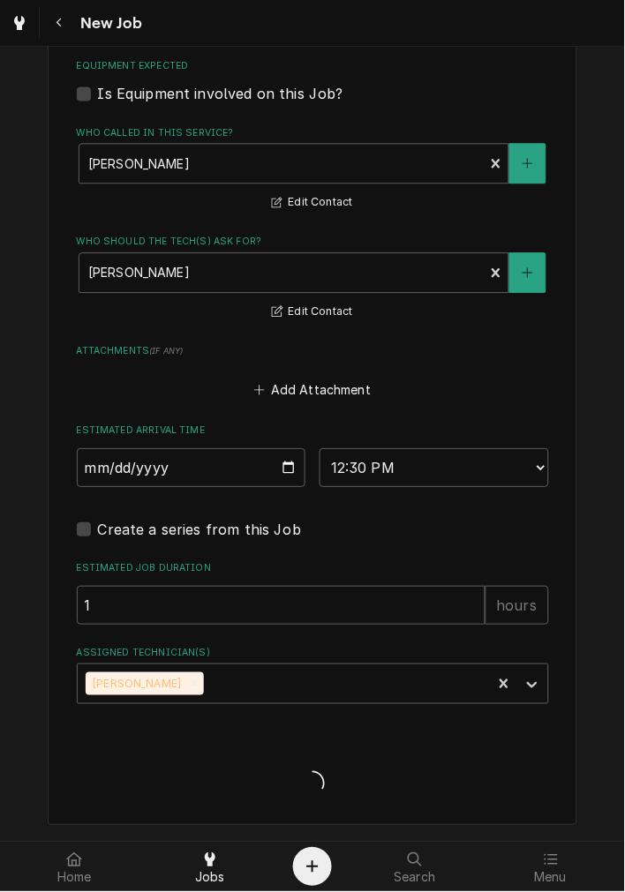
scroll to position [1085, 0]
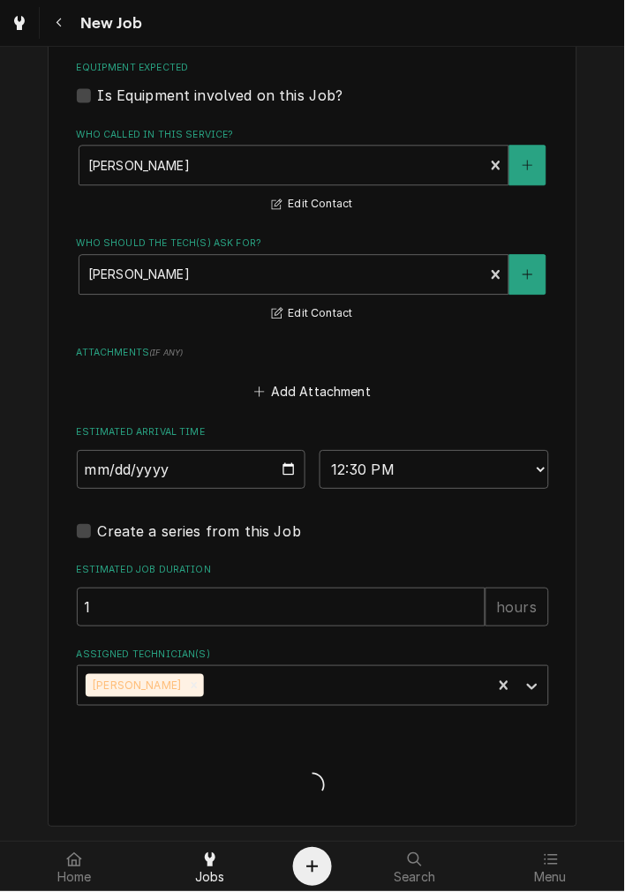
type textarea "x"
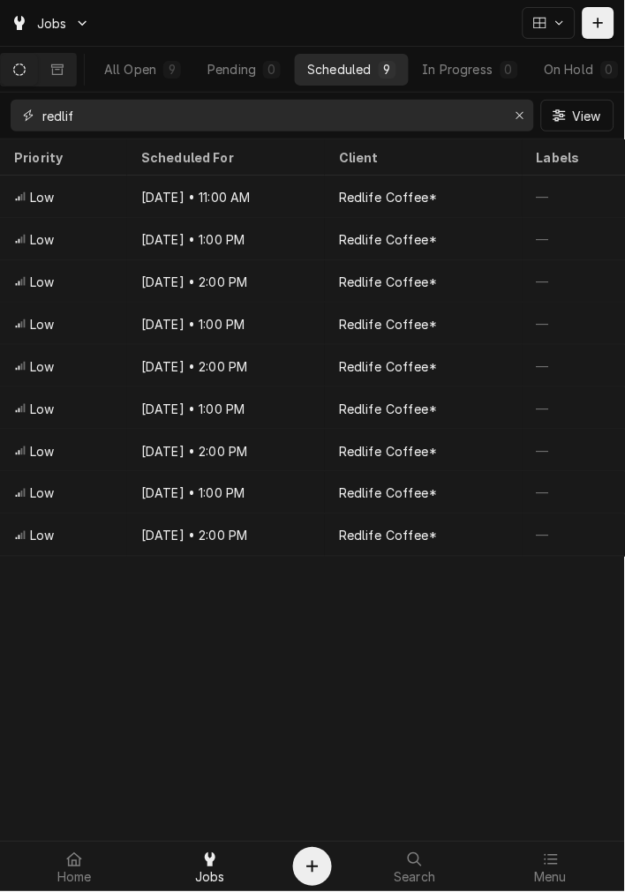
drag, startPoint x: 477, startPoint y: 124, endPoint x: 497, endPoint y: 122, distance: 19.6
click at [489, 122] on input "redlif" at bounding box center [271, 116] width 458 height 32
drag, startPoint x: 498, startPoint y: 122, endPoint x: 513, endPoint y: 122, distance: 15.0
click at [499, 122] on input "redlif" at bounding box center [271, 116] width 458 height 32
click at [513, 122] on div "Erase input" at bounding box center [520, 116] width 18 height 18
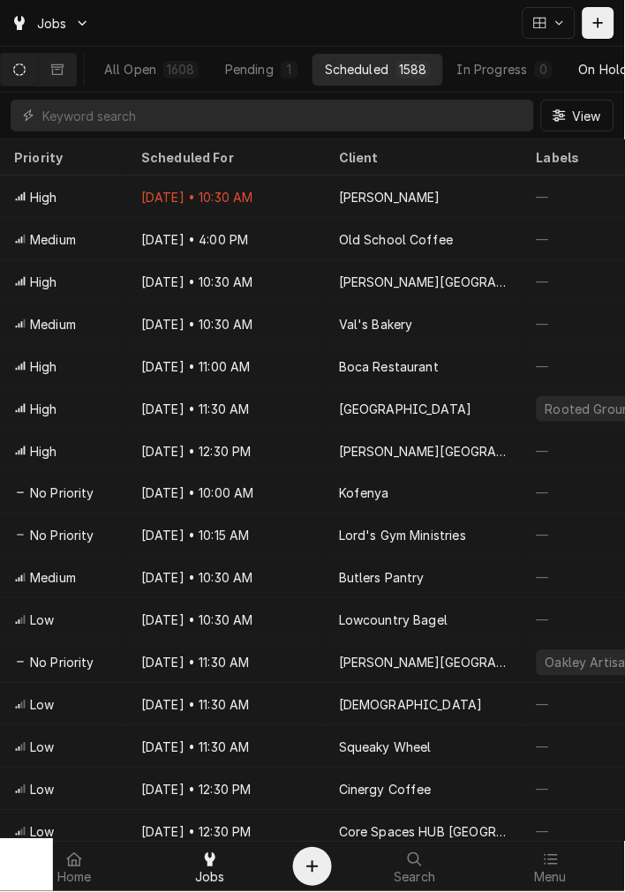
click at [598, 71] on div "On Hold" at bounding box center [603, 69] width 49 height 19
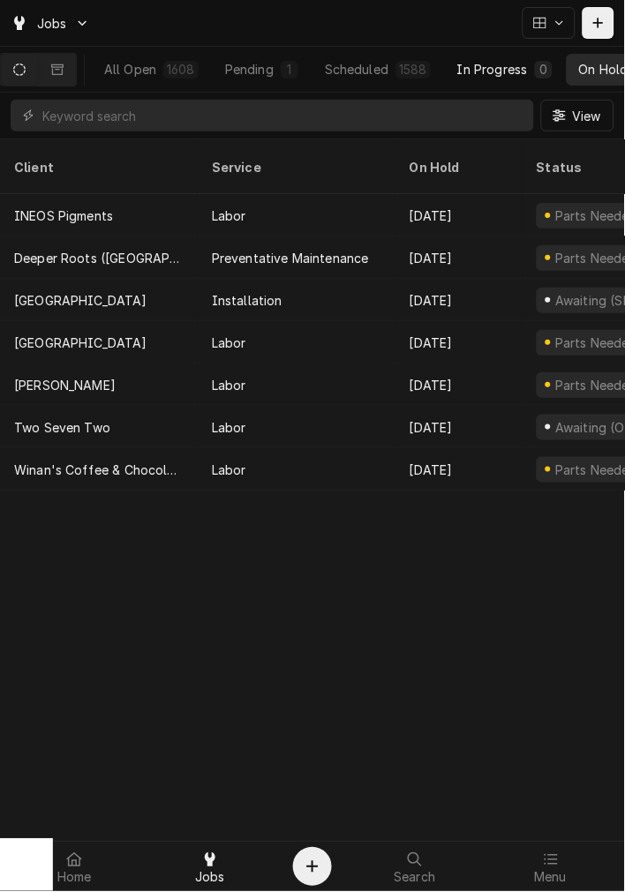
click at [528, 74] on div "In Progress" at bounding box center [492, 69] width 71 height 19
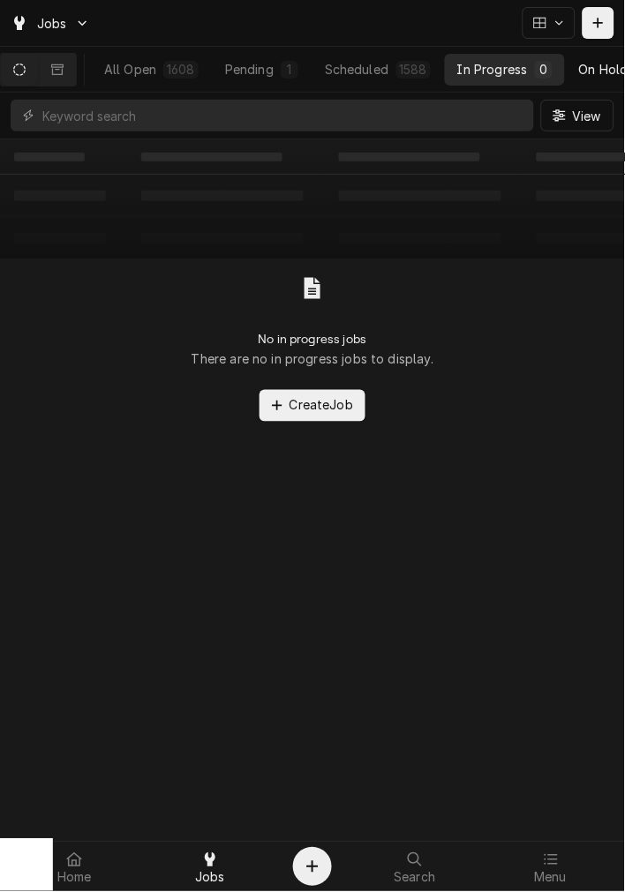
click at [593, 69] on div "On Hold" at bounding box center [603, 69] width 49 height 19
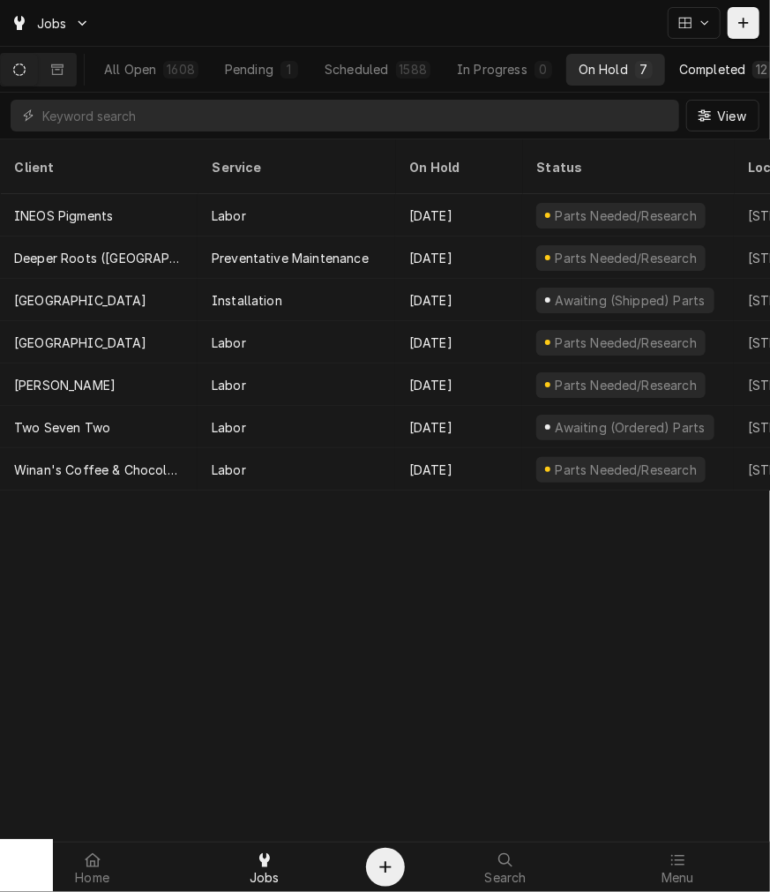
click at [624, 71] on div "Completed" at bounding box center [712, 69] width 66 height 19
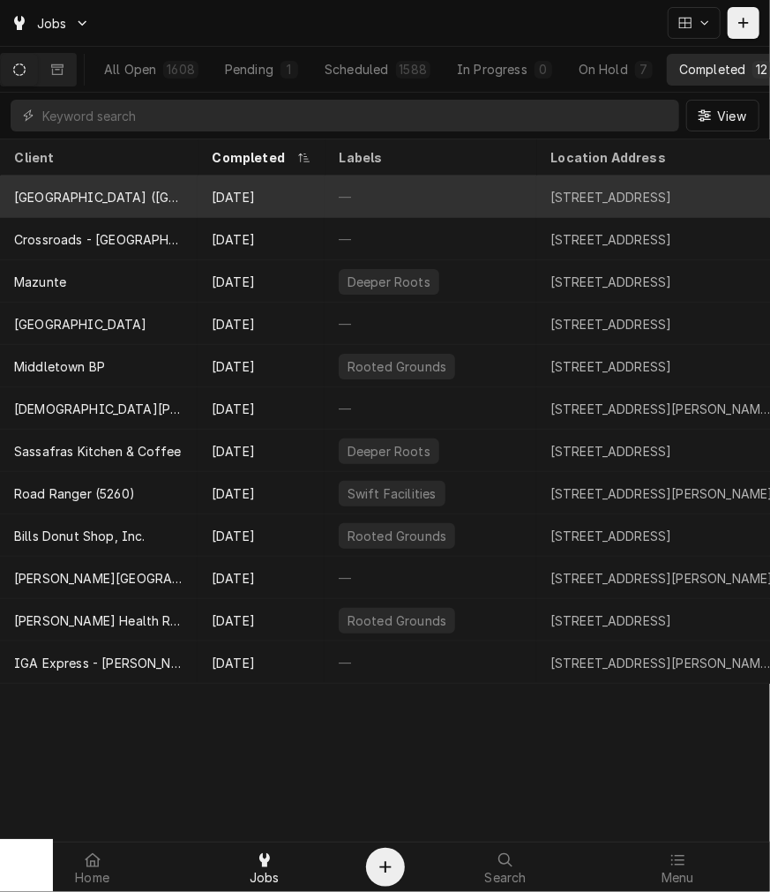
click at [182, 194] on div "[GEOGRAPHIC_DATA] ([GEOGRAPHIC_DATA])" at bounding box center [99, 197] width 198 height 42
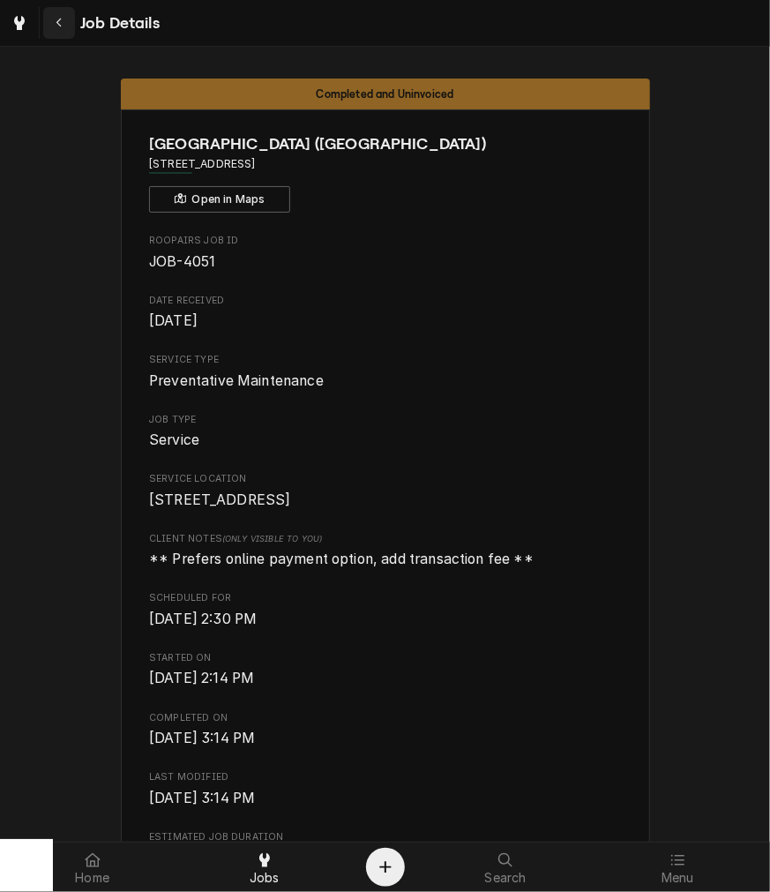
click at [58, 23] on icon "Navigate back" at bounding box center [60, 23] width 8 height 12
